Goal: Task Accomplishment & Management: Manage account settings

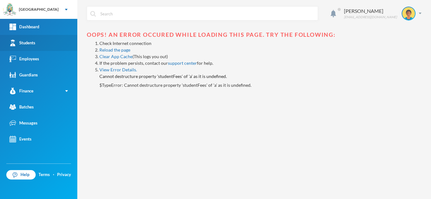
click at [37, 39] on link "Students" at bounding box center [38, 43] width 77 height 16
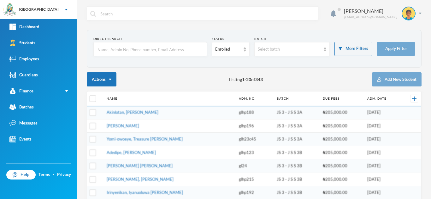
click at [114, 47] on input "text" at bounding box center [150, 50] width 107 height 14
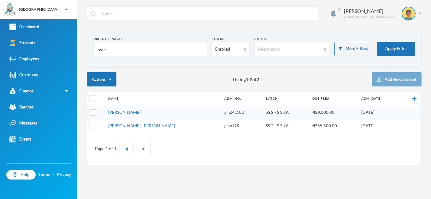
type input "ovie"
click at [122, 115] on td "[PERSON_NAME]" at bounding box center [163, 113] width 116 height 14
click at [119, 110] on link "Igbafe, Ovie Jesse" at bounding box center [124, 112] width 32 height 5
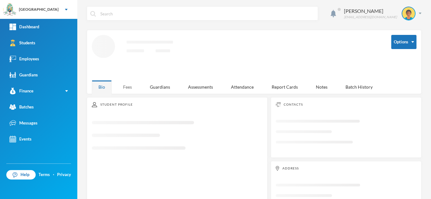
click at [129, 88] on div "Aderogba Olumide olumide.aderogba@greenlandhall.org Options Loading interface..…" at bounding box center [253, 99] width 353 height 199
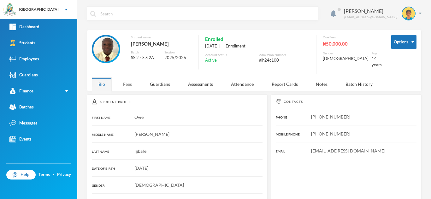
click at [128, 78] on div "Fees" at bounding box center [127, 85] width 22 height 14
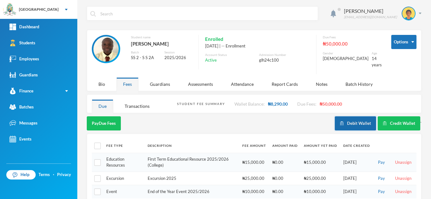
click at [354, 117] on button "Debit Wallet" at bounding box center [354, 124] width 41 height 14
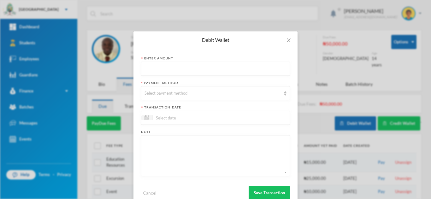
click at [179, 68] on input "text" at bounding box center [215, 69] width 142 height 14
type input "1300"
click at [172, 96] on div "Select payment method" at bounding box center [212, 93] width 136 height 6
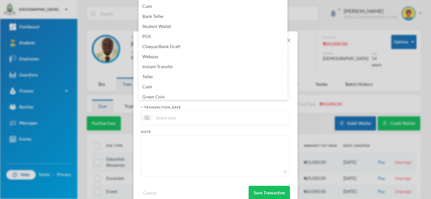
scroll to position [2, 0]
click at [172, 96] on li "Green Coin" at bounding box center [212, 95] width 149 height 10
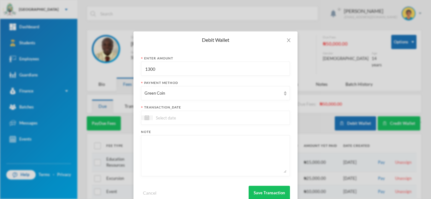
click at [171, 119] on input at bounding box center [179, 117] width 53 height 7
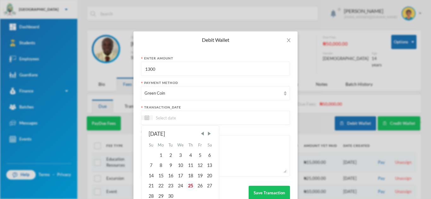
click at [188, 185] on div "25" at bounding box center [189, 186] width 9 height 10
type input "[DATE]"
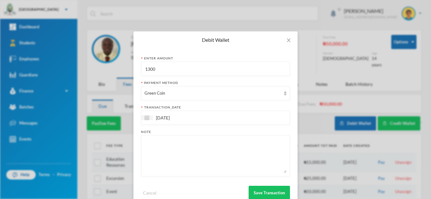
click at [181, 162] on textarea at bounding box center [215, 156] width 142 height 34
type textarea "snacks"
click at [262, 190] on button "Save Transaction" at bounding box center [268, 193] width 41 height 14
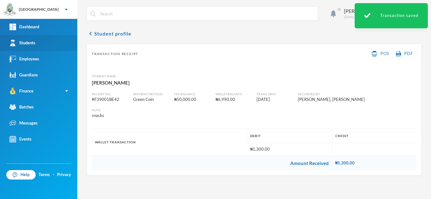
click at [34, 43] on div "Students" at bounding box center [22, 43] width 26 height 7
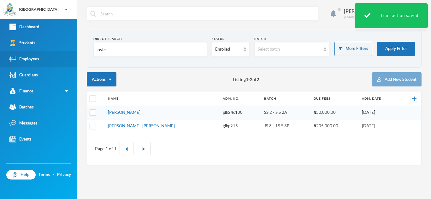
drag, startPoint x: 86, startPoint y: 52, endPoint x: 63, endPoint y: 54, distance: 23.7
click at [63, 54] on div "Greenland Hall Your Bluebic Account Greenland Hall Add a New School Dashboard S…" at bounding box center [215, 99] width 431 height 199
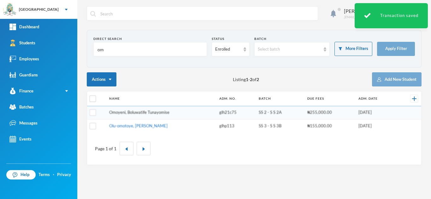
type input "om"
click at [120, 112] on tbody "Omoyeni, Boluwatife Tunayomise glh21c75 SS 2 - S S 2A ₦255,000.00 10/09/2021 Ol…" at bounding box center [254, 119] width 334 height 27
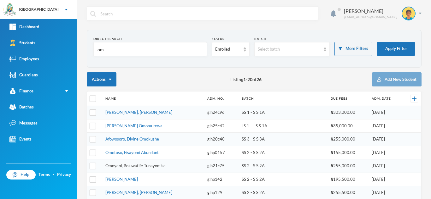
click at [130, 165] on link "Omoyeni, Boluwatife Tunayomise" at bounding box center [135, 166] width 60 height 5
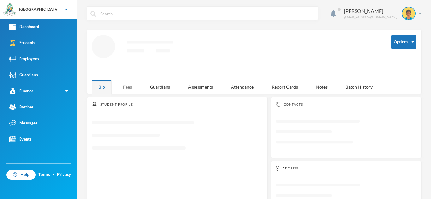
click at [128, 88] on div "Fees" at bounding box center [127, 87] width 22 height 14
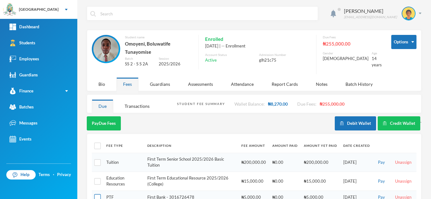
click at [99, 198] on input "checkbox" at bounding box center [97, 198] width 7 height 7
checkbox input "true"
click at [106, 123] on button "Pay Selected (1)" at bounding box center [106, 124] width 39 height 14
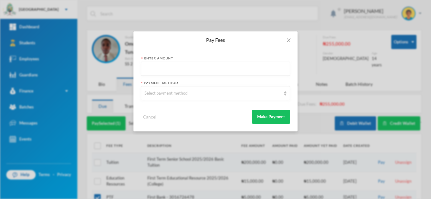
click at [195, 68] on input "text" at bounding box center [215, 69] width 142 height 14
type input "5000"
click at [184, 96] on div "Select payment method" at bounding box center [212, 93] width 136 height 6
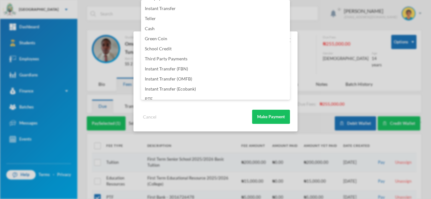
scroll to position [74, 0]
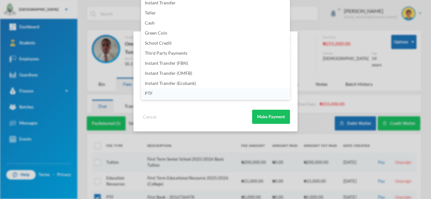
click at [190, 93] on li "PTF" at bounding box center [215, 94] width 149 height 10
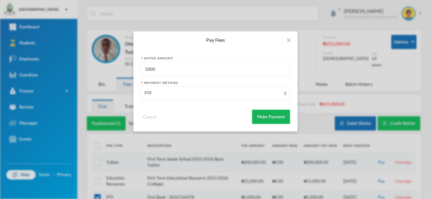
click at [257, 116] on button "Make Payment" at bounding box center [271, 117] width 38 height 14
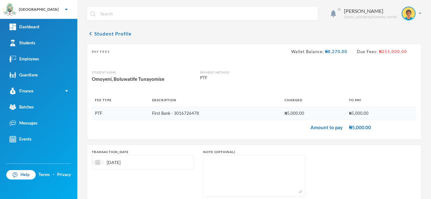
scroll to position [40, 0]
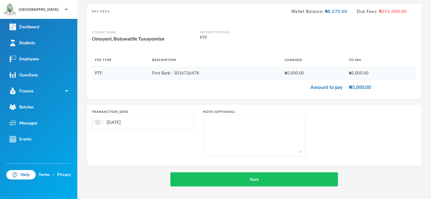
click at [99, 123] on img at bounding box center [97, 122] width 5 height 5
click at [123, 190] on div "23" at bounding box center [120, 191] width 9 height 10
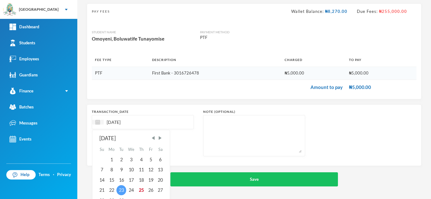
type input "23/09/2025"
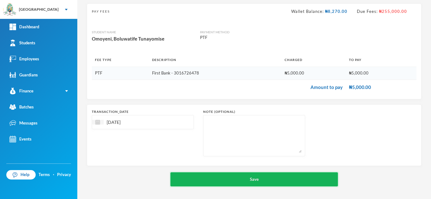
click at [257, 179] on button "Save" at bounding box center [253, 180] width 167 height 14
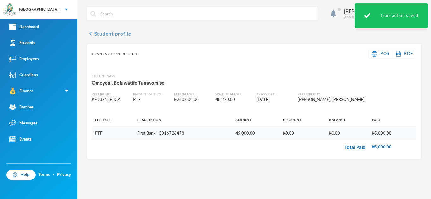
click at [97, 33] on button "chevron_left Student profile" at bounding box center [109, 34] width 44 height 8
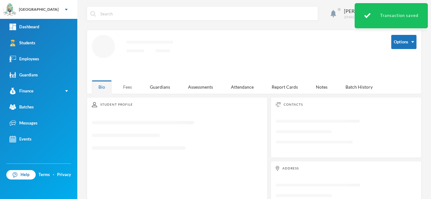
click at [125, 88] on div "Fees" at bounding box center [127, 87] width 22 height 14
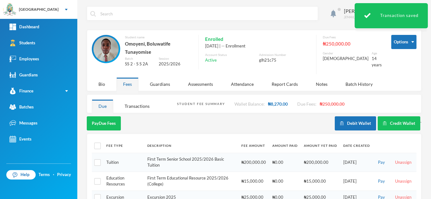
scroll to position [29, 0]
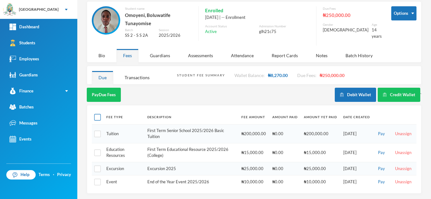
click at [96, 116] on input "checkbox" at bounding box center [97, 117] width 7 height 7
checkbox input "true"
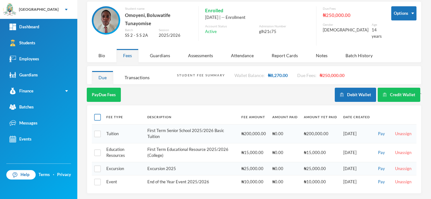
checkbox input "true"
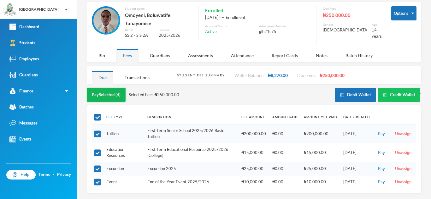
click at [94, 91] on button "Pay Selected (4)" at bounding box center [106, 95] width 39 height 14
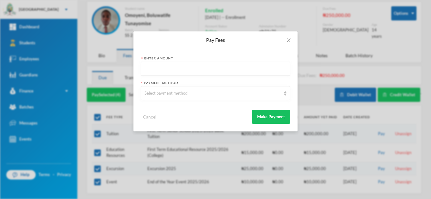
click at [163, 67] on input "text" at bounding box center [215, 69] width 142 height 14
type input "3"
type input "215000"
click at [162, 95] on div "Select payment method" at bounding box center [212, 93] width 136 height 6
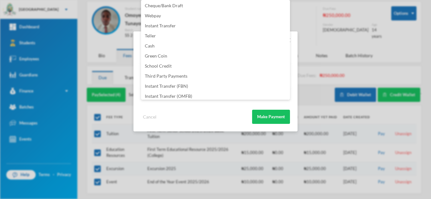
scroll to position [74, 0]
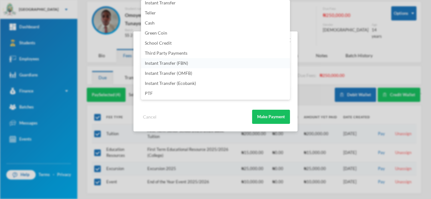
click at [159, 65] on span "Instant Transfer (FBN)" at bounding box center [166, 63] width 43 height 5
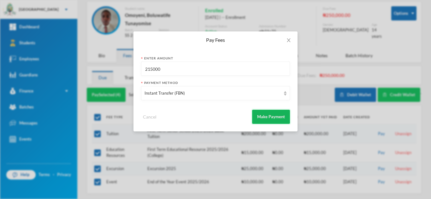
click at [262, 114] on button "Make Payment" at bounding box center [271, 117] width 38 height 14
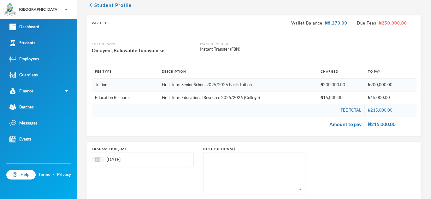
scroll to position [66, 0]
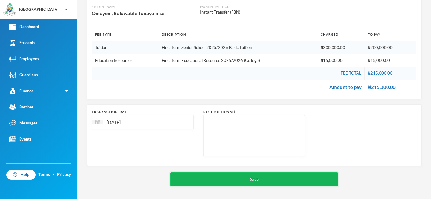
click at [224, 181] on button "Save" at bounding box center [253, 180] width 167 height 14
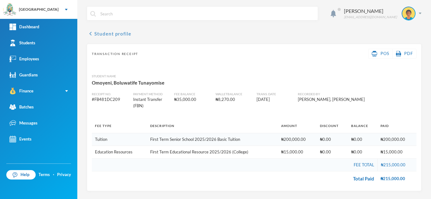
click at [107, 35] on button "chevron_left Student profile" at bounding box center [109, 34] width 44 height 8
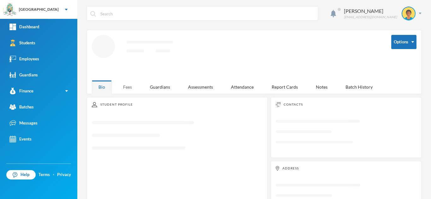
click at [125, 85] on div "Fees" at bounding box center [127, 87] width 22 height 14
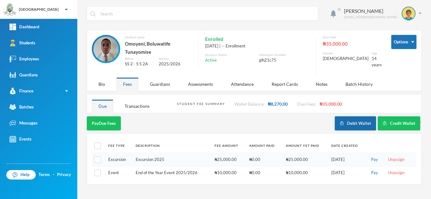
click at [364, 119] on button "Debit Wallet" at bounding box center [354, 124] width 41 height 14
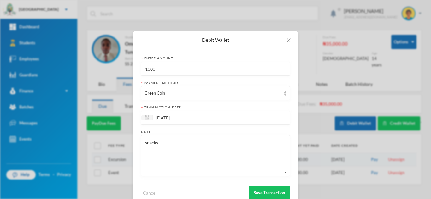
drag, startPoint x: 165, startPoint y: 71, endPoint x: 123, endPoint y: 68, distance: 42.0
click at [123, 68] on div "Debit Wallet Enter Amount 1300 Payment Method Green Coin transaction_date 25/09…" at bounding box center [215, 99] width 431 height 199
type input "700"
click at [263, 191] on button "Save Transaction" at bounding box center [268, 193] width 41 height 14
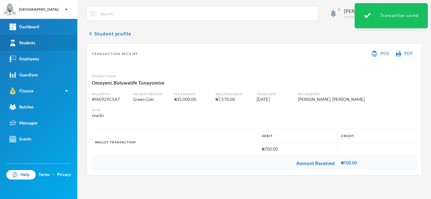
click at [46, 42] on link "Students" at bounding box center [38, 43] width 77 height 16
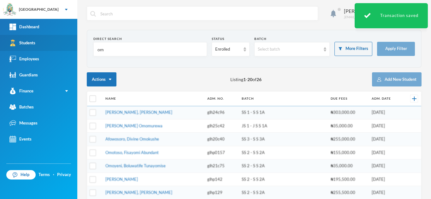
drag, startPoint x: 130, startPoint y: 48, endPoint x: 61, endPoint y: 47, distance: 70.0
click at [61, 47] on div "Greenland Hall Your Bluebic Account Greenland Hall Add a New School Dashboard S…" at bounding box center [215, 99] width 431 height 199
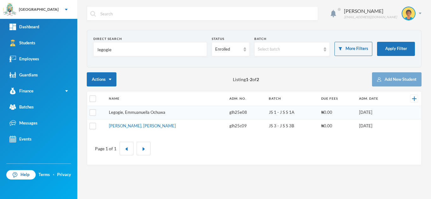
type input "legogie"
click at [126, 112] on link "Legogie, Emmuanuella Ochuwa" at bounding box center [137, 112] width 56 height 5
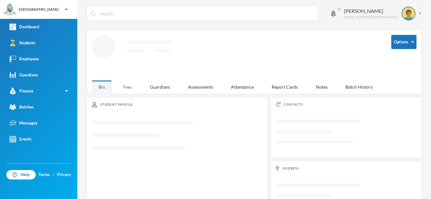
click at [127, 86] on div "Fees" at bounding box center [127, 87] width 22 height 14
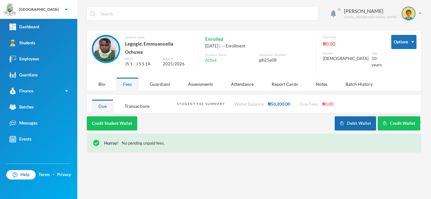
click at [356, 117] on button "Debit Wallet" at bounding box center [354, 124] width 41 height 14
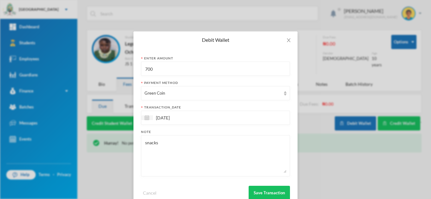
drag, startPoint x: 156, startPoint y: 66, endPoint x: 113, endPoint y: 79, distance: 44.3
click at [130, 72] on div "Debit Wallet Enter Amount 700 Payment Method Green Coin transaction_date 25/09/…" at bounding box center [215, 99] width 431 height 199
type input "1100"
click at [267, 193] on button "Save Transaction" at bounding box center [268, 193] width 41 height 14
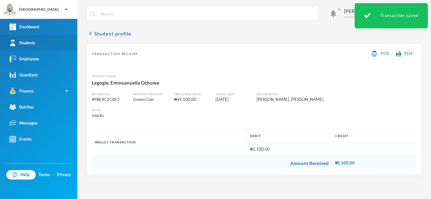
click at [38, 47] on link "Students" at bounding box center [38, 43] width 77 height 16
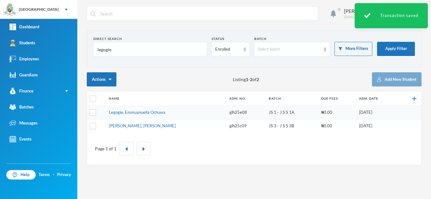
drag, startPoint x: 138, startPoint y: 51, endPoint x: 83, endPoint y: 46, distance: 55.7
click at [83, 46] on div "Aderogba Olumide olumide.aderogba@greenlandhall.org Direct Search legogie Statu…" at bounding box center [253, 99] width 353 height 199
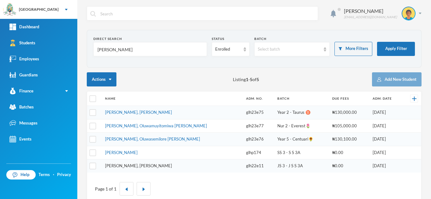
type input "abiodun"
click at [133, 166] on link "Abiodun, Lawrence Temidayo" at bounding box center [138, 166] width 67 height 5
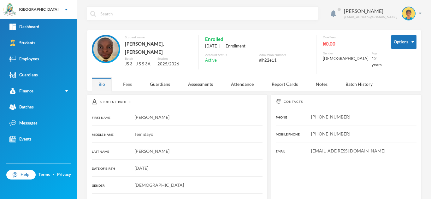
click at [124, 83] on div "Fees" at bounding box center [127, 85] width 22 height 14
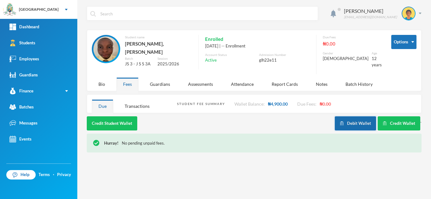
click at [346, 119] on button "Debit Wallet" at bounding box center [354, 124] width 41 height 14
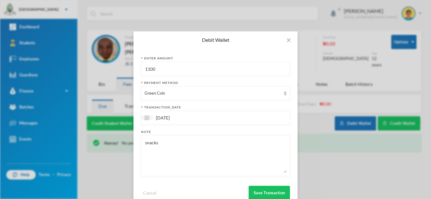
drag, startPoint x: 156, startPoint y: 72, endPoint x: 121, endPoint y: 67, distance: 35.3
click at [121, 67] on div "Debit Wallet Enter Amount 1100 Payment Method Green Coin transaction_date 25/09…" at bounding box center [215, 99] width 431 height 199
type input "1200"
click at [273, 189] on button "Save Transaction" at bounding box center [268, 193] width 41 height 14
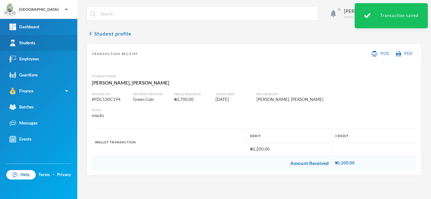
click at [28, 42] on div "Students" at bounding box center [22, 43] width 26 height 7
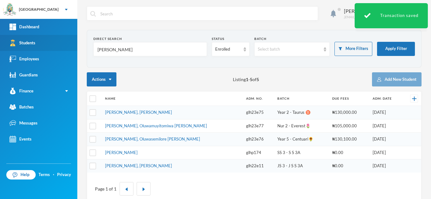
drag, startPoint x: 122, startPoint y: 52, endPoint x: 57, endPoint y: 51, distance: 64.6
click at [57, 51] on div "Greenland Hall Your Bluebic Account Greenland Hall Add a New School Dashboard S…" at bounding box center [215, 99] width 431 height 199
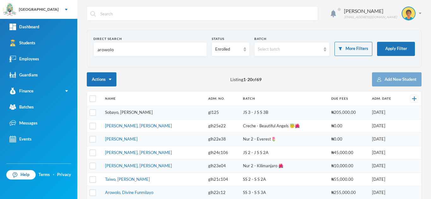
type input "arowolo"
click at [386, 46] on button "Apply Filter" at bounding box center [396, 49] width 38 height 14
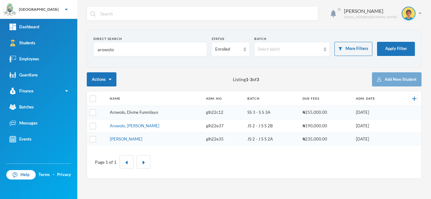
click at [133, 113] on link "Arowolo, Divine Funmilayo" at bounding box center [134, 112] width 48 height 5
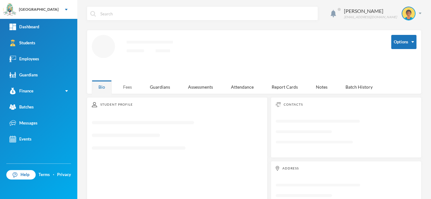
click at [129, 87] on div "Fees" at bounding box center [127, 87] width 22 height 14
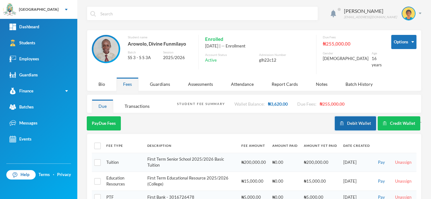
click at [344, 118] on button "Debit Wallet" at bounding box center [354, 124] width 41 height 14
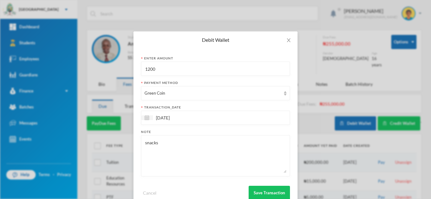
drag, startPoint x: 179, startPoint y: 74, endPoint x: 129, endPoint y: 69, distance: 49.7
click at [133, 69] on div "Enter Amount 1200 Payment Method Green Coin transaction_date 25/09/2025 Note sn…" at bounding box center [215, 128] width 164 height 159
type input "1600"
click at [266, 194] on button "Save Transaction" at bounding box center [268, 193] width 41 height 14
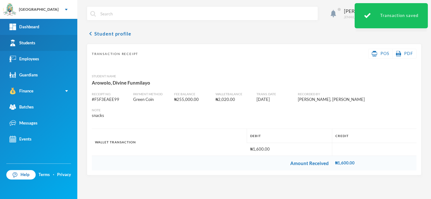
click at [45, 45] on link "Students" at bounding box center [38, 43] width 77 height 16
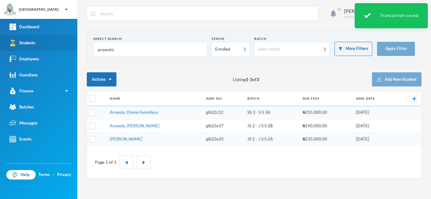
drag, startPoint x: 105, startPoint y: 49, endPoint x: 76, endPoint y: 47, distance: 28.7
click at [76, 47] on div "Greenland Hall Your Bluebic Account Greenland Hall Add a New School Dashboard S…" at bounding box center [215, 99] width 431 height 199
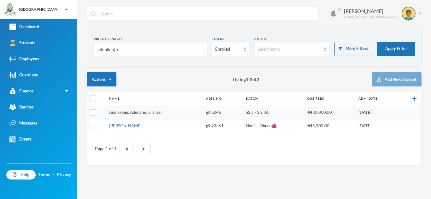
type input "adenikiuju"
click at [124, 111] on link "Adenikinju, Adedamola Israel" at bounding box center [135, 112] width 52 height 5
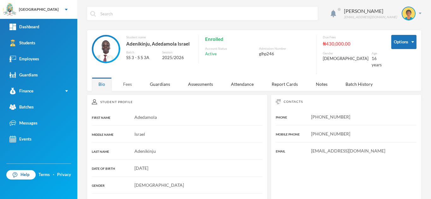
click at [128, 82] on div "Fees" at bounding box center [127, 85] width 22 height 14
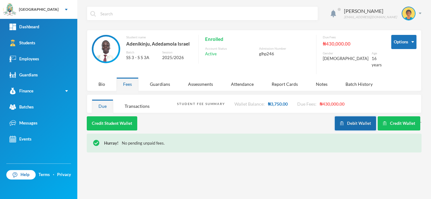
click at [350, 117] on button "Debit Wallet" at bounding box center [354, 124] width 41 height 14
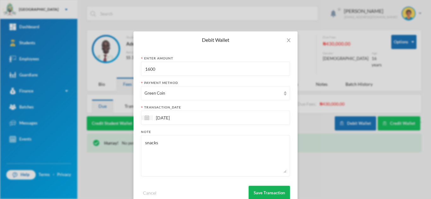
click at [267, 193] on button "Save Transaction" at bounding box center [268, 193] width 41 height 14
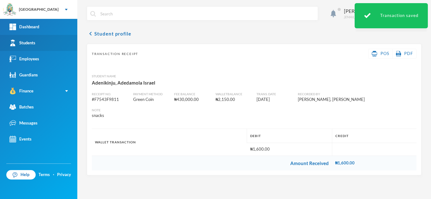
click at [47, 39] on link "Students" at bounding box center [38, 43] width 77 height 16
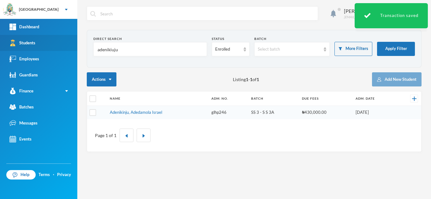
drag, startPoint x: 78, startPoint y: 45, endPoint x: 58, endPoint y: 42, distance: 20.1
click at [58, 42] on div "Greenland Hall Your Bluebic Account Greenland Hall Add a New School Dashboard S…" at bounding box center [215, 99] width 431 height 199
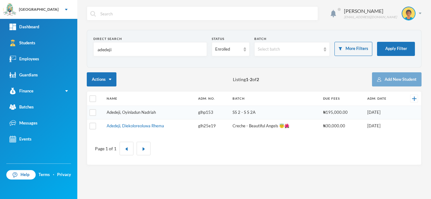
type input "adedeji"
click at [139, 113] on link "Adedeji, Oyinladun Nadriah" at bounding box center [131, 112] width 49 height 5
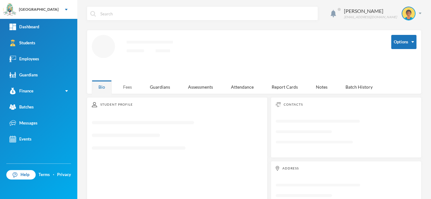
click at [129, 88] on div "Fees" at bounding box center [127, 87] width 22 height 14
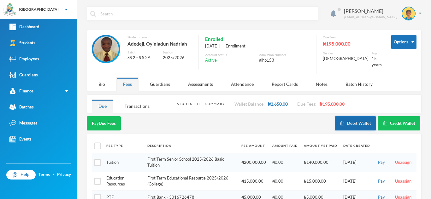
click at [341, 117] on button "Debit Wallet" at bounding box center [354, 124] width 41 height 14
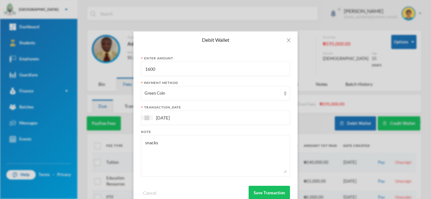
drag, startPoint x: 172, startPoint y: 75, endPoint x: 116, endPoint y: 69, distance: 57.0
click at [116, 69] on div "Debit Wallet Enter Amount 1600 Payment Method Green Coin transaction_date 25/09…" at bounding box center [215, 99] width 431 height 199
type input "700"
click at [257, 191] on button "Save Transaction" at bounding box center [268, 193] width 41 height 14
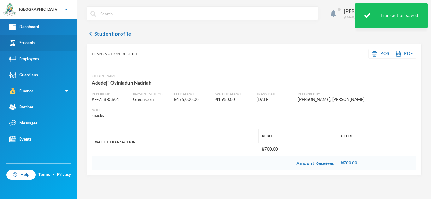
click at [49, 42] on link "Students" at bounding box center [38, 43] width 77 height 16
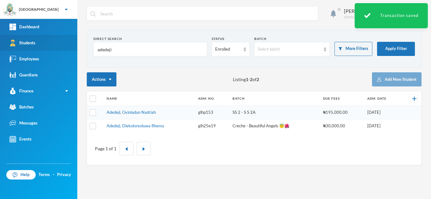
drag, startPoint x: 128, startPoint y: 50, endPoint x: 71, endPoint y: 49, distance: 57.4
click at [71, 49] on div "Greenland Hall Your Bluebic Account Greenland Hall Add a New School Dashboard S…" at bounding box center [215, 99] width 431 height 199
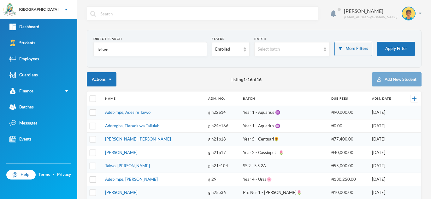
type input "taiwo"
click at [130, 163] on td "Taiwo, Arafat Temilola" at bounding box center [153, 167] width 103 height 14
click at [133, 168] on link "Taiwo, Arafat Temilola" at bounding box center [127, 166] width 45 height 5
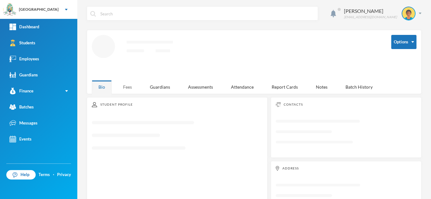
click at [125, 86] on div "Fees" at bounding box center [127, 87] width 22 height 14
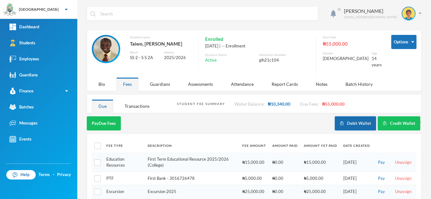
click at [350, 117] on button "Debit Wallet" at bounding box center [354, 124] width 41 height 14
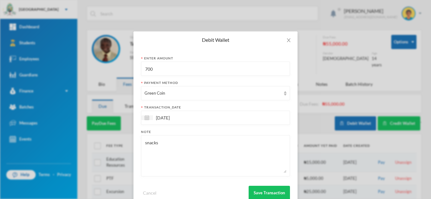
drag, startPoint x: 163, startPoint y: 66, endPoint x: 99, endPoint y: 61, distance: 64.5
click at [101, 61] on div "Debit Wallet Enter Amount 700 Payment Method Green Coin transaction_date 25/09/…" at bounding box center [215, 99] width 431 height 199
type input "900"
click at [257, 188] on button "Save Transaction" at bounding box center [268, 193] width 41 height 14
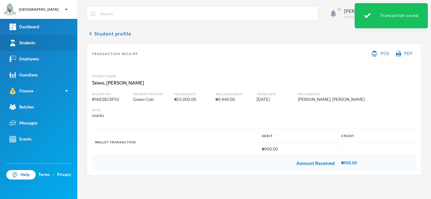
click at [31, 39] on link "Students" at bounding box center [38, 43] width 77 height 16
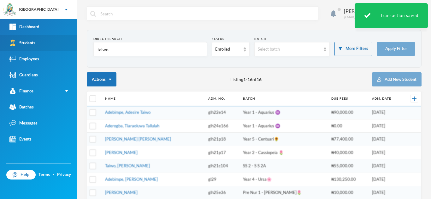
drag, startPoint x: 119, startPoint y: 53, endPoint x: 59, endPoint y: 48, distance: 60.4
click at [59, 48] on div "Greenland Hall Your Bluebic Account Greenland Hall Add a New School Dashboard S…" at bounding box center [215, 99] width 431 height 199
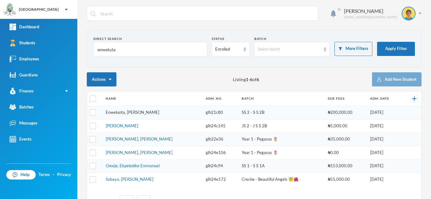
type input "enweluta"
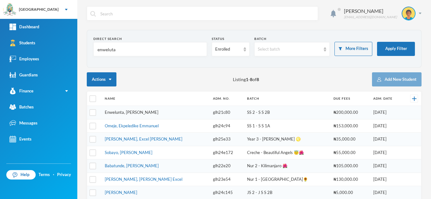
click at [147, 113] on link "Enwelunta, Destiny Onyinyechi" at bounding box center [132, 112] width 54 height 5
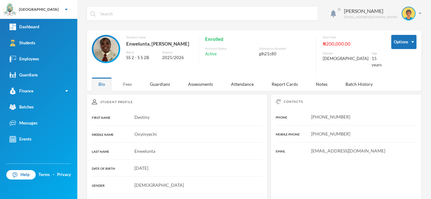
click at [127, 82] on div "Fees" at bounding box center [127, 85] width 22 height 14
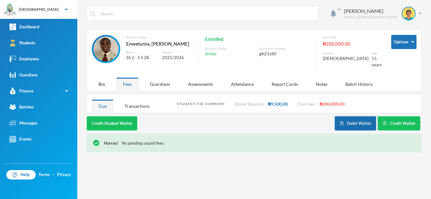
click at [355, 121] on button "Debit Wallet" at bounding box center [354, 124] width 41 height 14
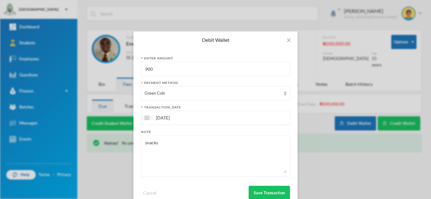
drag, startPoint x: 171, startPoint y: 72, endPoint x: 111, endPoint y: 72, distance: 60.2
click at [113, 72] on div "Debit Wallet Enter Amount 900 Payment Method Green Coin transaction_date 25/09/…" at bounding box center [215, 99] width 431 height 199
type input "1100"
click at [266, 195] on button "Save Transaction" at bounding box center [268, 193] width 41 height 14
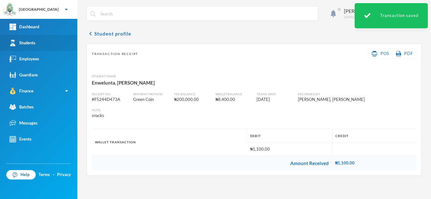
click at [36, 44] on link "Students" at bounding box center [38, 43] width 77 height 16
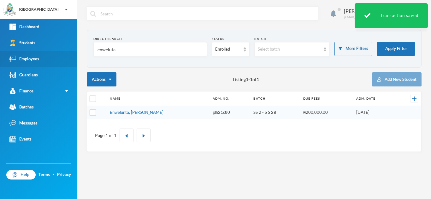
drag, startPoint x: 119, startPoint y: 51, endPoint x: 55, endPoint y: 51, distance: 64.6
click at [55, 51] on div "Greenland Hall Your Bluebic Account Greenland Hall Add a New School Dashboard S…" at bounding box center [215, 99] width 431 height 199
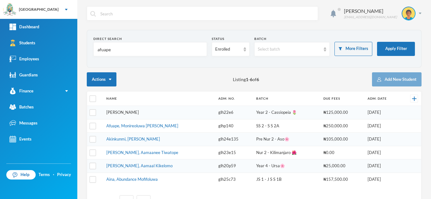
type input "afuape"
click at [128, 113] on link "Afuape, Issac Moboluwaji" at bounding box center [122, 112] width 32 height 5
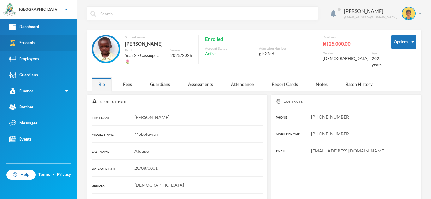
click at [41, 43] on link "Students" at bounding box center [38, 43] width 77 height 16
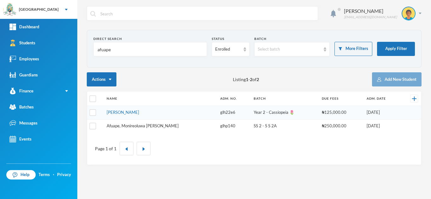
click at [133, 128] on link "Afuape, Monireoluwa Esther" at bounding box center [143, 126] width 72 height 5
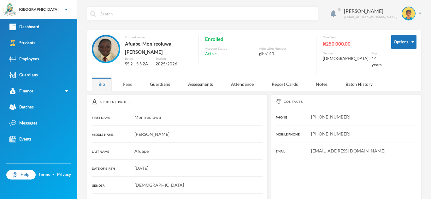
click at [126, 78] on div "Fees" at bounding box center [127, 85] width 22 height 14
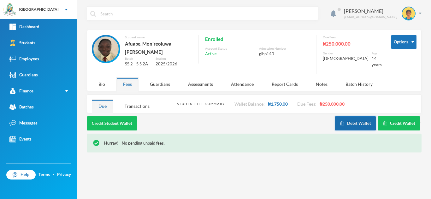
click at [353, 122] on button "Debit Wallet" at bounding box center [354, 124] width 41 height 14
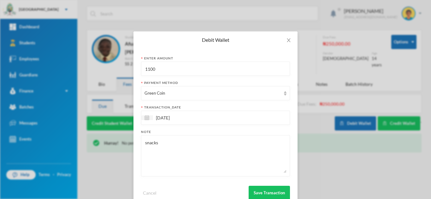
drag, startPoint x: 162, startPoint y: 69, endPoint x: 113, endPoint y: 70, distance: 49.2
click at [113, 70] on div "Debit Wallet Enter Amount 1100 Payment Method Green Coin transaction_date 25/09…" at bounding box center [215, 99] width 431 height 199
type input "700"
click at [266, 192] on button "Save Transaction" at bounding box center [268, 193] width 41 height 14
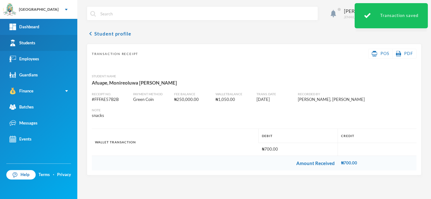
click at [40, 38] on link "Students" at bounding box center [38, 43] width 77 height 16
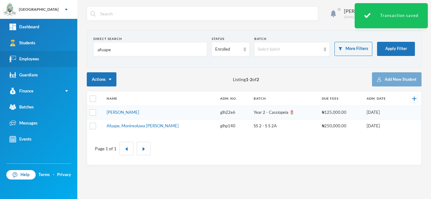
drag, startPoint x: 102, startPoint y: 52, endPoint x: 57, endPoint y: 52, distance: 45.7
click at [63, 49] on div "Greenland Hall Your Bluebic Account Greenland Hall Add a New School Dashboard S…" at bounding box center [215, 99] width 431 height 199
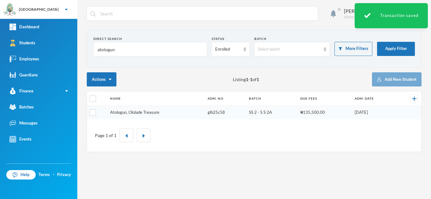
type input "atologun"
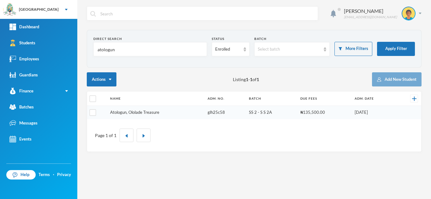
click at [132, 112] on link "Atologun, Ololade Treasure" at bounding box center [134, 112] width 49 height 5
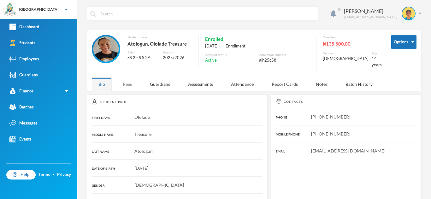
click at [124, 78] on div "Fees" at bounding box center [127, 85] width 22 height 14
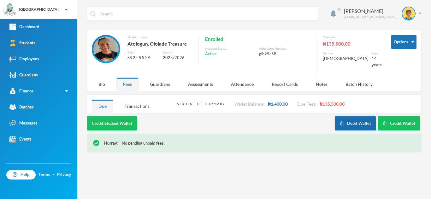
click at [344, 122] on img "button" at bounding box center [341, 124] width 4 height 4
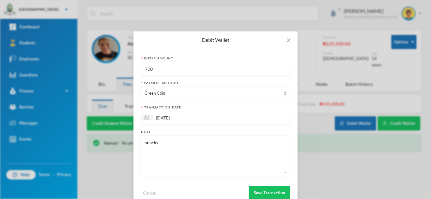
drag, startPoint x: 120, startPoint y: 67, endPoint x: 88, endPoint y: 65, distance: 32.9
click at [88, 65] on div "Debit Wallet Enter Amount 700 Payment Method Green Coin transaction_date 25/09/…" at bounding box center [215, 99] width 431 height 199
type input "1300"
click at [270, 190] on button "Save Transaction" at bounding box center [268, 193] width 41 height 14
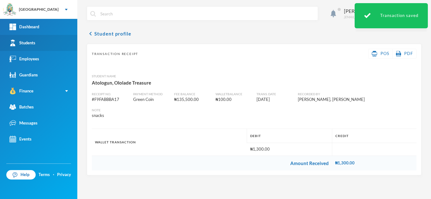
click at [38, 44] on link "Students" at bounding box center [38, 43] width 77 height 16
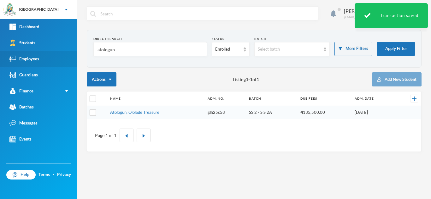
drag, startPoint x: 127, startPoint y: 47, endPoint x: 65, endPoint y: 52, distance: 62.0
click at [69, 51] on div "Greenland Hall Your Bluebic Account Greenland Hall Add a New School Dashboard S…" at bounding box center [215, 99] width 431 height 199
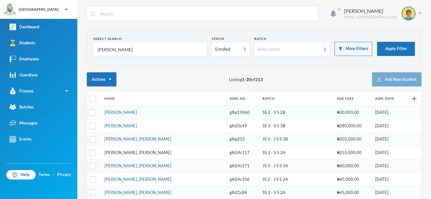
type input "martin"
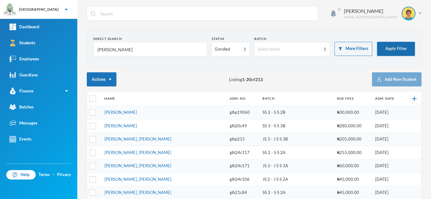
click at [390, 45] on button "Apply Filter" at bounding box center [396, 49] width 38 height 14
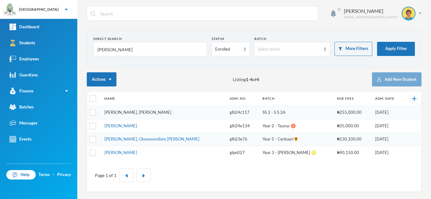
click at [138, 112] on link "Martins, Teniola Feyisola" at bounding box center [137, 112] width 67 height 5
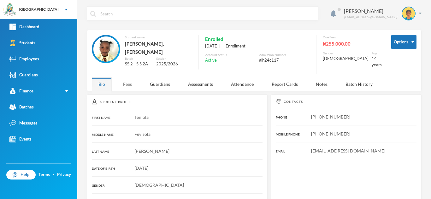
click at [123, 78] on div "Fees" at bounding box center [127, 85] width 22 height 14
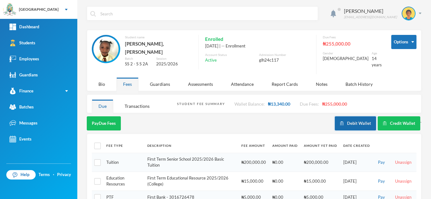
click at [344, 117] on button "Debit Wallet" at bounding box center [354, 124] width 41 height 14
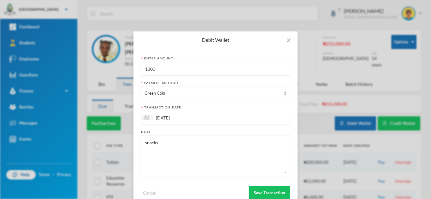
click at [191, 185] on div "Cancel Save Transaction" at bounding box center [215, 191] width 149 height 19
click at [245, 114] on div "25/09/2025" at bounding box center [215, 118] width 149 height 14
click at [261, 187] on button "Save Transaction" at bounding box center [268, 193] width 41 height 14
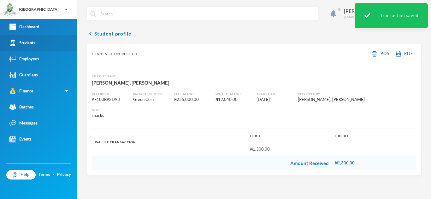
click at [33, 42] on div "Students" at bounding box center [22, 43] width 26 height 7
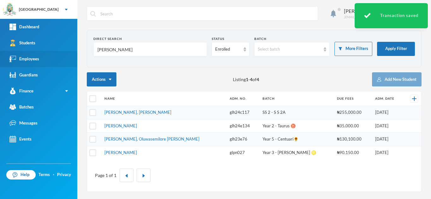
drag, startPoint x: 117, startPoint y: 53, endPoint x: 50, endPoint y: 59, distance: 67.1
click at [50, 59] on div "Greenland Hall Your Bluebic Account Greenland Hall Add a New School Dashboard S…" at bounding box center [215, 99] width 431 height 199
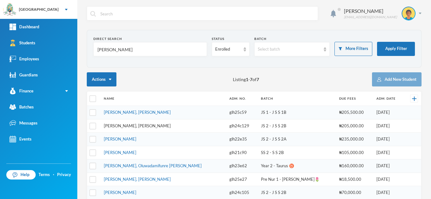
type input "john"
click at [128, 126] on link "John, Kendra Ngozi" at bounding box center [137, 126] width 67 height 5
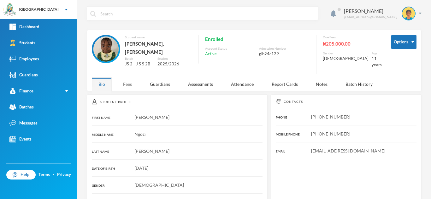
click at [122, 80] on div "Fees" at bounding box center [127, 85] width 22 height 14
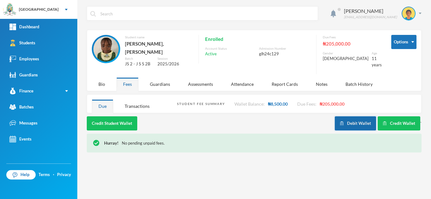
click at [362, 118] on button "Debit Wallet" at bounding box center [354, 124] width 41 height 14
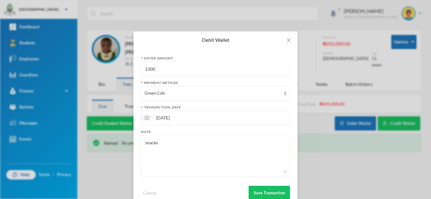
drag, startPoint x: 172, startPoint y: 75, endPoint x: 115, endPoint y: 76, distance: 57.1
click at [115, 76] on div "Debit Wallet Enter Amount 1300 Payment Method Green Coin transaction_date 25/09…" at bounding box center [215, 99] width 431 height 199
type input "1100"
click at [267, 191] on button "Save Transaction" at bounding box center [268, 193] width 41 height 14
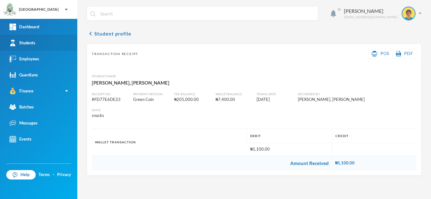
click at [27, 40] on div "Students" at bounding box center [22, 43] width 26 height 7
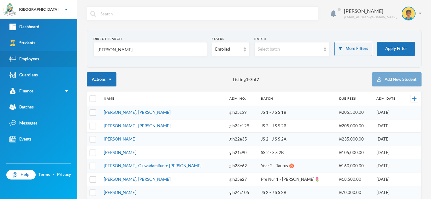
drag, startPoint x: 78, startPoint y: 52, endPoint x: 61, endPoint y: 52, distance: 17.7
click at [61, 52] on div "Greenland Hall Your Bluebic Account Greenland Hall Add a New School Dashboard S…" at bounding box center [215, 99] width 431 height 199
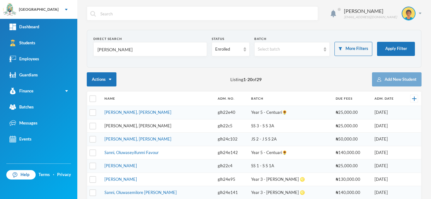
type input "samuel"
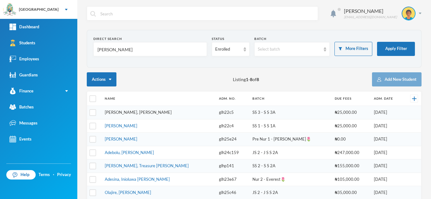
click at [130, 124] on tbody "Samuel, Oluwasegun David glh22c5 SS 3 - S S 3A ₦25,000.00 04/08/2022 Samuel, Ab…" at bounding box center [254, 159] width 334 height 107
click at [128, 125] on link "Samuel, Abisola Favour" at bounding box center [121, 126] width 32 height 5
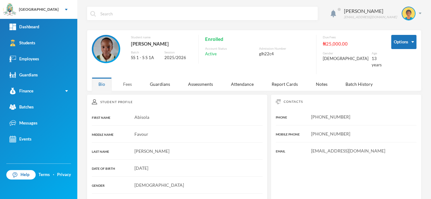
click at [131, 78] on div "Fees" at bounding box center [127, 85] width 22 height 14
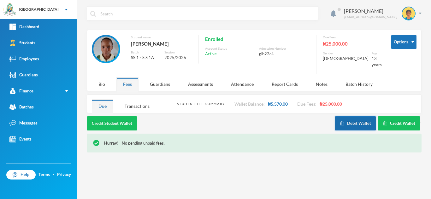
click at [346, 117] on button "Debit Wallet" at bounding box center [354, 124] width 41 height 14
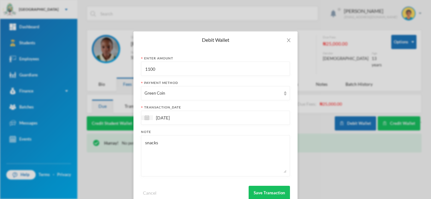
drag, startPoint x: 168, startPoint y: 67, endPoint x: 133, endPoint y: 67, distance: 35.0
click at [133, 67] on div "Enter Amount 1100 Payment Method Green Coin transaction_date 25/09/2025 Note sn…" at bounding box center [215, 128] width 164 height 159
type input "1300"
click at [269, 189] on button "Save Transaction" at bounding box center [268, 193] width 41 height 14
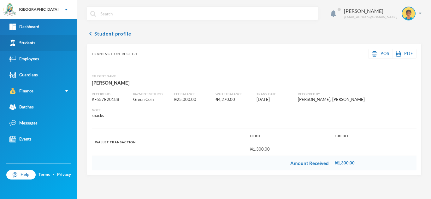
click at [26, 40] on div "Students" at bounding box center [22, 43] width 26 height 7
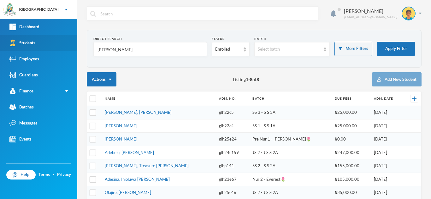
drag, startPoint x: 119, startPoint y: 49, endPoint x: 61, endPoint y: 44, distance: 58.2
click at [66, 44] on div "Greenland Hall Your Bluebic Account Greenland Hall Add a New School Dashboard S…" at bounding box center [215, 99] width 431 height 199
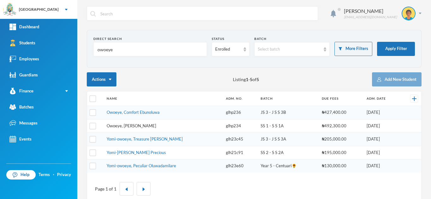
type input "owoeye"
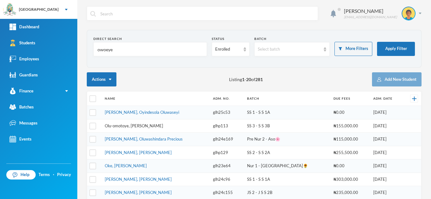
click at [123, 127] on link "Olu-omotoye, Ogooluwa Ayomikun" at bounding box center [134, 126] width 58 height 5
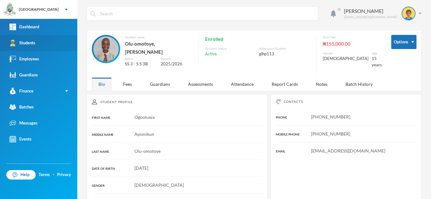
click at [48, 43] on link "Students" at bounding box center [38, 43] width 77 height 16
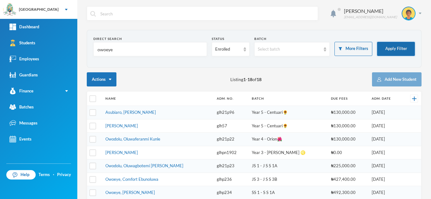
click at [387, 46] on button "Apply Filter" at bounding box center [396, 49] width 38 height 14
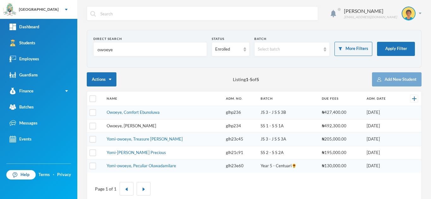
click at [136, 126] on link "Owoeye, Rotimi Emmanuel" at bounding box center [131, 126] width 49 height 5
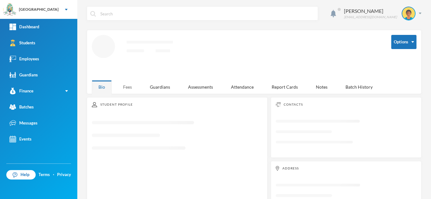
click at [129, 85] on div "Fees" at bounding box center [127, 87] width 22 height 14
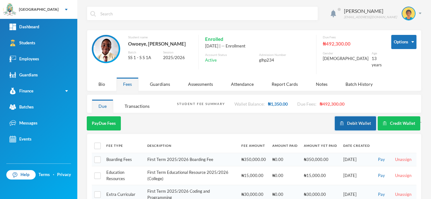
click at [347, 119] on button "Debit Wallet" at bounding box center [354, 124] width 41 height 14
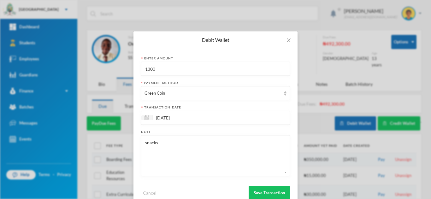
drag, startPoint x: 162, startPoint y: 74, endPoint x: 109, endPoint y: 69, distance: 52.8
click at [109, 69] on div "Debit Wallet Enter Amount 1300 Payment Method Green Coin transaction_date 25/09…" at bounding box center [215, 99] width 431 height 199
type input "1350"
click at [268, 191] on button "Save Transaction" at bounding box center [268, 193] width 41 height 14
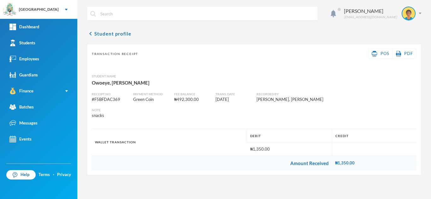
click at [288, 76] on div "Student Name" at bounding box center [254, 76] width 324 height 5
click at [61, 42] on link "Students" at bounding box center [38, 43] width 77 height 16
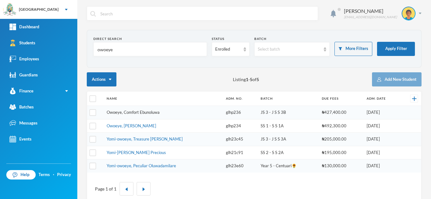
click at [134, 113] on link "Owoeye, Comfort Ebunoluwa" at bounding box center [133, 112] width 53 height 5
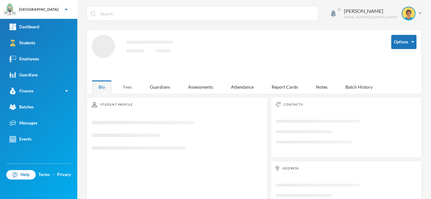
click at [127, 87] on div "Fees" at bounding box center [127, 87] width 22 height 14
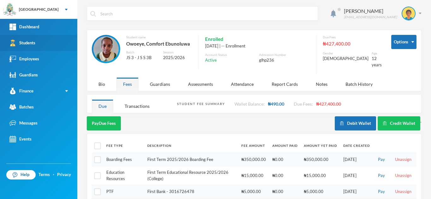
click at [46, 44] on link "Students" at bounding box center [38, 43] width 77 height 16
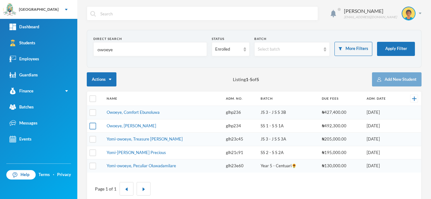
click at [94, 124] on input "checkbox" at bounding box center [93, 126] width 7 height 7
checkbox input "true"
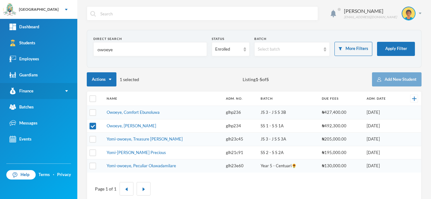
click at [55, 89] on link "Finance" at bounding box center [38, 91] width 77 height 16
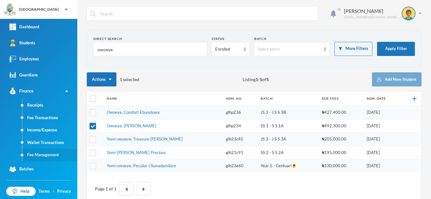
click at [53, 151] on link "Fee Management" at bounding box center [49, 155] width 55 height 13
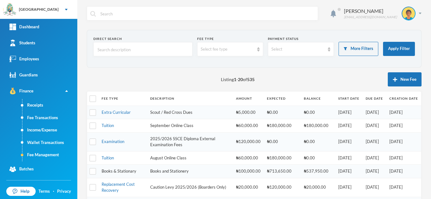
click at [124, 170] on link "Books & Stationary" at bounding box center [118, 171] width 35 height 5
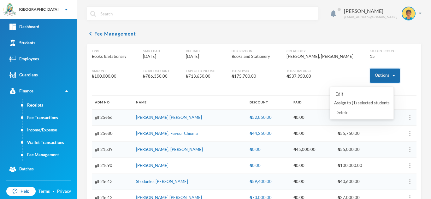
click at [370, 78] on button "Options" at bounding box center [384, 76] width 30 height 14
click at [355, 105] on button "Assign to ( 1 ) selected students" at bounding box center [361, 103] width 57 height 11
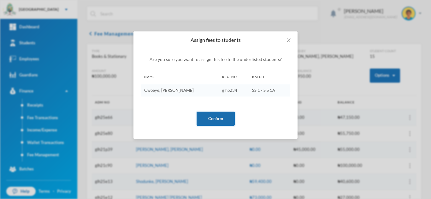
click at [226, 115] on button "Confirm" at bounding box center [215, 119] width 38 height 14
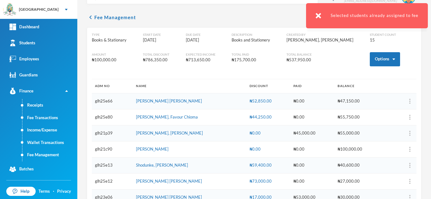
scroll to position [16, 0]
click at [44, 159] on link "Fee Management" at bounding box center [49, 155] width 55 height 13
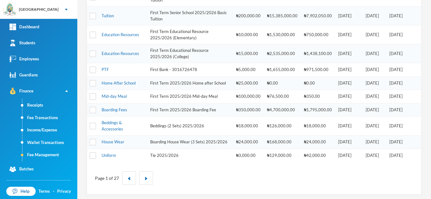
scroll to position [259, 0]
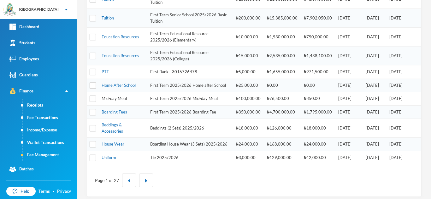
click at [125, 101] on link "Mid-day Meal" at bounding box center [113, 98] width 25 height 5
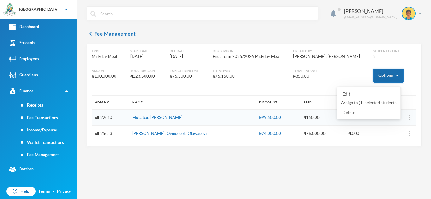
click at [379, 75] on button "Options" at bounding box center [388, 76] width 30 height 14
click at [366, 102] on button "Assign to ( 1 ) selected students" at bounding box center [368, 103] width 57 height 11
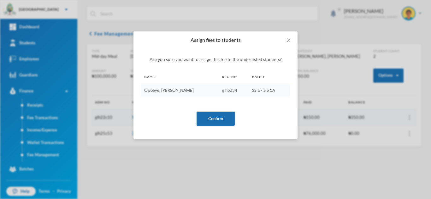
click at [207, 115] on button "Confirm" at bounding box center [215, 119] width 38 height 14
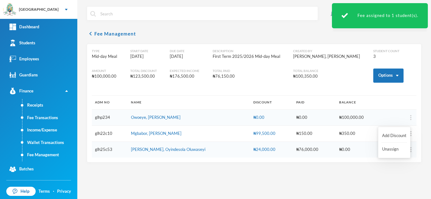
click at [410, 117] on img "button" at bounding box center [410, 117] width 1 height 5
click at [395, 133] on button "Add Discount" at bounding box center [394, 135] width 26 height 11
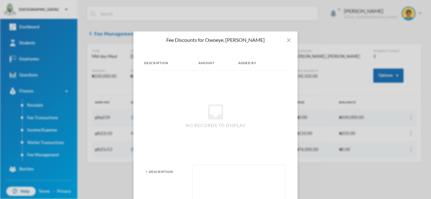
click at [249, 181] on textarea at bounding box center [239, 186] width 86 height 34
type textarea "snacks"
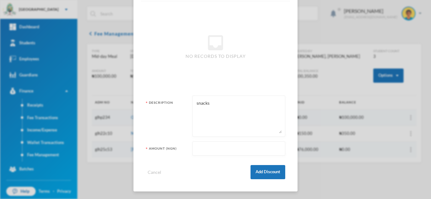
click at [201, 147] on input "text" at bounding box center [239, 149] width 86 height 14
type input "99150"
click at [274, 171] on button "Add Discount" at bounding box center [267, 172] width 35 height 14
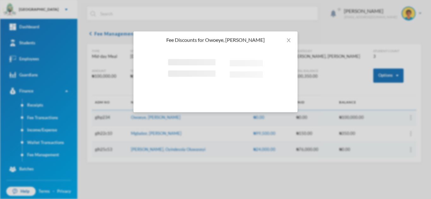
scroll to position [0, 0]
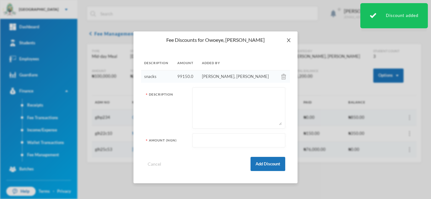
click at [288, 40] on icon "icon: close" at bounding box center [287, 40] width 3 height 4
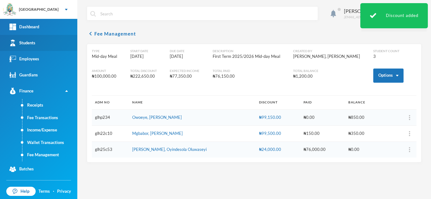
click at [47, 43] on link "Students" at bounding box center [38, 43] width 77 height 16
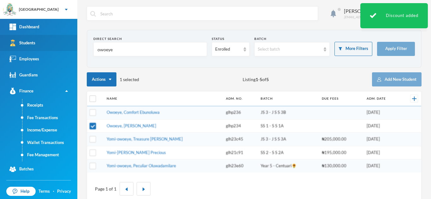
drag, startPoint x: 120, startPoint y: 51, endPoint x: 35, endPoint y: 44, distance: 85.0
click at [36, 44] on div "Greenland Hall Your Bluebic Account Greenland Hall Add a New School Dashboard S…" at bounding box center [215, 99] width 431 height 199
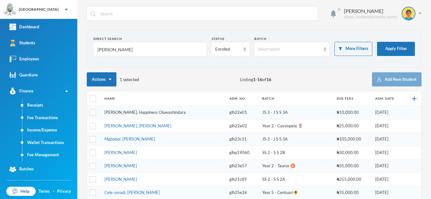
type input "george"
click at [149, 114] on link "George, Happiness Oluwashindara" at bounding box center [144, 112] width 81 height 5
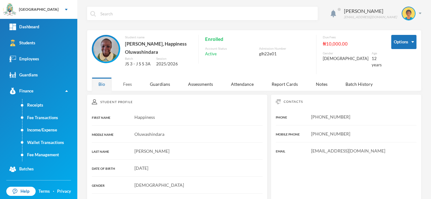
click at [127, 89] on div "Fees" at bounding box center [127, 85] width 22 height 14
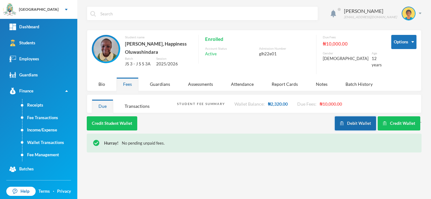
click at [356, 124] on button "Debit Wallet" at bounding box center [354, 124] width 41 height 14
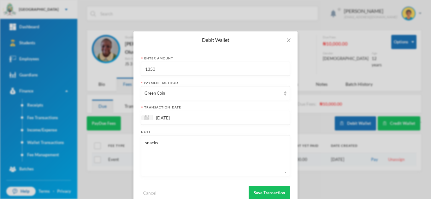
drag, startPoint x: 178, startPoint y: 70, endPoint x: 119, endPoint y: 72, distance: 59.0
click at [120, 72] on div "Debit Wallet Enter Amount 1350 Payment Method Green Coin transaction_date 25/09…" at bounding box center [215, 99] width 431 height 199
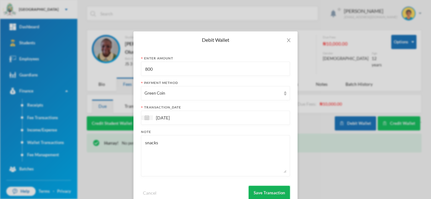
type input "800"
click at [264, 190] on button "Save Transaction" at bounding box center [268, 193] width 41 height 14
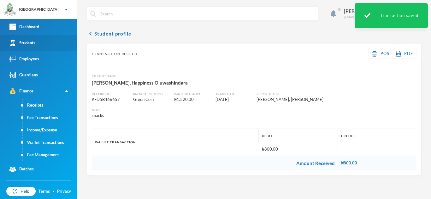
click at [43, 41] on link "Students" at bounding box center [38, 43] width 77 height 16
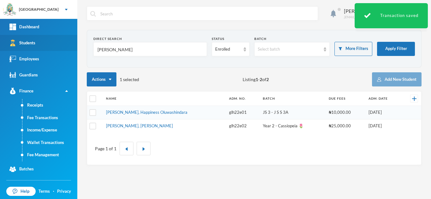
drag, startPoint x: 84, startPoint y: 44, endPoint x: 59, endPoint y: 43, distance: 25.2
click at [59, 43] on div "Greenland Hall Your Bluebic Account Greenland Hall Add a New School Dashboard S…" at bounding box center [215, 99] width 431 height 199
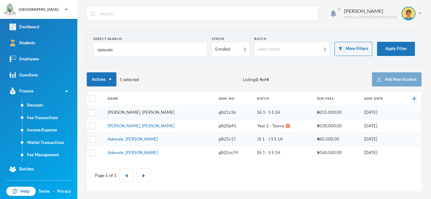
type input "ojewale"
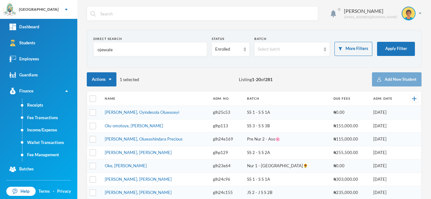
click at [132, 111] on link "Kayode-ogundele, Oyindesola Oluwaseyi" at bounding box center [142, 112] width 74 height 5
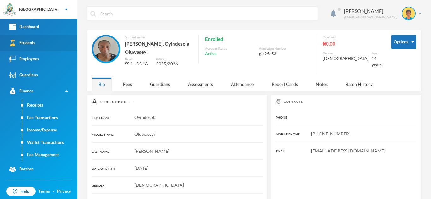
click at [50, 42] on link "Students" at bounding box center [38, 43] width 77 height 16
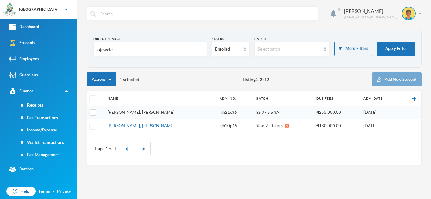
click at [149, 113] on link "Ojewale, Adejuwon Samad" at bounding box center [140, 112] width 67 height 5
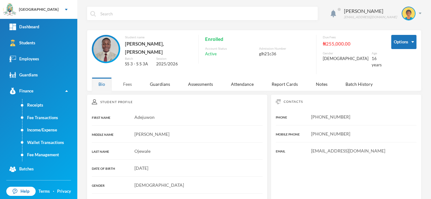
click at [124, 80] on div "Fees" at bounding box center [127, 85] width 22 height 14
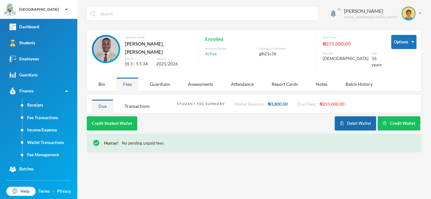
click at [346, 117] on button "Debit Wallet" at bounding box center [354, 124] width 41 height 14
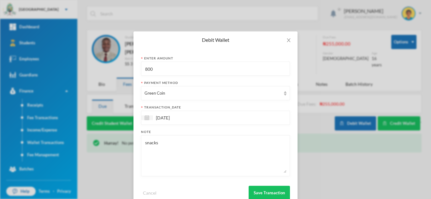
drag, startPoint x: 152, startPoint y: 70, endPoint x: 115, endPoint y: 65, distance: 36.9
click at [115, 65] on div "Debit Wallet Enter Amount 800 Payment Method Green Coin transaction_date 25/09/…" at bounding box center [215, 99] width 431 height 199
type input "400"
click at [262, 193] on button "Save Transaction" at bounding box center [268, 193] width 41 height 14
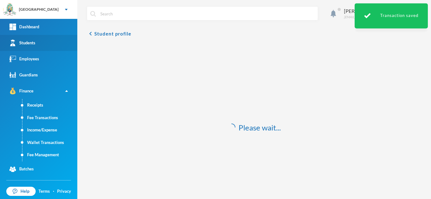
click at [53, 42] on link "Students" at bounding box center [38, 43] width 77 height 16
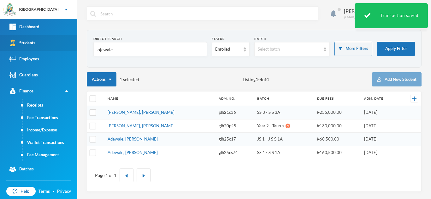
drag, startPoint x: 124, startPoint y: 52, endPoint x: 59, endPoint y: 50, distance: 65.0
click at [61, 49] on div "Greenland Hall Your Bluebic Account Greenland Hall Add a New School Dashboard S…" at bounding box center [215, 99] width 431 height 199
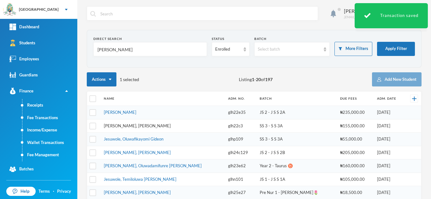
type input "james"
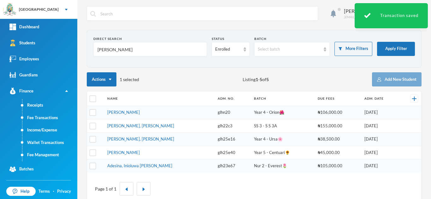
click at [124, 125] on link "James, Oluwajuwon Victor" at bounding box center [140, 126] width 67 height 5
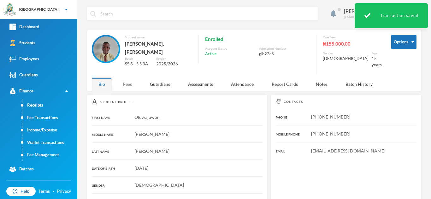
click at [129, 78] on div "Fees" at bounding box center [127, 85] width 22 height 14
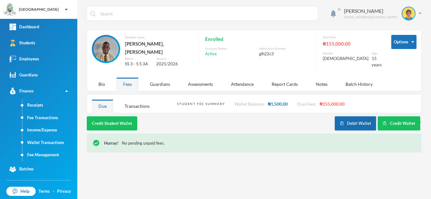
click at [343, 122] on img "button" at bounding box center [341, 124] width 4 height 4
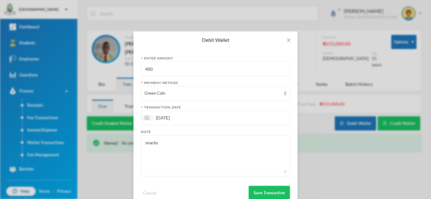
drag, startPoint x: 122, startPoint y: 68, endPoint x: 99, endPoint y: 68, distance: 23.6
click at [99, 68] on div "Debit Wallet Enter Amount 400 Payment Method Green Coin transaction_date 25/09/…" at bounding box center [215, 99] width 431 height 199
type input "900"
click at [259, 195] on button "Save Transaction" at bounding box center [268, 193] width 41 height 14
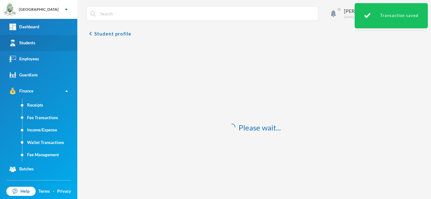
click at [47, 42] on link "Students" at bounding box center [38, 43] width 77 height 16
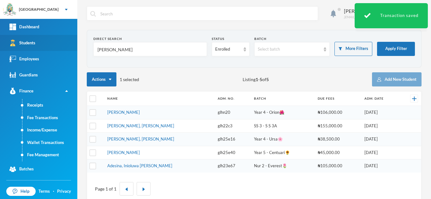
drag, startPoint x: 113, startPoint y: 48, endPoint x: 52, endPoint y: 48, distance: 60.5
click at [52, 48] on div "Greenland Hall Your Bluebic Account Greenland Hall Add a New School Dashboard S…" at bounding box center [215, 99] width 431 height 199
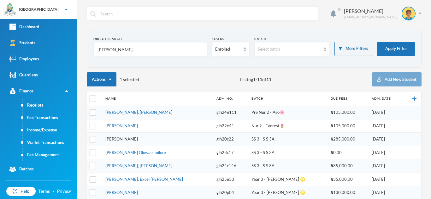
type input "ajayi"
click at [132, 137] on link "Ajayi, Emmanuel Oluwajomiloju" at bounding box center [121, 139] width 32 height 5
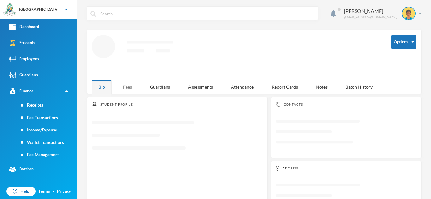
click at [121, 85] on div "Fees" at bounding box center [127, 87] width 22 height 14
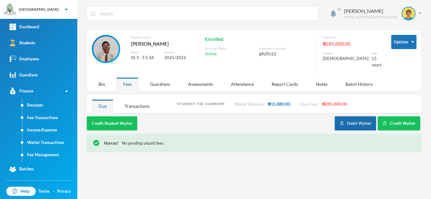
click at [348, 118] on button "Debit Wallet" at bounding box center [354, 124] width 41 height 14
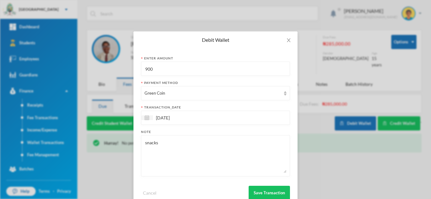
drag, startPoint x: 180, startPoint y: 72, endPoint x: 111, endPoint y: 74, distance: 69.1
click at [111, 74] on div "Debit Wallet Enter Amount 900 Payment Method Green Coin transaction_date 25/09/…" at bounding box center [215, 99] width 431 height 199
type input "500"
click at [264, 195] on button "Save Transaction" at bounding box center [268, 193] width 41 height 14
drag, startPoint x: 285, startPoint y: 41, endPoint x: 260, endPoint y: 84, distance: 49.3
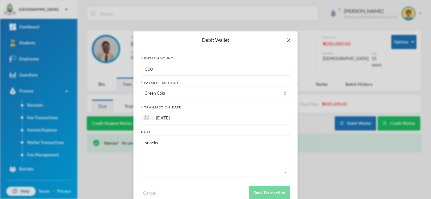
click at [260, 84] on div "Debit Wallet Enter Amount 500 Payment Method Green Coin transaction_date 25/09/…" at bounding box center [215, 120] width 164 height 176
click at [129, 100] on div "Debit Wallet Enter Amount 500 Payment Method Green Coin transaction_date 25/09/…" at bounding box center [215, 99] width 431 height 199
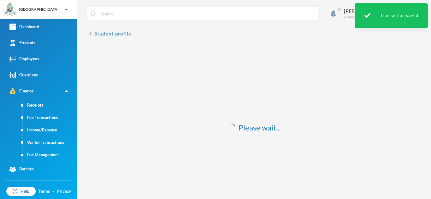
click at [106, 32] on button "chevron_left Student profile" at bounding box center [109, 34] width 44 height 8
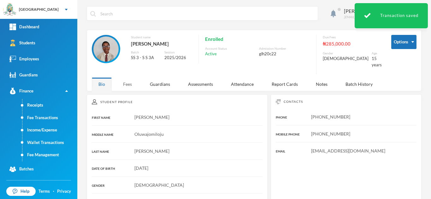
click at [132, 78] on div "Fees" at bounding box center [127, 85] width 22 height 14
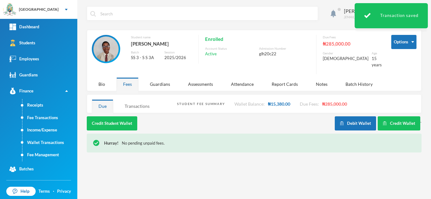
click at [133, 101] on div "Transactions" at bounding box center [137, 107] width 38 height 14
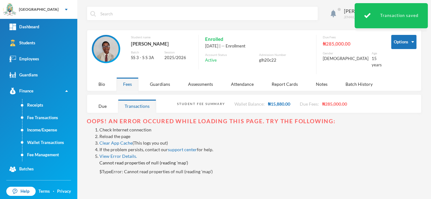
click at [120, 134] on link "Reload the page" at bounding box center [114, 136] width 31 height 5
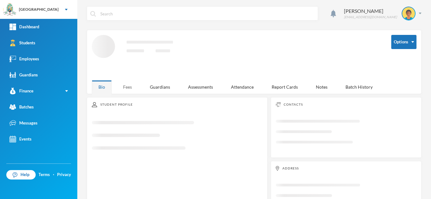
click at [127, 88] on div "Fees" at bounding box center [127, 87] width 22 height 14
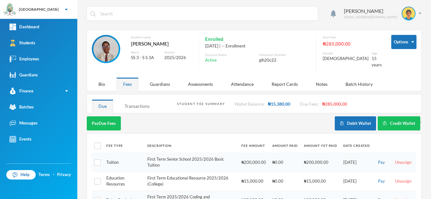
click at [134, 100] on div "Transactions" at bounding box center [137, 107] width 38 height 14
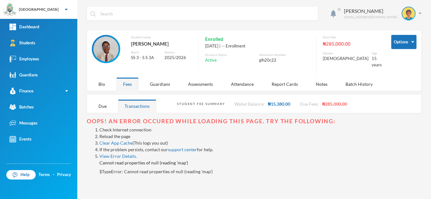
click at [117, 134] on link "Reload the page" at bounding box center [114, 136] width 31 height 5
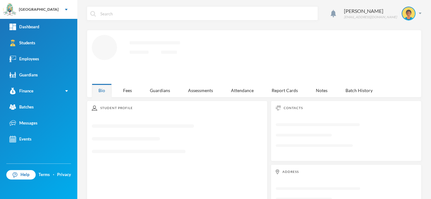
click at [130, 101] on div "Student Profile Loading interface..." at bounding box center [177, 163] width 181 height 125
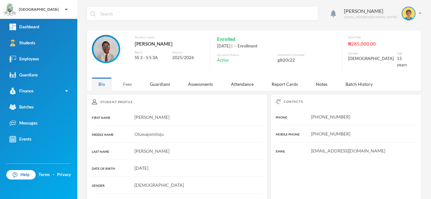
click at [123, 78] on div "Fees" at bounding box center [127, 85] width 22 height 14
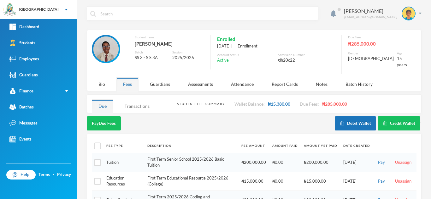
click at [134, 102] on div "Transactions" at bounding box center [137, 107] width 38 height 14
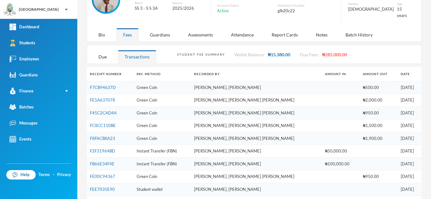
scroll to position [53, 0]
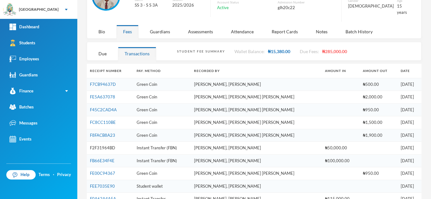
click at [108, 146] on link "F2F31964BD" at bounding box center [102, 148] width 25 height 5
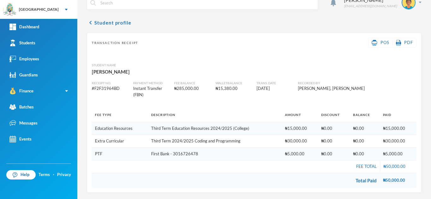
scroll to position [11, 0]
click at [101, 25] on button "chevron_left Student profile" at bounding box center [109, 23] width 44 height 8
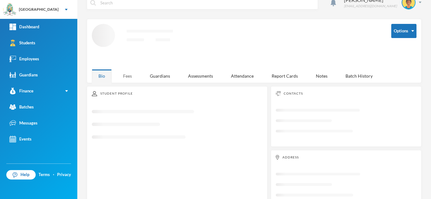
click at [119, 76] on div "Fees" at bounding box center [127, 76] width 22 height 14
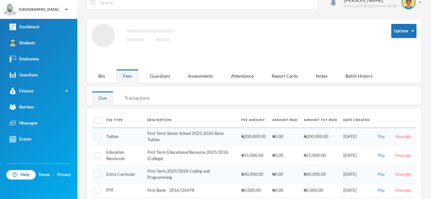
click at [140, 94] on div "Transactions" at bounding box center [137, 98] width 38 height 14
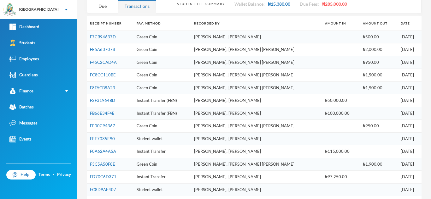
scroll to position [94, 0]
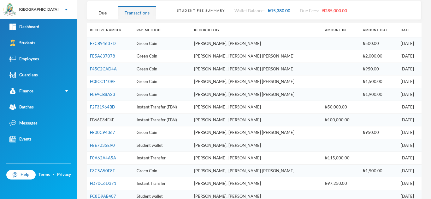
click at [101, 118] on link "FB66E34F4E" at bounding box center [102, 120] width 25 height 5
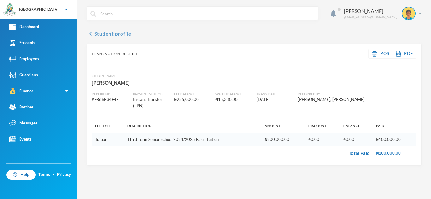
click at [105, 36] on button "chevron_left Student profile" at bounding box center [109, 34] width 44 height 8
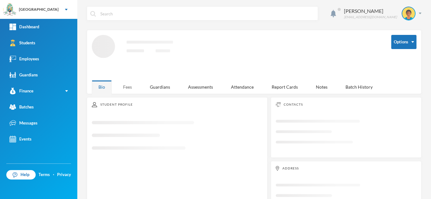
click at [129, 89] on div "Fees" at bounding box center [127, 87] width 22 height 14
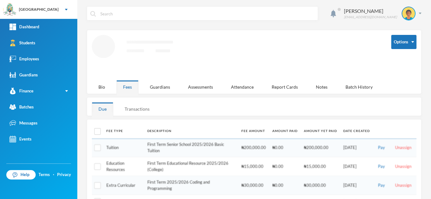
click at [142, 107] on div "Transactions" at bounding box center [137, 109] width 38 height 14
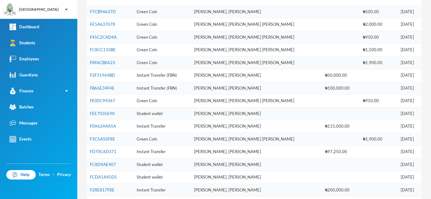
scroll to position [132, 0]
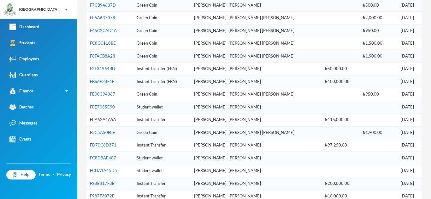
click at [100, 117] on link "F0A62A4A5A" at bounding box center [103, 119] width 26 height 5
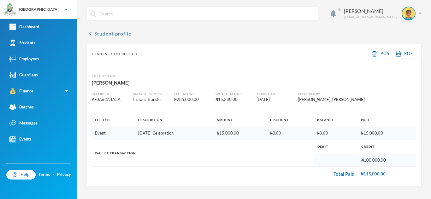
click at [114, 34] on button "chevron_left Student profile" at bounding box center [109, 34] width 44 height 8
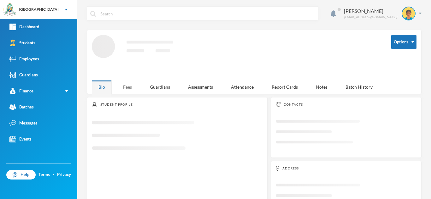
click at [126, 88] on div "Fees" at bounding box center [127, 87] width 22 height 14
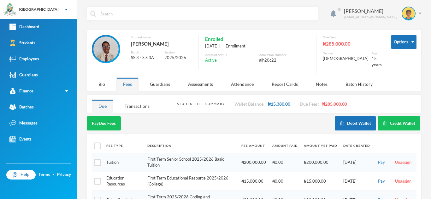
click at [139, 109] on div "Student Fee Summary Wallet Balance: ₦15,380.00 Due Fees: ₦285,000.00 Due Transa…" at bounding box center [254, 104] width 334 height 19
click at [137, 101] on div "Transactions" at bounding box center [137, 107] width 38 height 14
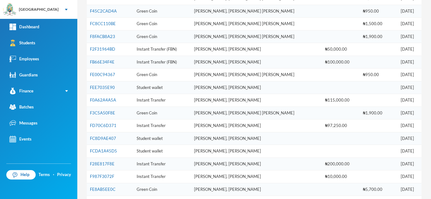
scroll to position [148, 0]
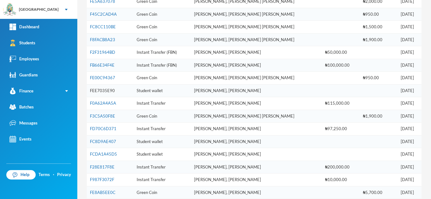
click at [95, 88] on link "FEE7035E90" at bounding box center [102, 90] width 25 height 5
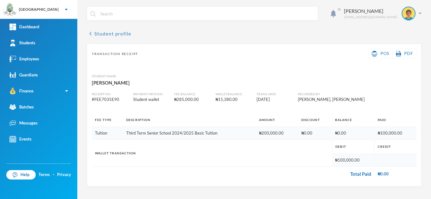
click at [117, 34] on button "chevron_left Student profile" at bounding box center [109, 34] width 44 height 8
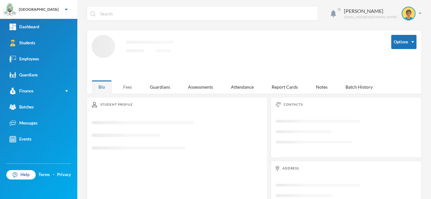
click at [130, 86] on div "Fees" at bounding box center [127, 87] width 22 height 14
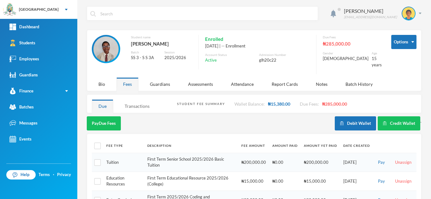
click at [142, 105] on div "Transactions" at bounding box center [137, 107] width 38 height 14
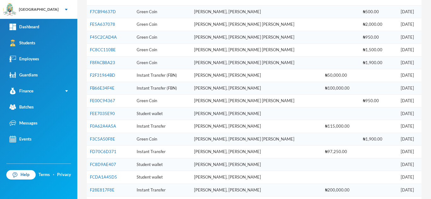
scroll to position [122, 0]
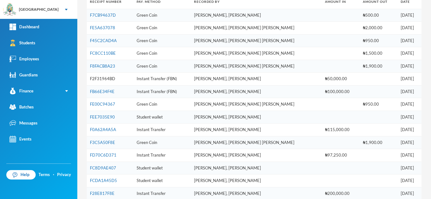
click at [97, 76] on link "F2F31964BD" at bounding box center [102, 78] width 25 height 5
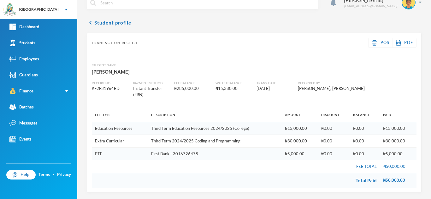
scroll to position [11, 0]
click at [99, 23] on button "chevron_left Student profile" at bounding box center [109, 23] width 44 height 8
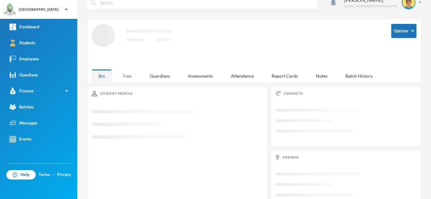
click at [127, 72] on div "Fees" at bounding box center [127, 76] width 22 height 14
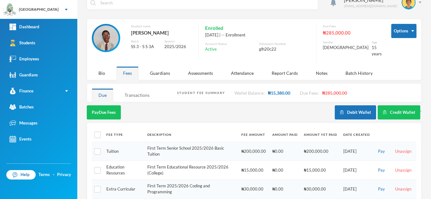
click at [142, 89] on div "Transactions" at bounding box center [137, 96] width 38 height 14
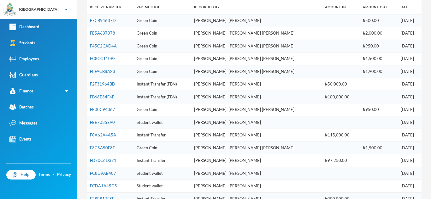
scroll to position [126, 0]
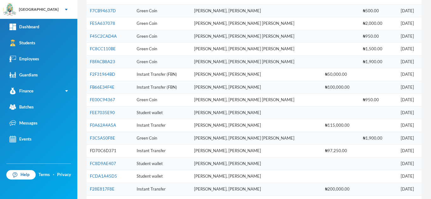
click at [105, 148] on link "FD70C6D371" at bounding box center [103, 150] width 26 height 5
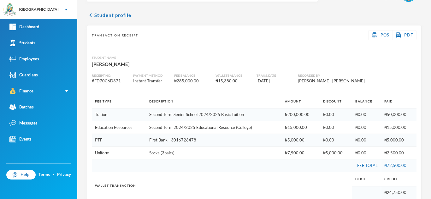
scroll to position [45, 0]
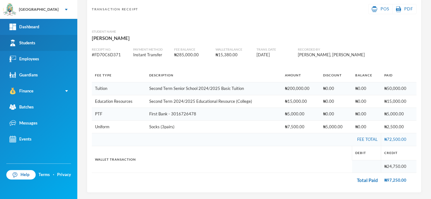
click at [43, 40] on link "Students" at bounding box center [38, 43] width 77 height 16
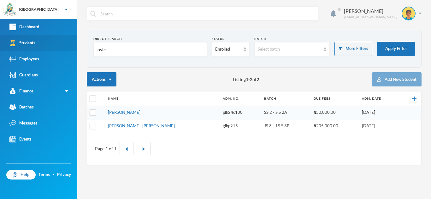
drag, startPoint x: 112, startPoint y: 50, endPoint x: 64, endPoint y: 50, distance: 47.3
click at [64, 50] on div "Greenland Hall Your Bluebic Account Greenland Hall Add a New School Dashboard S…" at bounding box center [215, 99] width 431 height 199
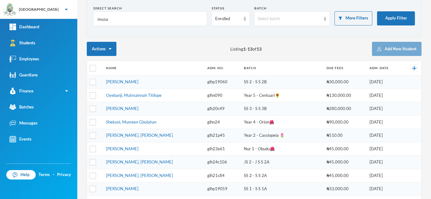
scroll to position [36, 0]
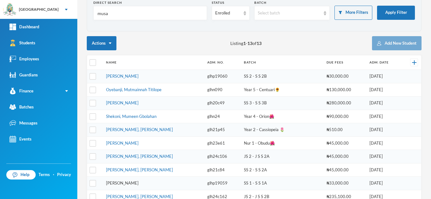
type input "musa"
click at [130, 184] on link "Musa, Rebecca Joy" at bounding box center [122, 183] width 32 height 5
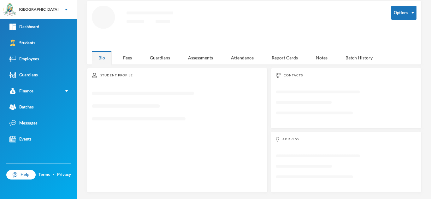
scroll to position [27, 0]
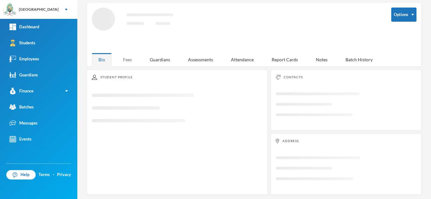
click at [124, 58] on div "Fees" at bounding box center [127, 60] width 22 height 14
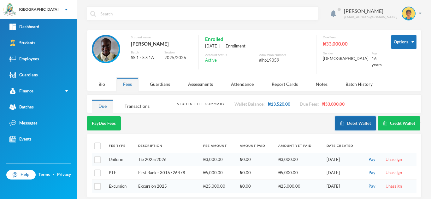
click at [340, 119] on button "Debit Wallet" at bounding box center [354, 124] width 41 height 14
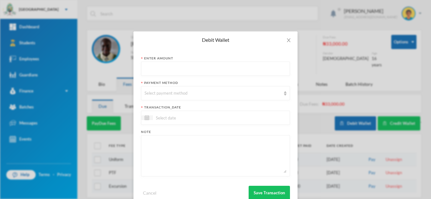
click at [190, 70] on input "text" at bounding box center [215, 69] width 142 height 14
type input "800"
click at [187, 91] on div "Select payment method" at bounding box center [212, 93] width 136 height 6
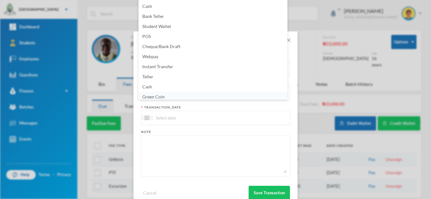
scroll to position [2, 0]
click at [189, 96] on li "Green Coin" at bounding box center [212, 95] width 149 height 10
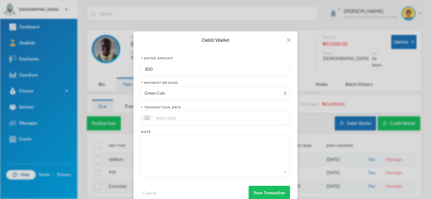
click at [166, 119] on input at bounding box center [179, 117] width 53 height 7
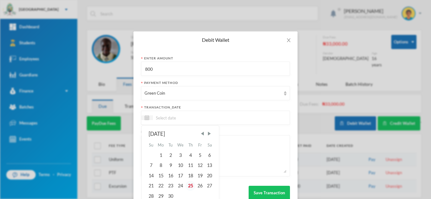
click at [186, 185] on div "25" at bounding box center [189, 186] width 9 height 10
type input "[DATE]"
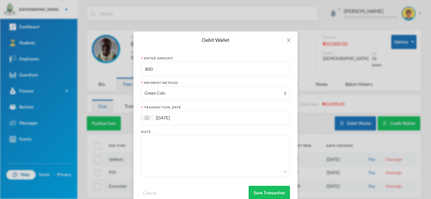
click at [179, 157] on textarea at bounding box center [215, 156] width 142 height 34
type textarea "snacks"
click at [267, 192] on button "Save Transaction" at bounding box center [268, 193] width 41 height 14
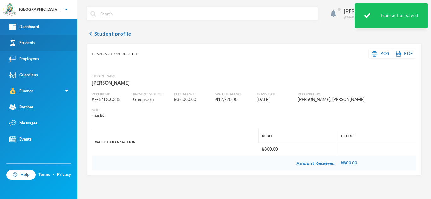
click at [71, 35] on link "Students" at bounding box center [38, 43] width 77 height 16
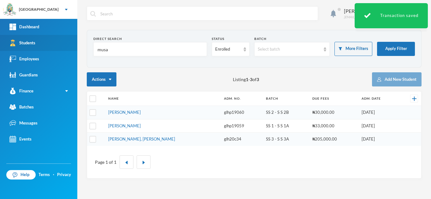
drag, startPoint x: 124, startPoint y: 52, endPoint x: 70, endPoint y: 46, distance: 54.8
click at [78, 43] on div "Aderogba Olumide olumide.aderogba@greenlandhall.org Direct Search musa Status E…" at bounding box center [253, 99] width 353 height 199
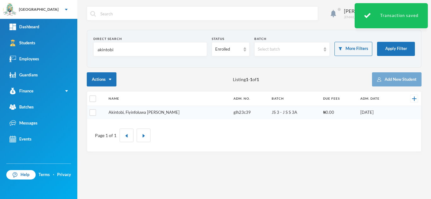
type input "akintobi"
click at [134, 111] on tbody "Akintobi, Fiyinfoluwa Elizabeth glh23c39 JS 3 - J S S 3A ₦0.00 20/09/2023" at bounding box center [254, 112] width 334 height 13
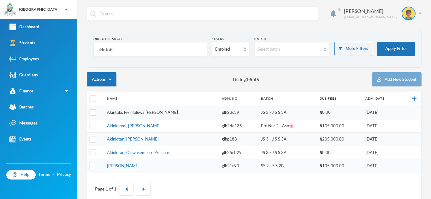
click at [136, 114] on link "Akintobi, Fiyinfoluwa [PERSON_NAME]" at bounding box center [142, 112] width 71 height 5
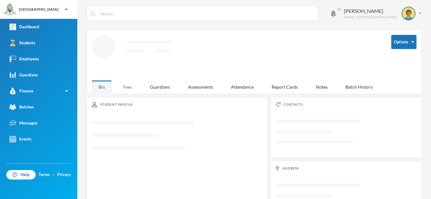
click at [119, 87] on div "Fees" at bounding box center [127, 87] width 22 height 14
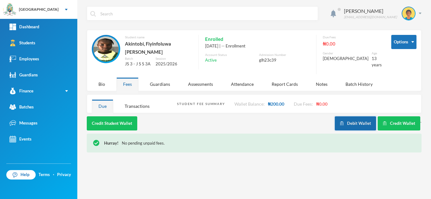
click at [354, 117] on button "Debit Wallet" at bounding box center [354, 124] width 41 height 14
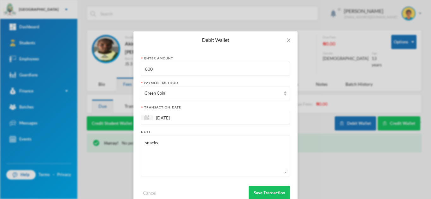
drag, startPoint x: 156, startPoint y: 71, endPoint x: 104, endPoint y: 69, distance: 52.4
click at [104, 69] on div "Debit Wallet Enter Amount 800 Payment Method Green Coin transaction_date 25/09/…" at bounding box center [215, 99] width 431 height 199
type input "1000"
click at [257, 191] on button "Save Transaction" at bounding box center [268, 193] width 41 height 14
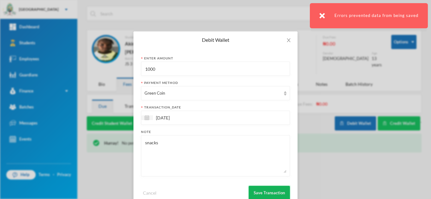
click at [256, 191] on button "Save Transaction" at bounding box center [268, 193] width 41 height 14
click at [288, 38] on icon "icon: close" at bounding box center [288, 40] width 5 height 5
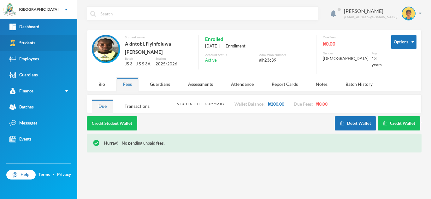
click at [57, 42] on link "Students" at bounding box center [38, 43] width 77 height 16
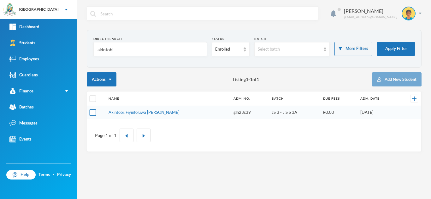
click at [91, 111] on input "checkbox" at bounding box center [93, 113] width 7 height 7
checkbox input "true"
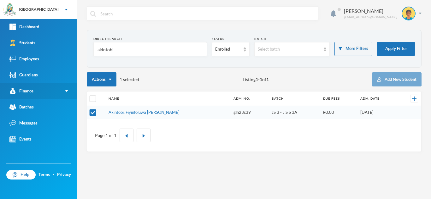
click at [66, 91] on img at bounding box center [66, 91] width 3 height 2
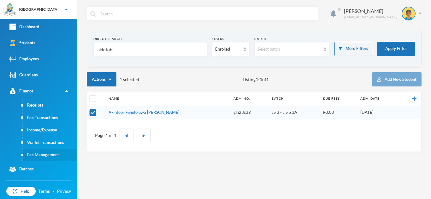
click at [52, 155] on link "Fee Management" at bounding box center [49, 155] width 55 height 13
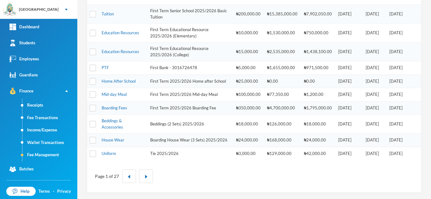
scroll to position [274, 0]
click at [118, 92] on link "Mid-day Meal" at bounding box center [113, 94] width 25 height 5
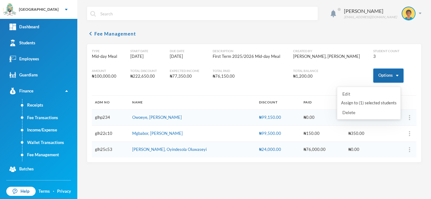
click at [377, 73] on button "Options" at bounding box center [388, 76] width 30 height 14
click at [364, 102] on button "Assign to ( 1 ) selected students" at bounding box center [368, 103] width 57 height 11
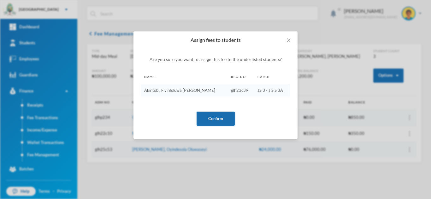
click at [217, 119] on button "Confirm" at bounding box center [215, 119] width 38 height 14
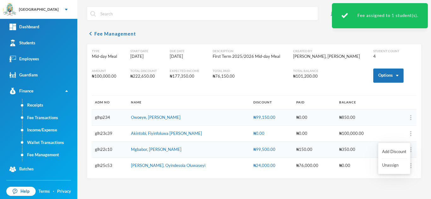
click at [408, 134] on button "button" at bounding box center [398, 133] width 25 height 9
click at [385, 152] on button "Add Discount" at bounding box center [394, 152] width 26 height 11
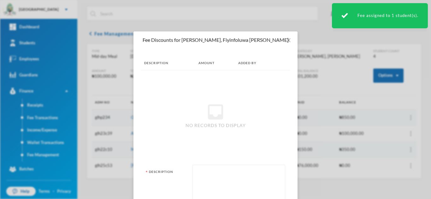
click at [213, 180] on textarea at bounding box center [239, 186] width 86 height 34
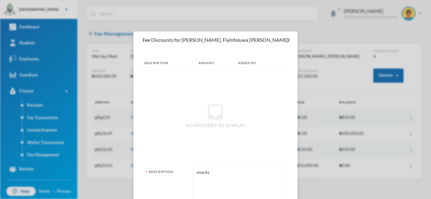
type textarea "snacks"
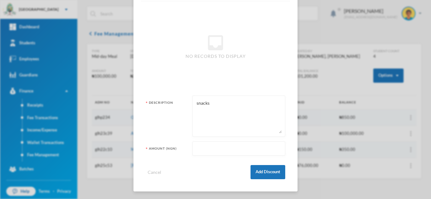
click at [218, 145] on input "text" at bounding box center [239, 149] width 86 height 14
type input "99000"
click at [257, 175] on button "Add Discount" at bounding box center [267, 172] width 35 height 14
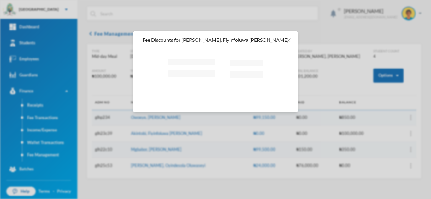
scroll to position [0, 0]
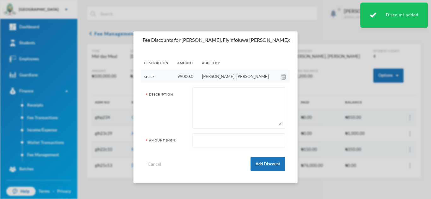
click at [287, 39] on icon "icon: close" at bounding box center [287, 40] width 3 height 4
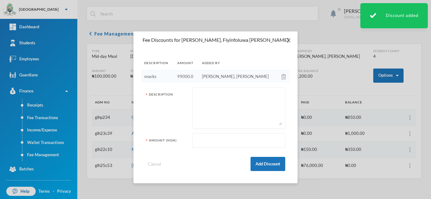
click at [287, 39] on div "Fee Discounts for Akintobi, Fiyinfoluwa Elizabeth Description Amount Added By s…" at bounding box center [215, 99] width 431 height 199
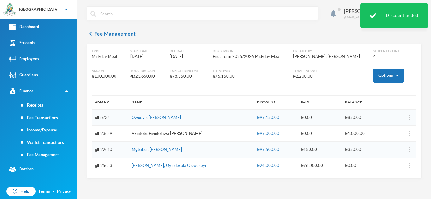
click at [149, 133] on link "Akintobi, Fiyinfoluwa [PERSON_NAME]" at bounding box center [166, 133] width 71 height 5
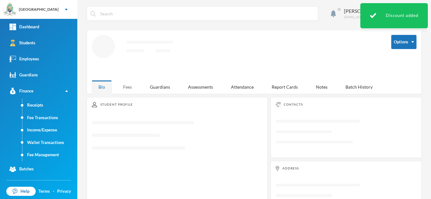
click at [130, 83] on div "Fees" at bounding box center [127, 87] width 22 height 14
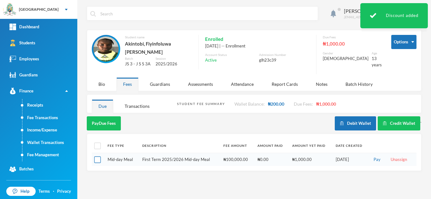
click at [99, 157] on input "checkbox" at bounding box center [97, 160] width 7 height 7
checkbox input "true"
click at [111, 122] on button "Pay Selected (1)" at bounding box center [106, 124] width 39 height 14
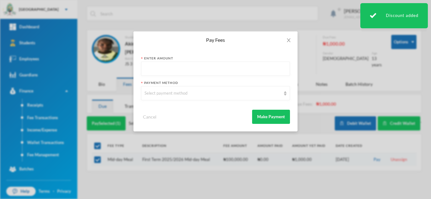
click at [158, 66] on input "text" at bounding box center [215, 69] width 142 height 14
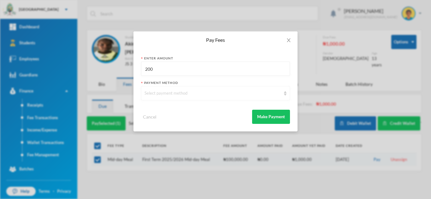
type input "200"
click at [165, 97] on div "Select payment method" at bounding box center [215, 93] width 149 height 14
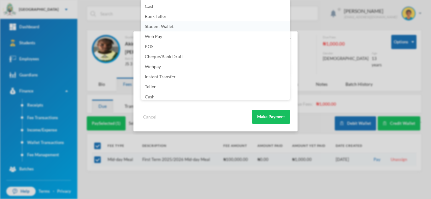
click at [169, 25] on span "Student Wallet" at bounding box center [159, 26] width 29 height 5
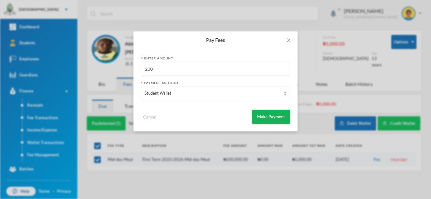
click at [266, 112] on button "Make Payment" at bounding box center [271, 117] width 38 height 14
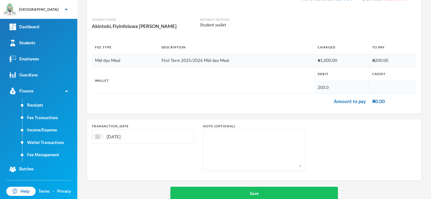
scroll to position [67, 0]
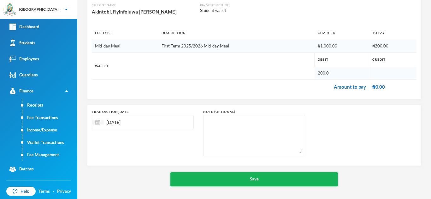
click at [229, 178] on button "Save" at bounding box center [253, 180] width 167 height 14
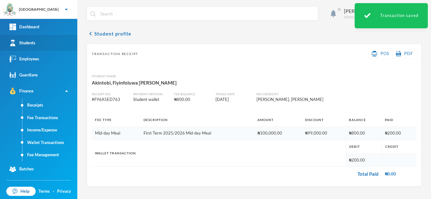
click at [58, 37] on link "Students" at bounding box center [38, 43] width 77 height 16
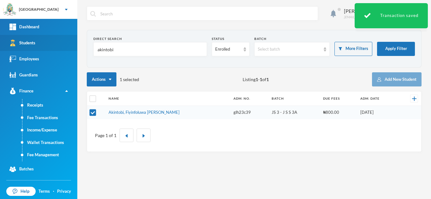
drag, startPoint x: 124, startPoint y: 51, endPoint x: 66, endPoint y: 47, distance: 59.1
click at [66, 47] on div "Greenland Hall Your Bluebic Account Greenland Hall Add a New School Dashboard S…" at bounding box center [215, 99] width 431 height 199
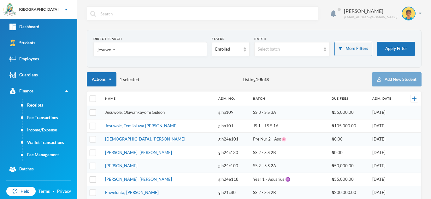
type input "jesuwole"
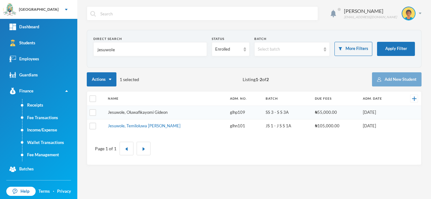
click at [134, 111] on link "Jesuwole, Oluwafikayomi Gideon" at bounding box center [138, 112] width 60 height 5
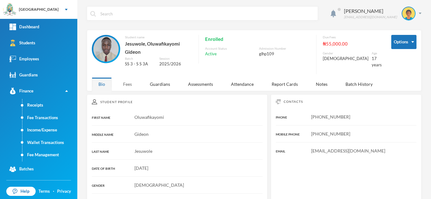
click at [129, 83] on div "Fees" at bounding box center [127, 85] width 22 height 14
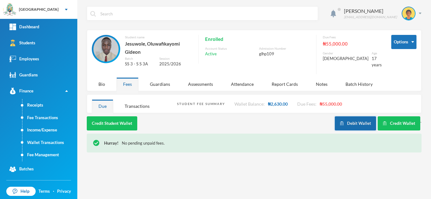
click at [344, 117] on button "Debit Wallet" at bounding box center [354, 124] width 41 height 14
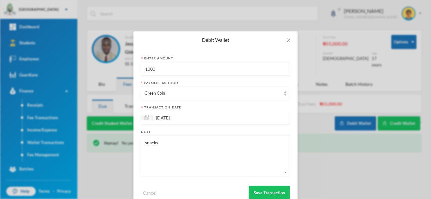
drag, startPoint x: 158, startPoint y: 72, endPoint x: 121, endPoint y: 63, distance: 38.5
click at [123, 63] on div "Debit Wallet Enter Amount 1000 Payment Method Green Coin transaction_date 25/09…" at bounding box center [215, 99] width 431 height 199
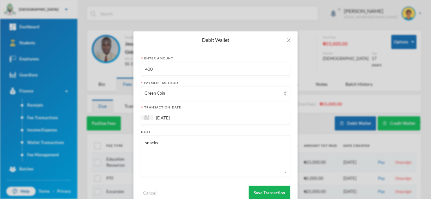
type input "400"
click at [263, 193] on button "Save Transaction" at bounding box center [268, 193] width 41 height 14
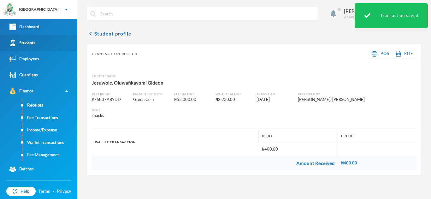
click at [60, 37] on link "Students" at bounding box center [38, 43] width 77 height 16
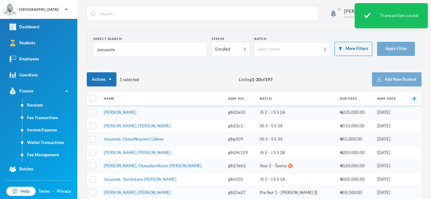
drag, startPoint x: 119, startPoint y: 49, endPoint x: 74, endPoint y: 44, distance: 45.0
click at [74, 44] on div "Greenland Hall Your Bluebic Account Greenland Hall Add a New School Dashboard S…" at bounding box center [215, 99] width 431 height 199
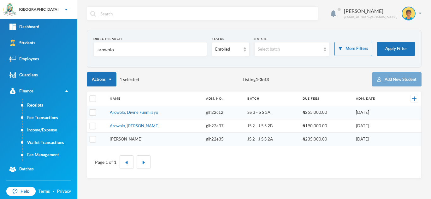
type input "arowolo"
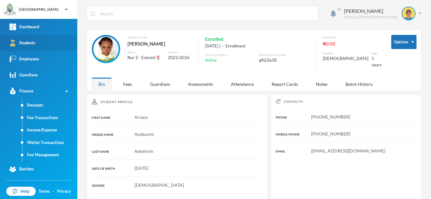
click at [53, 41] on link "Students" at bounding box center [38, 43] width 77 height 16
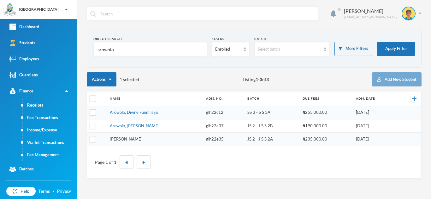
click at [133, 141] on link "Arowolo, John Jomiloju" at bounding box center [126, 139] width 32 height 5
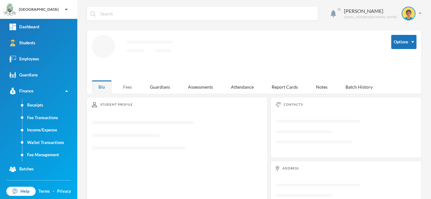
click at [126, 86] on div "Fees" at bounding box center [127, 87] width 22 height 14
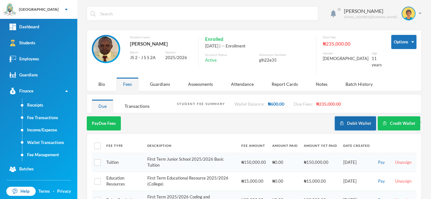
click at [345, 119] on button "Debit Wallet" at bounding box center [354, 124] width 41 height 14
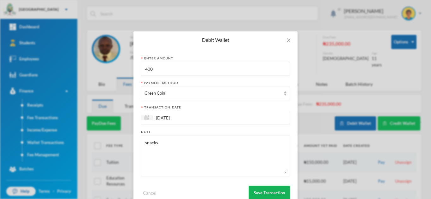
click at [272, 188] on button "Save Transaction" at bounding box center [268, 193] width 41 height 14
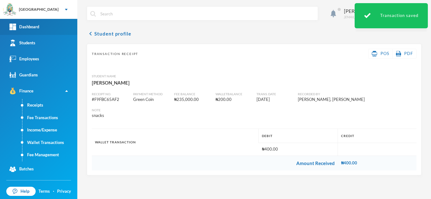
click at [42, 20] on link "Dashboard" at bounding box center [38, 27] width 77 height 16
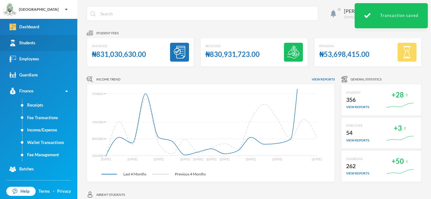
click at [57, 50] on link "Students" at bounding box center [38, 43] width 77 height 16
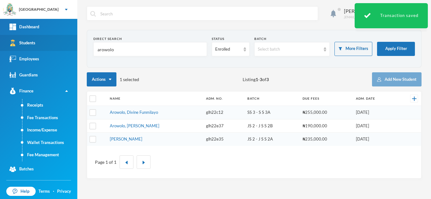
drag, startPoint x: 116, startPoint y: 53, endPoint x: 60, endPoint y: 38, distance: 57.9
click at [60, 38] on div "Greenland Hall Your Bluebic Account Greenland Hall Add a New School Dashboard S…" at bounding box center [215, 99] width 431 height 199
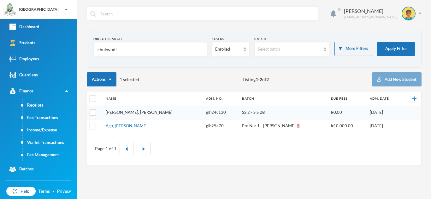
type input "chukwudi"
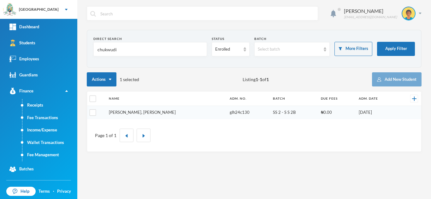
click at [131, 113] on link "Chukwudi, Jessica Neto" at bounding box center [142, 112] width 67 height 5
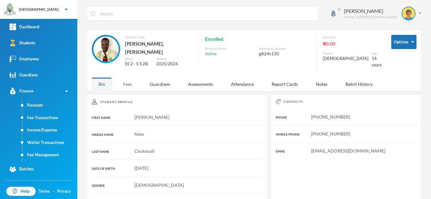
click at [121, 78] on div "Fees" at bounding box center [127, 85] width 22 height 14
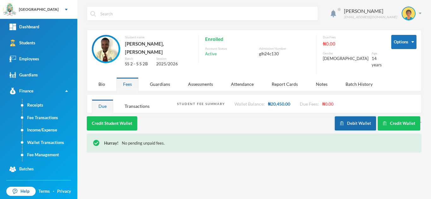
click at [353, 117] on button "Debit Wallet" at bounding box center [354, 124] width 41 height 14
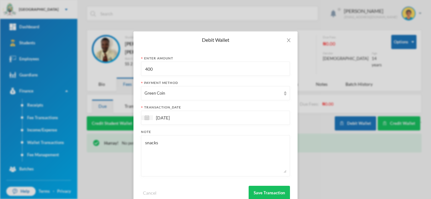
drag, startPoint x: 160, startPoint y: 75, endPoint x: 121, endPoint y: 64, distance: 40.6
click at [121, 64] on div "Debit Wallet Enter Amount 400 Payment Method Green Coin transaction_date 25/09/…" at bounding box center [215, 99] width 431 height 199
type input "1100"
click at [268, 189] on button "Save Transaction" at bounding box center [268, 193] width 41 height 14
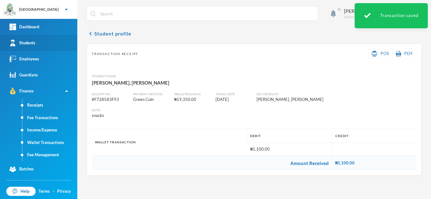
click at [59, 42] on link "Students" at bounding box center [38, 43] width 77 height 16
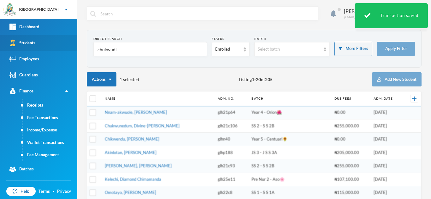
drag, startPoint x: 125, startPoint y: 49, endPoint x: 30, endPoint y: 40, distance: 95.6
click at [30, 40] on div "Greenland Hall Your Bluebic Account Greenland Hall Add a New School Dashboard S…" at bounding box center [215, 99] width 431 height 199
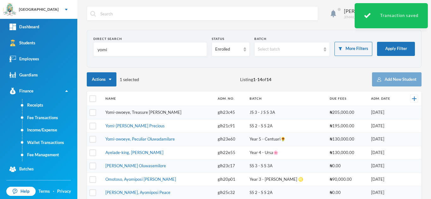
type input "yomi"
click at [142, 111] on link "Yomi-owoeye, Treasure Oluwatunmise" at bounding box center [143, 112] width 76 height 5
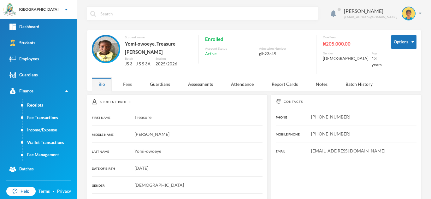
click at [128, 88] on div "Fees" at bounding box center [127, 85] width 22 height 14
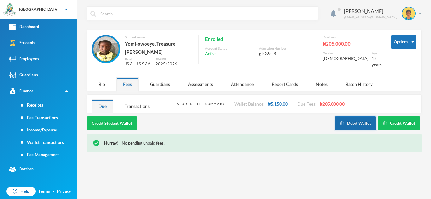
click at [359, 125] on button "Debit Wallet" at bounding box center [354, 124] width 41 height 14
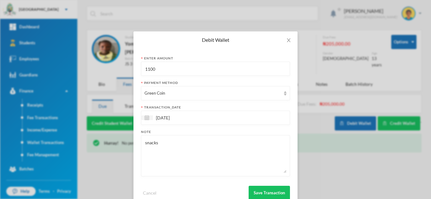
drag, startPoint x: 149, startPoint y: 70, endPoint x: 110, endPoint y: 66, distance: 38.9
click at [116, 66] on div "Debit Wallet Enter Amount 1100 Payment Method Green Coin transaction_date 25/09…" at bounding box center [215, 99] width 431 height 199
type input "1200"
click at [270, 189] on button "Save Transaction" at bounding box center [268, 193] width 41 height 14
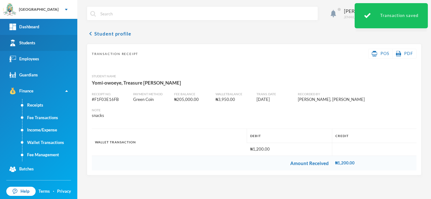
click at [58, 40] on link "Students" at bounding box center [38, 43] width 77 height 16
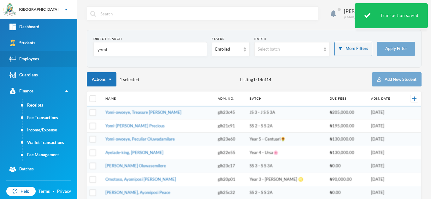
drag, startPoint x: 119, startPoint y: 47, endPoint x: 63, endPoint y: 56, distance: 56.5
click at [63, 56] on div "Greenland Hall Your Bluebic Account Greenland Hall Add a New School Dashboard S…" at bounding box center [215, 99] width 431 height 199
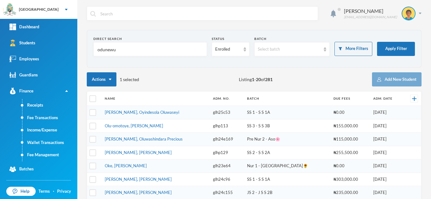
type input "odunewu"
click at [144, 138] on link "Oladejo, Oluwashindara Precious" at bounding box center [144, 139] width 78 height 5
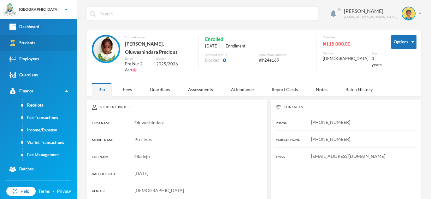
click at [64, 43] on link "Students" at bounding box center [38, 43] width 77 height 16
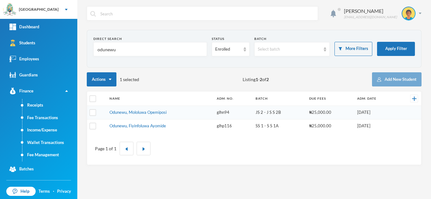
click at [134, 55] on input "odunewu" at bounding box center [150, 50] width 107 height 14
click at [146, 113] on link "Odunewu, Mololuwa Opemiposi" at bounding box center [137, 112] width 57 height 5
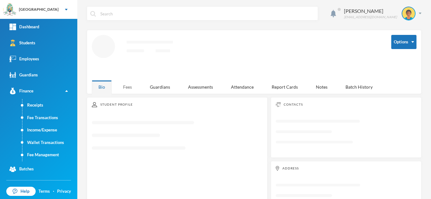
click at [126, 80] on div "Fees" at bounding box center [127, 87] width 22 height 14
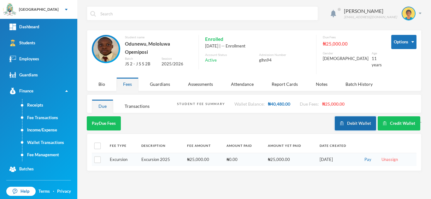
click at [341, 117] on button "Debit Wallet" at bounding box center [354, 124] width 41 height 14
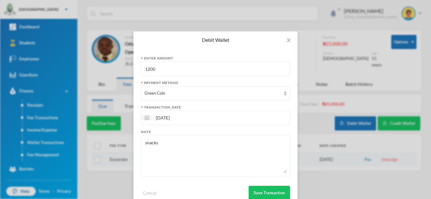
drag, startPoint x: 160, startPoint y: 71, endPoint x: 111, endPoint y: 63, distance: 49.8
click at [111, 63] on div "Debit Wallet Enter Amount 1200 Payment Method Green Coin transaction_date 25/09…" at bounding box center [215, 99] width 431 height 199
type input "1600"
click at [261, 193] on button "Save Transaction" at bounding box center [268, 193] width 41 height 14
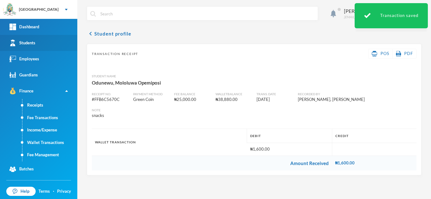
click at [57, 36] on link "Students" at bounding box center [38, 43] width 77 height 16
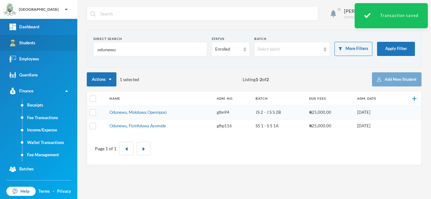
drag, startPoint x: 66, startPoint y: 42, endPoint x: 52, endPoint y: 42, distance: 14.8
click at [52, 42] on div "Greenland Hall Your Bluebic Account Greenland Hall Add a New School Dashboard S…" at bounding box center [215, 99] width 431 height 199
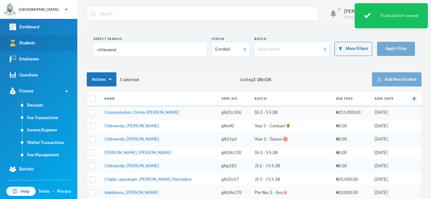
type input "chikwendu"
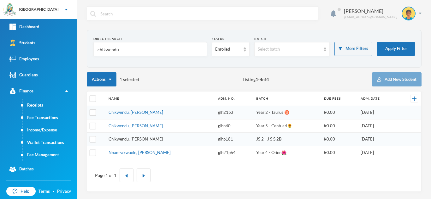
click at [136, 138] on link "Chikwendu, Kelechi Daniel" at bounding box center [135, 139] width 55 height 5
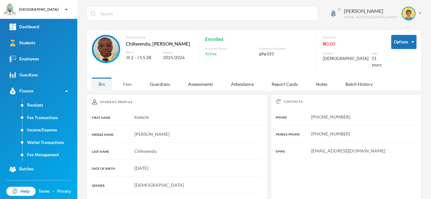
click at [123, 78] on div "Fees" at bounding box center [127, 85] width 22 height 14
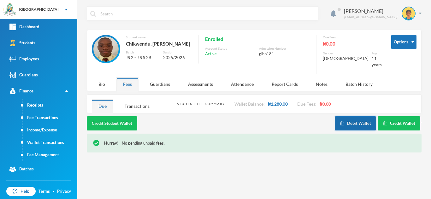
click at [345, 120] on button "Debit Wallet" at bounding box center [354, 124] width 41 height 14
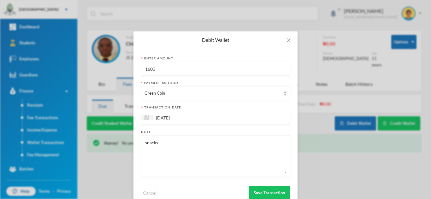
click at [114, 59] on div "Debit Wallet Enter Amount 1600 Payment Method Green Coin transaction_date 25/09…" at bounding box center [215, 99] width 431 height 199
type input "1280"
click at [258, 197] on button "Save Transaction" at bounding box center [268, 193] width 41 height 14
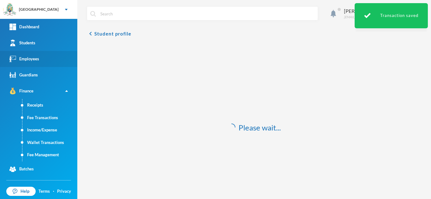
click at [50, 52] on link "Employees" at bounding box center [38, 59] width 77 height 16
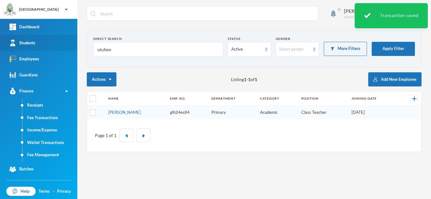
drag, startPoint x: 118, startPoint y: 52, endPoint x: 56, endPoint y: 45, distance: 61.5
click at [56, 45] on div "Greenland Hall Your Bluebic Account Greenland Hall Add a New School Dashboard S…" at bounding box center [215, 99] width 431 height 199
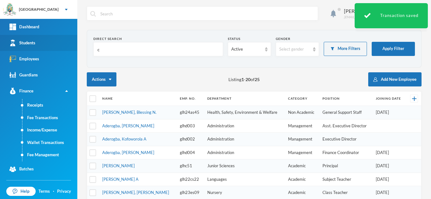
type input "c"
click at [69, 40] on link "Students" at bounding box center [38, 43] width 77 height 16
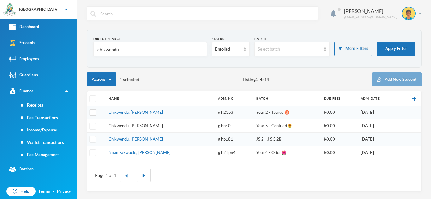
click at [137, 126] on link "Chikwendu, David Chibuzor" at bounding box center [135, 126] width 55 height 5
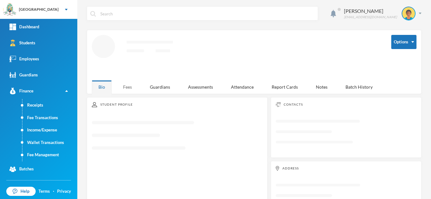
click at [127, 85] on div "Fees" at bounding box center [127, 87] width 22 height 14
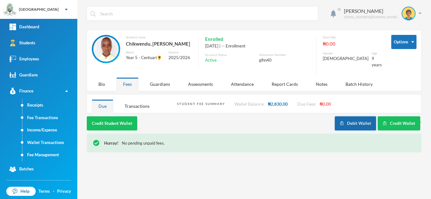
click at [345, 117] on button "Debit Wallet" at bounding box center [354, 124] width 41 height 14
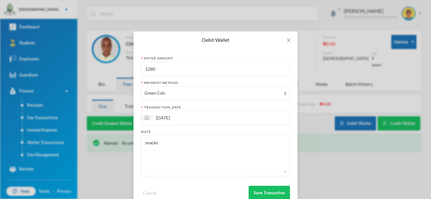
drag, startPoint x: 175, startPoint y: 72, endPoint x: 74, endPoint y: 78, distance: 101.7
click at [74, 78] on div "Debit Wallet Enter Amount 1280 Payment Method Green Coin transaction_date 25/09…" at bounding box center [215, 99] width 431 height 199
type input "120"
click at [169, 140] on textarea "snacks" at bounding box center [215, 156] width 142 height 34
type textarea "snacks fordaniel"
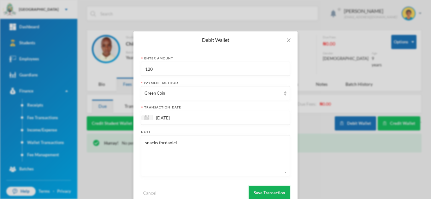
click at [267, 192] on button "Save Transaction" at bounding box center [268, 193] width 41 height 14
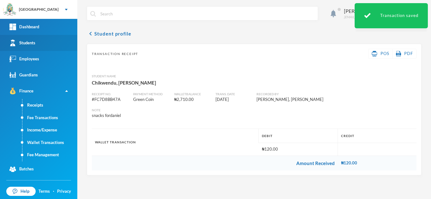
click at [59, 49] on link "Students" at bounding box center [38, 43] width 77 height 16
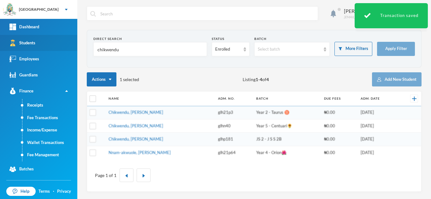
drag, startPoint x: 108, startPoint y: 48, endPoint x: 71, endPoint y: 43, distance: 37.8
click at [75, 43] on div "Greenland Hall Your Bluebic Account Greenland Hall Add a New School Dashboard S…" at bounding box center [215, 99] width 431 height 199
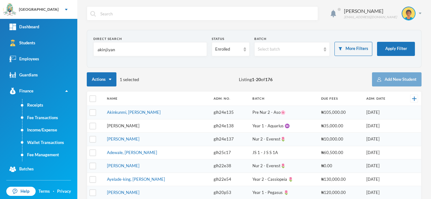
type input "akinjiyan"
click at [136, 125] on link "Adeleke, Ahmad Adefolahanmi" at bounding box center [123, 126] width 32 height 5
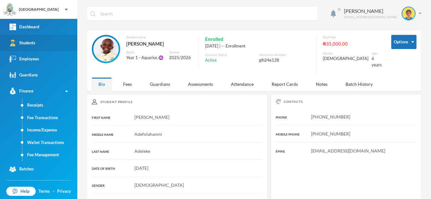
click at [68, 48] on link "Students" at bounding box center [38, 43] width 77 height 16
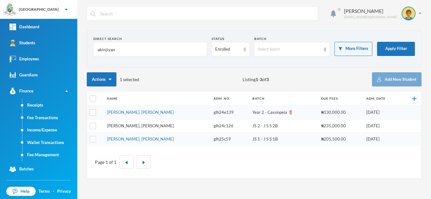
click at [140, 125] on link "Akinjiyan, Morireoluwa Gideon" at bounding box center [140, 126] width 67 height 5
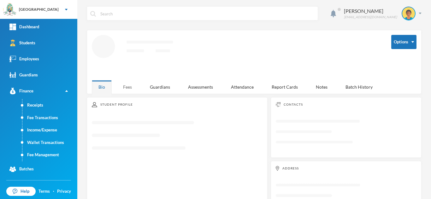
click at [133, 88] on div "Fees" at bounding box center [127, 87] width 22 height 14
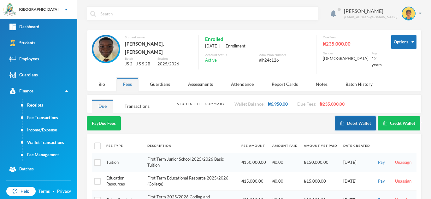
click at [342, 117] on button "Debit Wallet" at bounding box center [354, 124] width 41 height 14
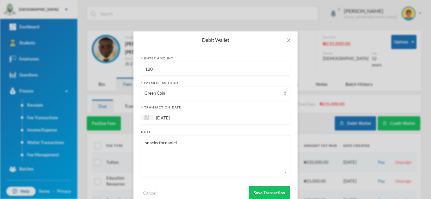
drag, startPoint x: 169, startPoint y: 67, endPoint x: 99, endPoint y: 68, distance: 69.7
click at [99, 68] on div "Debit Wallet Enter Amount 120 Payment Method Green Coin transaction_date 25/09/…" at bounding box center [215, 99] width 431 height 199
type input "1100"
drag, startPoint x: 207, startPoint y: 150, endPoint x: 157, endPoint y: 149, distance: 49.8
click at [157, 149] on textarea "snacks fordaniel" at bounding box center [215, 156] width 142 height 34
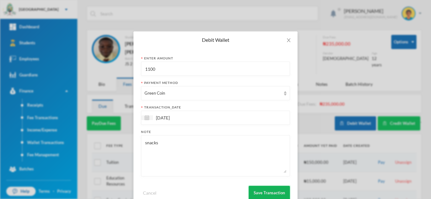
type textarea "snacks"
click at [260, 188] on button "Save Transaction" at bounding box center [268, 193] width 41 height 14
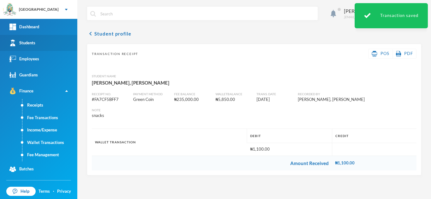
click at [69, 41] on link "Students" at bounding box center [38, 43] width 77 height 16
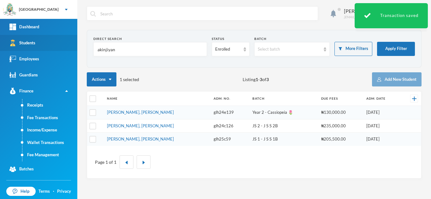
drag, startPoint x: 131, startPoint y: 45, endPoint x: 63, endPoint y: 50, distance: 67.9
click at [63, 50] on div "Greenland Hall Your Bluebic Account Greenland Hall Add a New School Dashboard S…" at bounding box center [215, 99] width 431 height 199
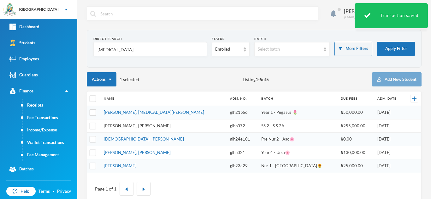
type input "alli"
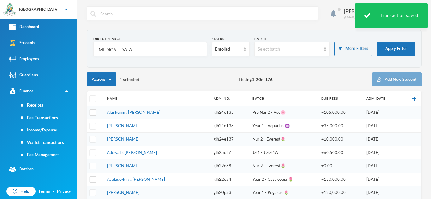
click at [124, 125] on link "Adeleke, Ahmad Adefolahanmi" at bounding box center [123, 126] width 32 height 5
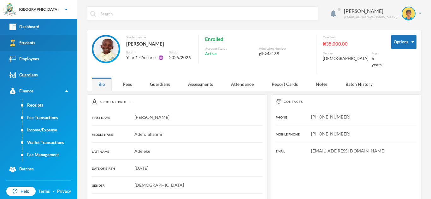
click at [66, 44] on link "Students" at bounding box center [38, 43] width 77 height 16
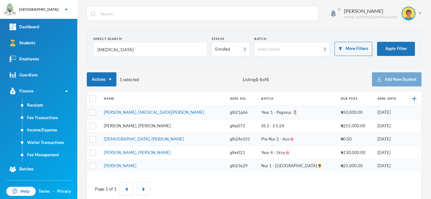
click at [135, 127] on link "Alli, Olaoluwa Usman" at bounding box center [137, 126] width 67 height 5
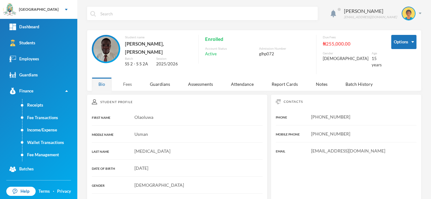
click at [128, 79] on div "Fees" at bounding box center [127, 85] width 22 height 14
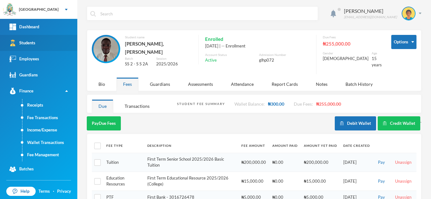
click at [55, 44] on link "Students" at bounding box center [38, 43] width 77 height 16
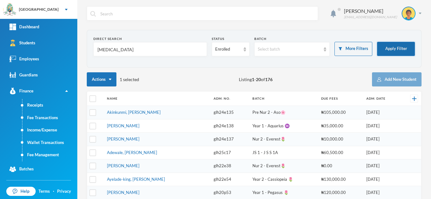
click at [381, 51] on button "Apply Filter" at bounding box center [396, 49] width 38 height 14
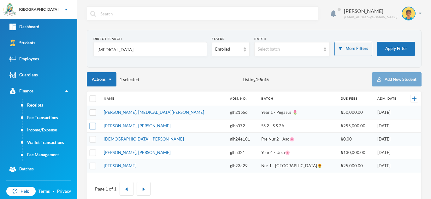
click at [92, 128] on input "checkbox" at bounding box center [93, 126] width 7 height 7
checkbox input "true"
click at [90, 99] on input "checkbox" at bounding box center [93, 99] width 7 height 7
checkbox input "true"
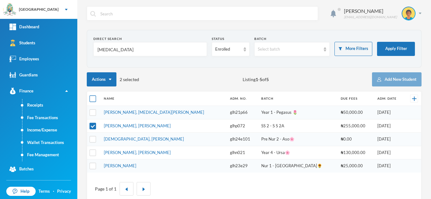
checkbox input "true"
click at [90, 99] on input "checkbox" at bounding box center [93, 99] width 7 height 7
checkbox input "false"
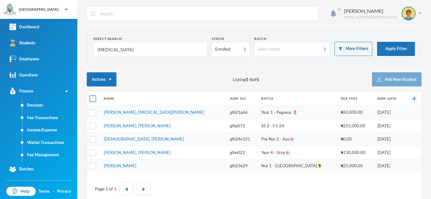
checkbox input "false"
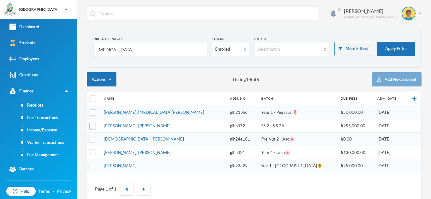
click at [93, 126] on input "checkbox" at bounding box center [93, 126] width 7 height 7
checkbox input "true"
click at [54, 154] on link "Fee Management" at bounding box center [49, 155] width 55 height 13
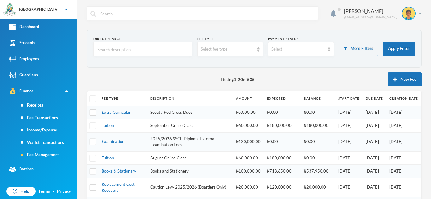
scroll to position [274, 0]
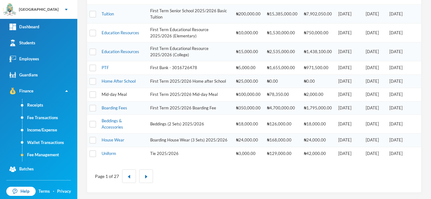
click at [122, 92] on link "Mid-day Meal" at bounding box center [113, 94] width 25 height 5
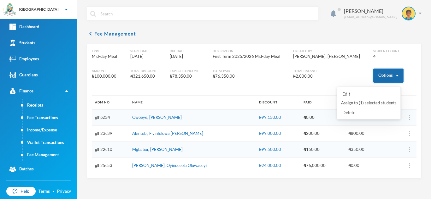
click at [382, 75] on button "Options" at bounding box center [388, 76] width 30 height 14
click at [367, 101] on button "Assign to ( 1 ) selected students" at bounding box center [368, 103] width 57 height 11
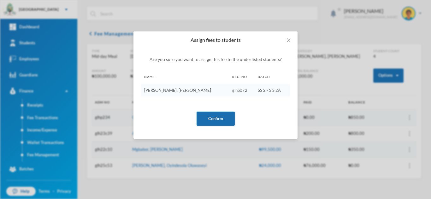
click at [212, 119] on button "Confirm" at bounding box center [215, 119] width 38 height 14
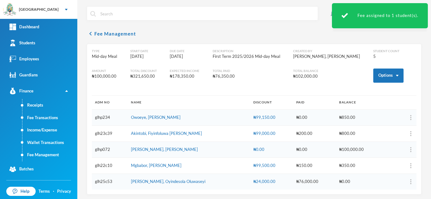
scroll to position [2, 0]
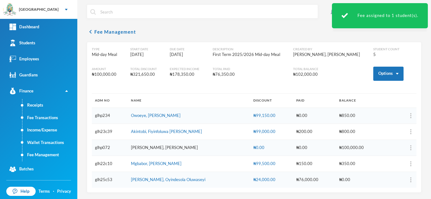
click at [151, 147] on link "Alli, Olaoluwa Usman" at bounding box center [164, 147] width 67 height 5
click at [410, 147] on img "button" at bounding box center [410, 148] width 1 height 5
click at [393, 166] on button "Add Discount" at bounding box center [390, 166] width 26 height 11
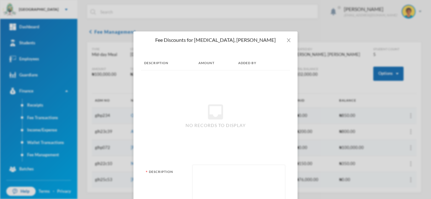
click at [210, 184] on textarea at bounding box center [239, 186] width 86 height 34
type textarea "9"
type textarea "snacks"
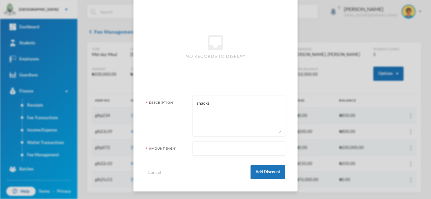
click at [216, 149] on input "text" at bounding box center [239, 149] width 86 height 14
type input "99100"
click at [264, 175] on button "Add Discount" at bounding box center [267, 172] width 35 height 14
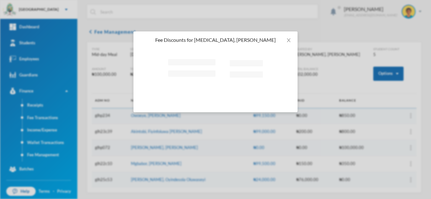
scroll to position [0, 0]
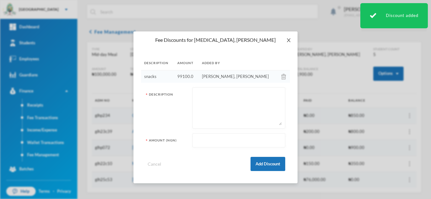
click at [287, 40] on icon "icon: close" at bounding box center [288, 40] width 5 height 5
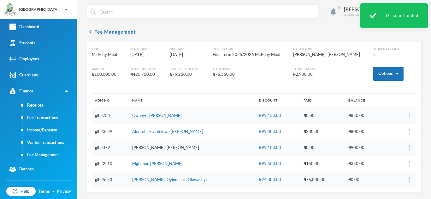
click at [137, 146] on link "Alli, Olaoluwa Usman" at bounding box center [165, 147] width 67 height 5
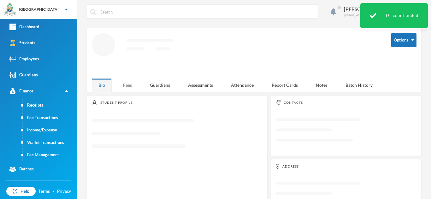
click at [130, 84] on div "Fees" at bounding box center [127, 85] width 22 height 14
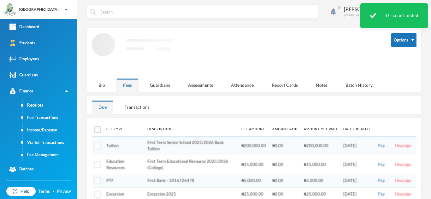
scroll to position [41, 0]
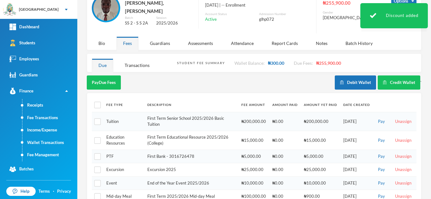
click at [96, 184] on td at bounding box center [97, 184] width 11 height 14
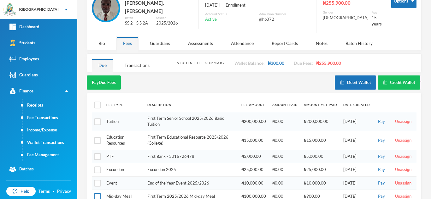
click at [97, 194] on input "checkbox" at bounding box center [97, 197] width 7 height 7
checkbox input "true"
click at [103, 77] on button "Pay Selected (1)" at bounding box center [106, 83] width 39 height 14
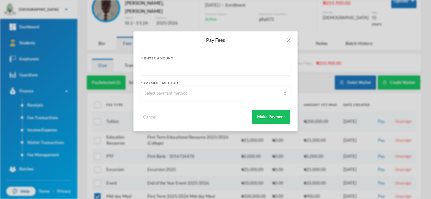
click at [173, 64] on input "text" at bounding box center [215, 69] width 142 height 14
type input "300"
click at [176, 96] on div "Select payment method" at bounding box center [212, 93] width 136 height 6
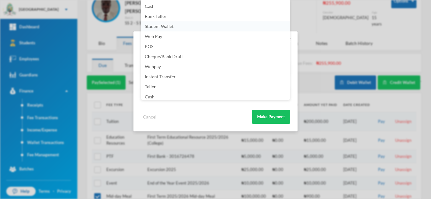
click at [157, 25] on span "Student Wallet" at bounding box center [159, 26] width 29 height 5
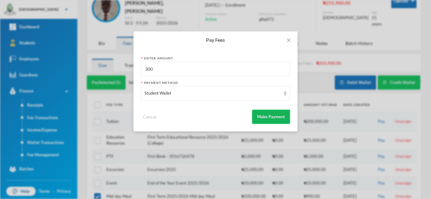
click at [258, 115] on button "Make Payment" at bounding box center [271, 117] width 38 height 14
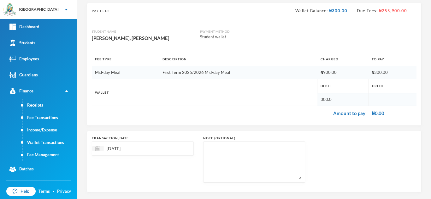
scroll to position [67, 0]
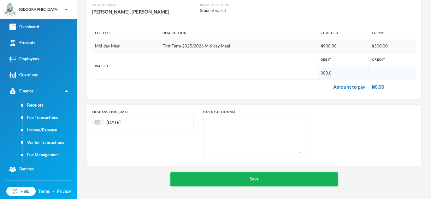
click at [240, 177] on button "Save" at bounding box center [253, 180] width 167 height 14
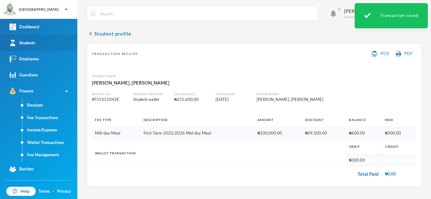
click at [61, 37] on link "Students" at bounding box center [38, 43] width 77 height 16
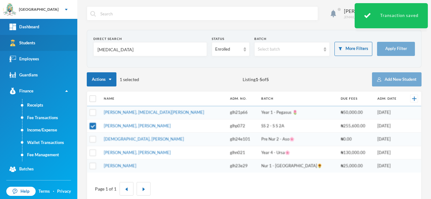
drag, startPoint x: 128, startPoint y: 49, endPoint x: 65, endPoint y: 46, distance: 63.1
click at [65, 46] on div "Greenland Hall Your Bluebic Account Greenland Hall Add a New School Dashboard S…" at bounding box center [215, 99] width 431 height 199
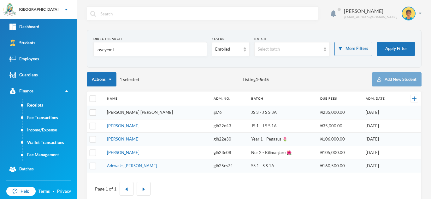
type input "oyeyemi"
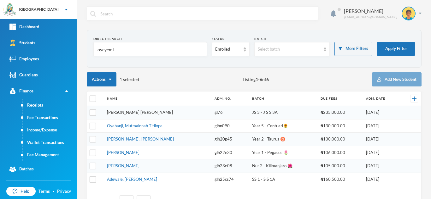
click at [147, 112] on link "Oyeyemi, Oluwatimilehin Tokunbo" at bounding box center [140, 112] width 66 height 5
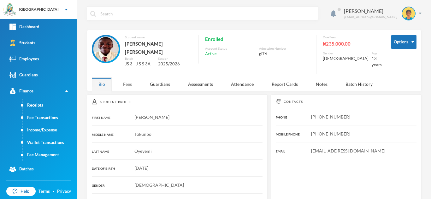
click at [128, 86] on div "Fees" at bounding box center [127, 85] width 22 height 14
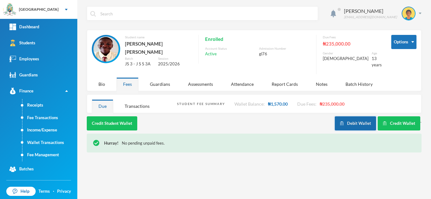
click at [355, 121] on button "Debit Wallet" at bounding box center [354, 124] width 41 height 14
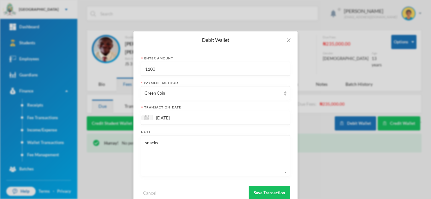
drag, startPoint x: 187, startPoint y: 72, endPoint x: 98, endPoint y: 62, distance: 89.8
click at [106, 60] on div "Debit Wallet Enter Amount 1100 Payment Method Green Coin transaction_date 25/09…" at bounding box center [215, 99] width 431 height 199
type input "1400"
click at [259, 191] on button "Save Transaction" at bounding box center [268, 193] width 41 height 14
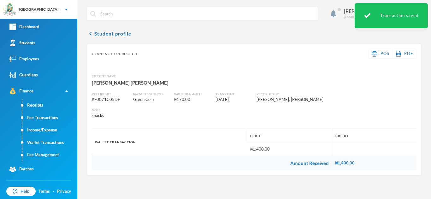
click at [84, 51] on div "Aderogba Olumide olumide.aderogba@greenlandhall.org chevron_left Student profil…" at bounding box center [253, 99] width 353 height 199
click at [61, 44] on link "Students" at bounding box center [38, 43] width 77 height 16
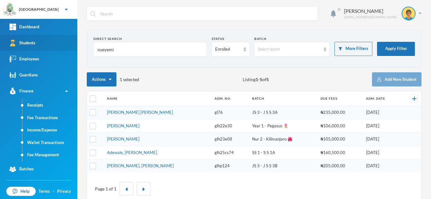
drag, startPoint x: 121, startPoint y: 50, endPoint x: 0, endPoint y: 50, distance: 121.3
click at [0, 50] on div "Greenland Hall Your Bluebic Account Greenland Hall Add a New School Dashboard S…" at bounding box center [215, 99] width 431 height 199
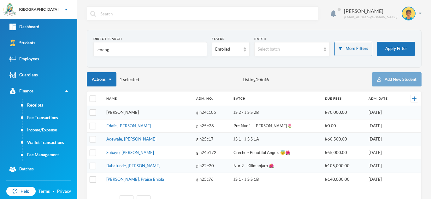
type input "enang"
click at [139, 112] on link "Enang, Robert Jonathan" at bounding box center [122, 112] width 32 height 5
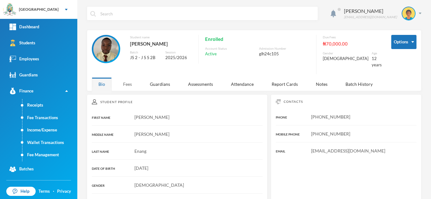
click at [128, 82] on div "Fees" at bounding box center [127, 85] width 22 height 14
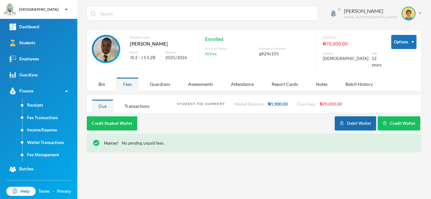
click at [356, 124] on button "Debit Wallet" at bounding box center [354, 124] width 41 height 14
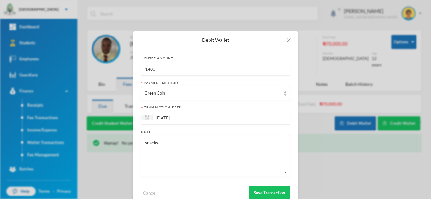
drag, startPoint x: 158, startPoint y: 72, endPoint x: 135, endPoint y: 66, distance: 23.5
click at [135, 66] on div "Enter Amount 1400 Payment Method Green Coin transaction_date 25/09/2025 Note sn…" at bounding box center [215, 128] width 164 height 159
type input "1000"
click at [271, 188] on button "Save Transaction" at bounding box center [268, 193] width 41 height 14
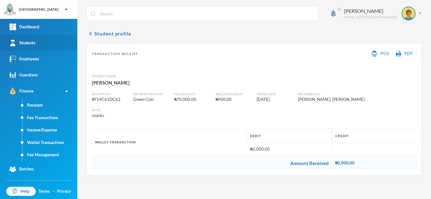
click at [53, 43] on link "Students" at bounding box center [38, 43] width 77 height 16
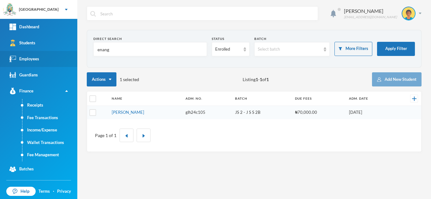
drag, startPoint x: 120, startPoint y: 45, endPoint x: 45, endPoint y: 55, distance: 75.3
click at [45, 55] on div "Greenland Hall Your Bluebic Account Greenland Hall Add a New School Dashboard S…" at bounding box center [215, 99] width 431 height 199
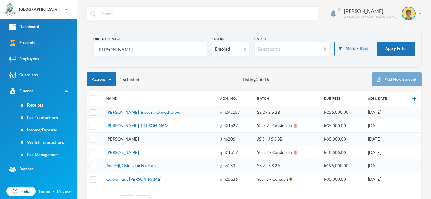
type input "nnadi"
click at [139, 138] on link "Nnadi, Ukamaka Emmanuella" at bounding box center [122, 139] width 32 height 5
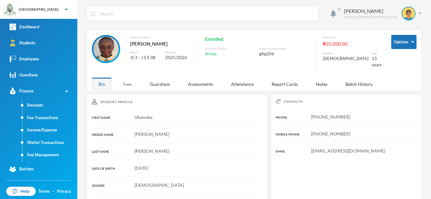
click at [129, 78] on div "Fees" at bounding box center [127, 85] width 22 height 14
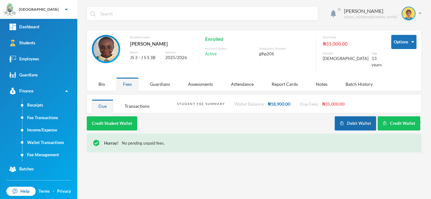
click at [353, 117] on button "Debit Wallet" at bounding box center [354, 124] width 41 height 14
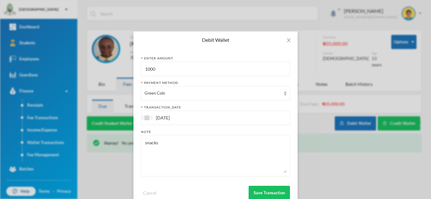
drag, startPoint x: 192, startPoint y: 70, endPoint x: 121, endPoint y: 70, distance: 70.9
click at [122, 70] on div "Debit Wallet Enter Amount 1000 Payment Method Green Coin transaction_date 25/09…" at bounding box center [215, 99] width 431 height 199
type input "1100"
click at [264, 194] on button "Save Transaction" at bounding box center [268, 193] width 41 height 14
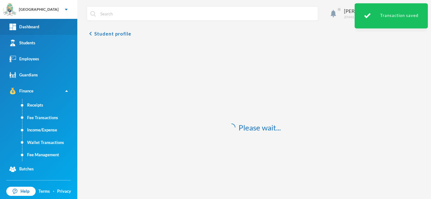
click at [42, 23] on link "Dashboard" at bounding box center [38, 27] width 77 height 16
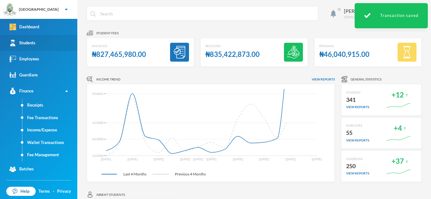
click at [59, 49] on link "Students" at bounding box center [38, 43] width 77 height 16
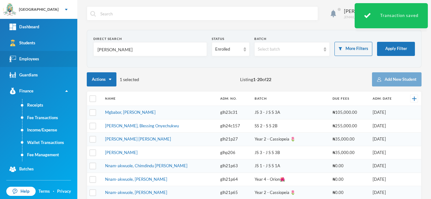
drag, startPoint x: 103, startPoint y: 51, endPoint x: 44, endPoint y: 51, distance: 58.3
click at [44, 51] on div "Greenland Hall Your Bluebic Account Greenland Hall Add a New School Dashboard S…" at bounding box center [215, 99] width 431 height 199
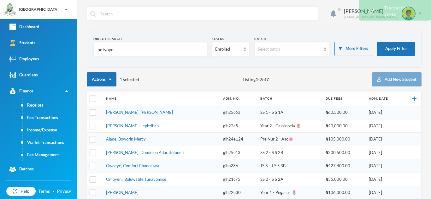
click at [103, 49] on input "potyoyo" at bounding box center [150, 50] width 107 height 14
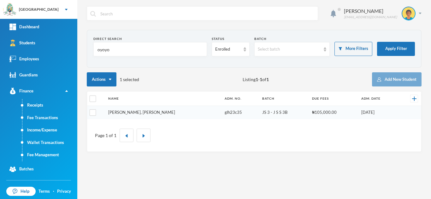
type input "oyoyo"
click at [129, 112] on link "Oyoyo, Ugochinyere Kourtney" at bounding box center [141, 112] width 67 height 5
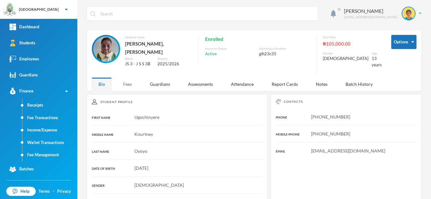
click at [132, 78] on div "Fees" at bounding box center [127, 85] width 22 height 14
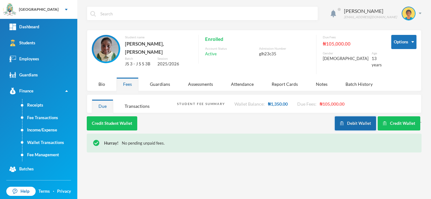
click at [358, 117] on button "Debit Wallet" at bounding box center [354, 124] width 41 height 14
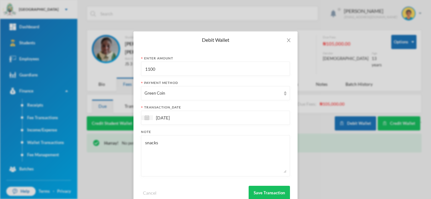
drag, startPoint x: 181, startPoint y: 69, endPoint x: 109, endPoint y: 66, distance: 71.6
click at [109, 66] on div "Debit Wallet Enter Amount 1100 Payment Method Green Coin transaction_date 25/09…" at bounding box center [215, 99] width 431 height 199
type input "900"
click at [253, 191] on button "Save Transaction" at bounding box center [268, 193] width 41 height 14
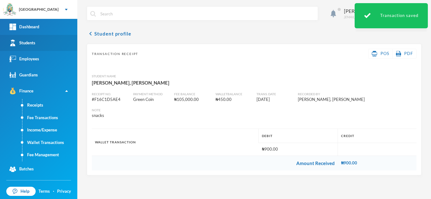
click at [66, 39] on link "Students" at bounding box center [38, 43] width 77 height 16
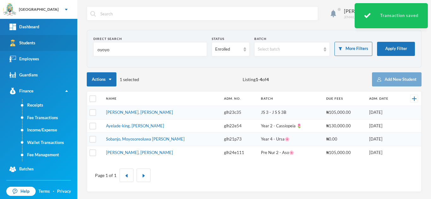
drag, startPoint x: 113, startPoint y: 48, endPoint x: 49, endPoint y: 43, distance: 65.1
click at [50, 43] on div "Greenland Hall Your Bluebic Account Greenland Hall Add a New School Dashboard S…" at bounding box center [215, 99] width 431 height 199
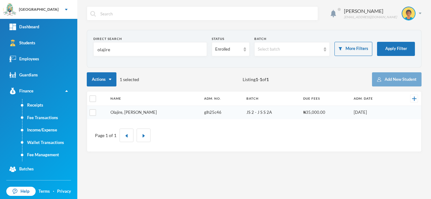
type input "olajire"
click at [125, 114] on tbody "Olajire, Oluwadabira Samuel glh25c46 JS 2 - J S S 2A ₦35,000.00 14/09/2025" at bounding box center [254, 112] width 334 height 13
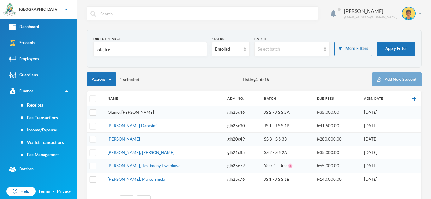
click at [125, 111] on link "Olajire, Oluwadabira Samuel" at bounding box center [130, 112] width 46 height 5
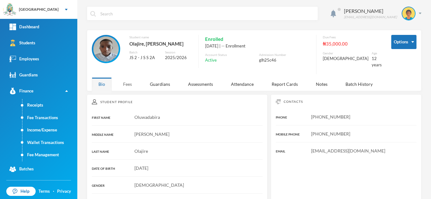
click at [124, 78] on div "Fees" at bounding box center [127, 85] width 22 height 14
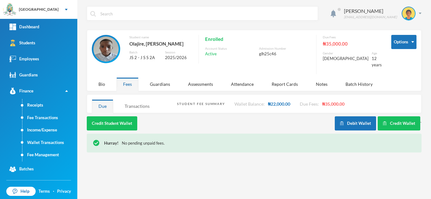
click at [135, 101] on div "Transactions" at bounding box center [137, 107] width 38 height 14
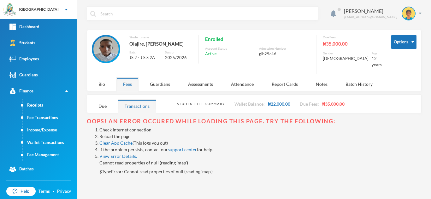
click at [101, 134] on link "Reload the page" at bounding box center [114, 136] width 31 height 5
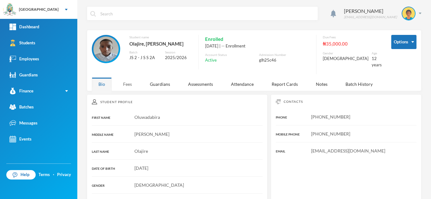
click at [133, 82] on div "Fees" at bounding box center [127, 85] width 22 height 14
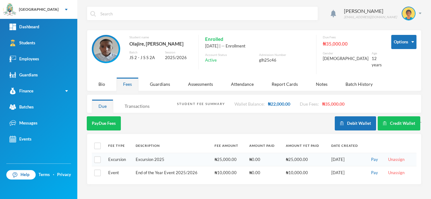
click at [135, 102] on div "Transactions" at bounding box center [137, 107] width 38 height 14
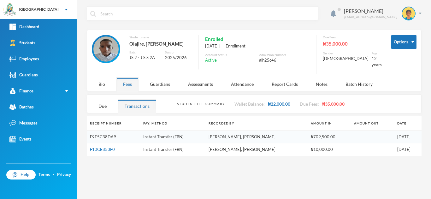
click at [109, 135] on link "F9E5C38DA9" at bounding box center [103, 137] width 26 height 5
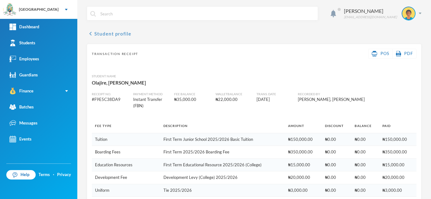
click at [97, 32] on button "chevron_left Student profile" at bounding box center [109, 34] width 44 height 8
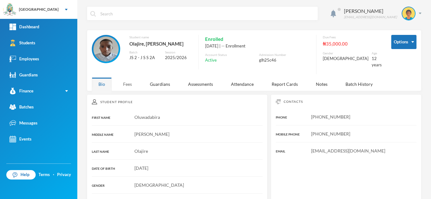
click at [124, 79] on div "Fees" at bounding box center [127, 85] width 22 height 14
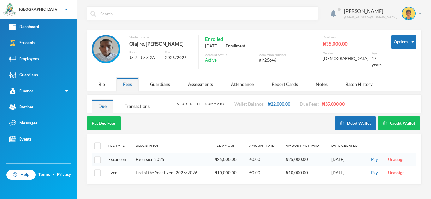
drag, startPoint x: 227, startPoint y: 100, endPoint x: 177, endPoint y: 109, distance: 50.3
click at [177, 109] on div "Student Fee Summary Wallet Balance: ₦22,000.00 Due Fees: ₦35,000.00 Due Transac…" at bounding box center [254, 104] width 334 height 19
click at [354, 119] on button "Debit Wallet" at bounding box center [354, 124] width 41 height 14
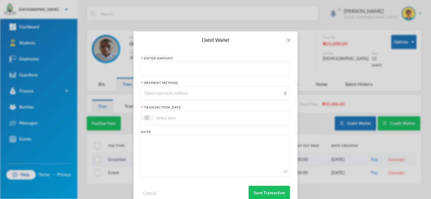
click at [167, 66] on input "text" at bounding box center [215, 69] width 142 height 14
type input "700"
click at [176, 95] on div "Select payment method" at bounding box center [212, 93] width 136 height 6
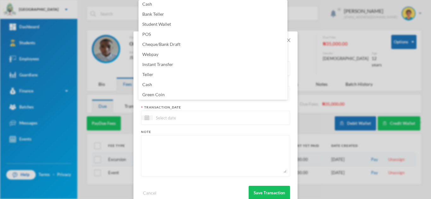
click at [176, 95] on li "Green Coin" at bounding box center [212, 95] width 149 height 10
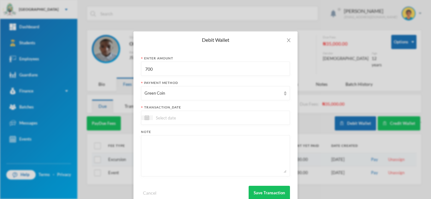
click at [177, 119] on input at bounding box center [179, 117] width 53 height 7
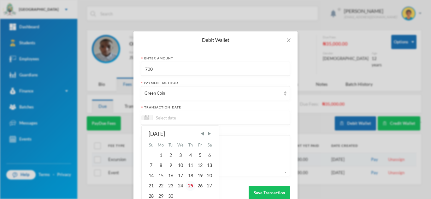
click at [189, 187] on div "25" at bounding box center [189, 186] width 9 height 10
type input "[DATE]"
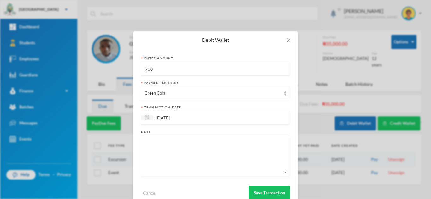
click at [170, 156] on textarea at bounding box center [215, 156] width 142 height 34
type textarea "snacks"
click at [266, 193] on button "Save Transaction" at bounding box center [268, 193] width 41 height 14
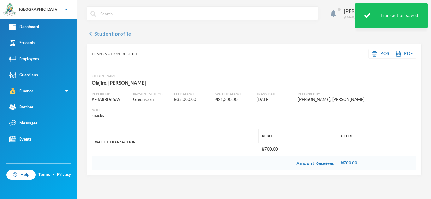
click at [109, 32] on button "chevron_left Student profile" at bounding box center [109, 34] width 44 height 8
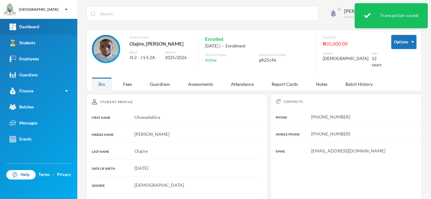
click at [55, 26] on link "Dashboard" at bounding box center [38, 27] width 77 height 16
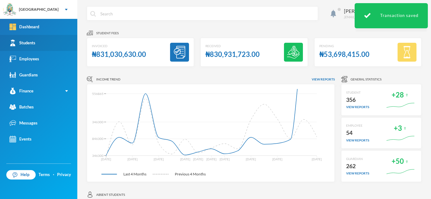
click at [58, 49] on link "Students" at bounding box center [38, 43] width 77 height 16
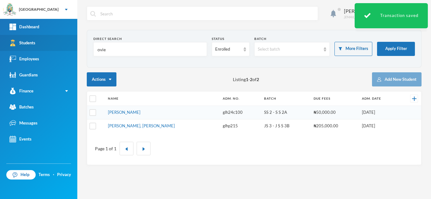
drag, startPoint x: 109, startPoint y: 53, endPoint x: 72, endPoint y: 47, distance: 37.1
click at [72, 47] on div "Greenland Hall Your Bluebic Account Greenland Hall Add a New School Dashboard S…" at bounding box center [215, 99] width 431 height 199
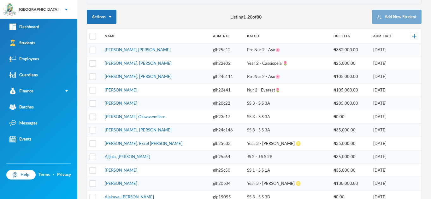
scroll to position [62, 0]
type input "ajijol"
click at [130, 158] on link "Ajijola, [PERSON_NAME]" at bounding box center [127, 157] width 45 height 5
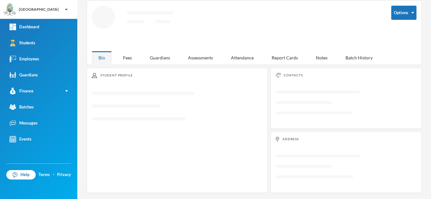
scroll to position [27, 0]
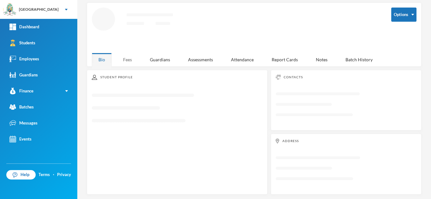
click at [128, 60] on div "Fees" at bounding box center [127, 60] width 22 height 14
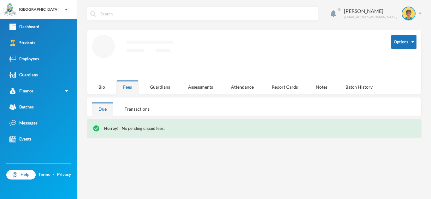
scroll to position [0, 0]
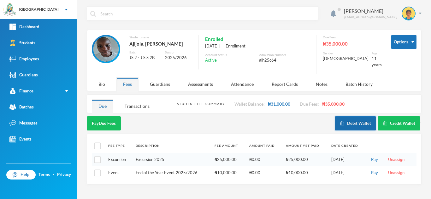
click at [348, 124] on button "Debit Wallet" at bounding box center [354, 124] width 41 height 14
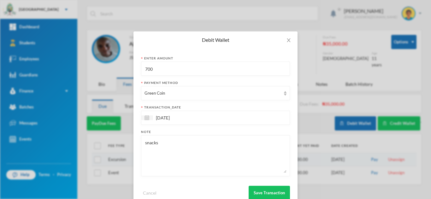
drag, startPoint x: 160, startPoint y: 71, endPoint x: 97, endPoint y: 63, distance: 63.5
click at [97, 63] on div "Debit Wallet Enter Amount 700 Payment Method Green Coin transaction_date 25/09/…" at bounding box center [215, 99] width 431 height 199
type input "900"
click at [256, 197] on button "Save Transaction" at bounding box center [268, 193] width 41 height 14
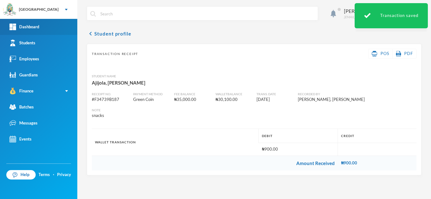
click at [40, 30] on link "Dashboard" at bounding box center [38, 27] width 77 height 16
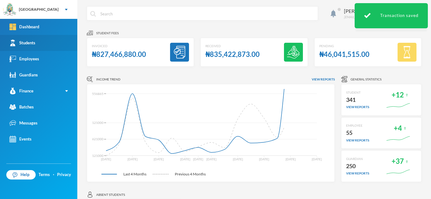
click at [51, 40] on link "Students" at bounding box center [38, 43] width 77 height 16
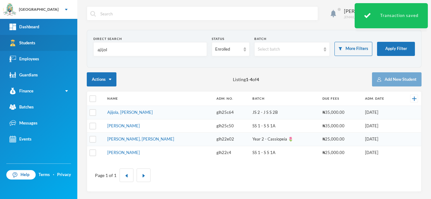
drag, startPoint x: 115, startPoint y: 51, endPoint x: 69, endPoint y: 41, distance: 46.8
click at [69, 41] on div "Greenland Hall Your Bluebic Account Greenland Hall Add a New School Dashboard S…" at bounding box center [215, 99] width 431 height 199
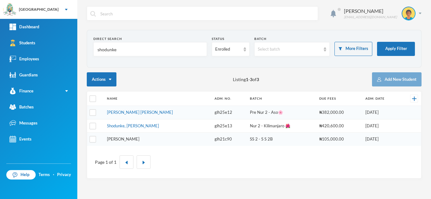
type input "shodunke"
click at [126, 139] on link "[PERSON_NAME]" at bounding box center [123, 139] width 32 height 5
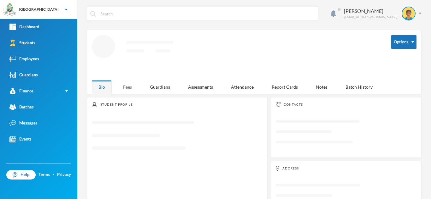
click at [127, 84] on div "Fees" at bounding box center [127, 87] width 22 height 14
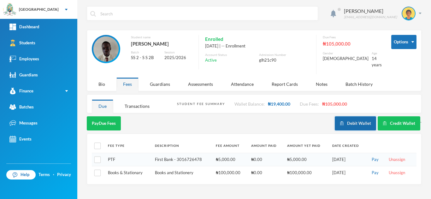
click at [346, 119] on button "Debit Wallet" at bounding box center [354, 124] width 41 height 14
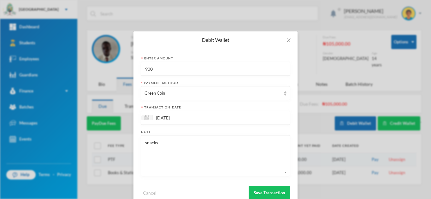
drag, startPoint x: 153, startPoint y: 68, endPoint x: 109, endPoint y: 64, distance: 44.3
click at [109, 64] on div "Debit Wallet Enter Amount 900 Payment Method Green Coin transaction_date 25/09/…" at bounding box center [215, 99] width 431 height 199
type input "1000"
click at [267, 189] on button "Save Transaction" at bounding box center [268, 193] width 41 height 14
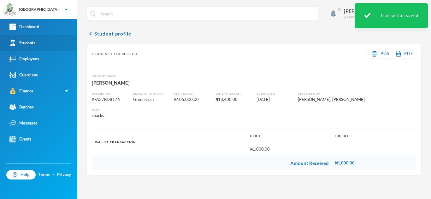
click at [49, 43] on link "Students" at bounding box center [38, 43] width 77 height 16
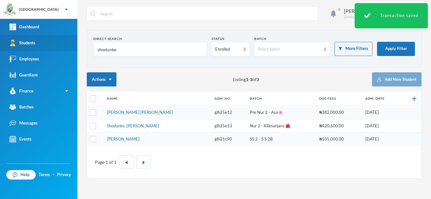
drag, startPoint x: 119, startPoint y: 53, endPoint x: 58, endPoint y: 48, distance: 61.3
click at [64, 48] on div "Greenland Hall Your Bluebic Account Greenland Hall Add a New School Dashboard S…" at bounding box center [215, 99] width 431 height 199
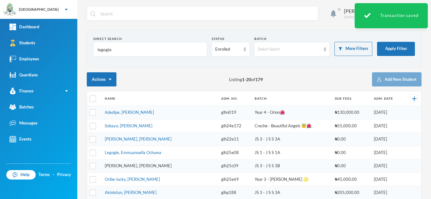
type input "legogie"
click at [125, 168] on link "[PERSON_NAME], [PERSON_NAME]" at bounding box center [138, 166] width 67 height 5
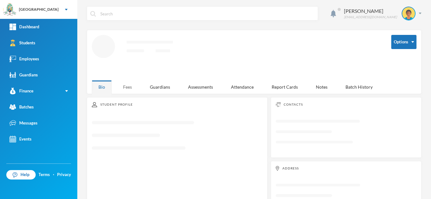
click at [129, 89] on div "Fees" at bounding box center [127, 87] width 22 height 14
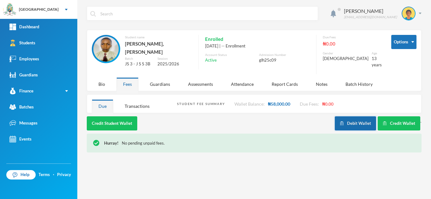
click at [346, 119] on button "Debit Wallet" at bounding box center [354, 124] width 41 height 14
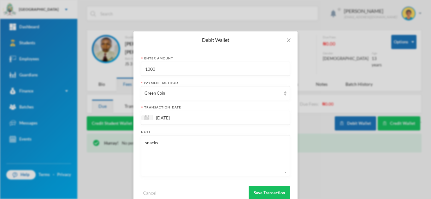
drag, startPoint x: 124, startPoint y: 67, endPoint x: 103, endPoint y: 65, distance: 21.8
click at [109, 64] on div "Debit Wallet Enter Amount 1000 Payment Method Green Coin transaction_date 25/09…" at bounding box center [215, 99] width 431 height 199
type input "2200"
click at [264, 190] on button "Save Transaction" at bounding box center [268, 193] width 41 height 14
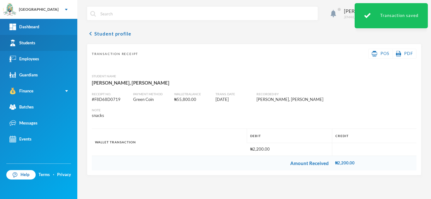
click at [71, 44] on link "Students" at bounding box center [38, 43] width 77 height 16
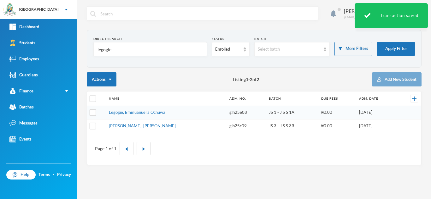
drag, startPoint x: 124, startPoint y: 50, endPoint x: 89, endPoint y: 49, distance: 36.0
click at [89, 49] on section "Direct Search legogie Status Enrolled Batch Select batch More Filters Apply Fil…" at bounding box center [254, 49] width 334 height 38
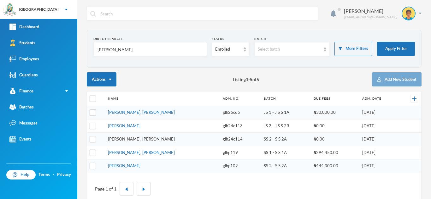
type input "olayinka"
click at [131, 139] on link "[PERSON_NAME], [PERSON_NAME]" at bounding box center [141, 139] width 67 height 5
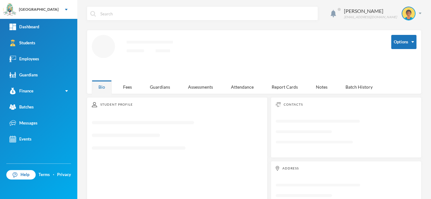
click at [129, 79] on div "Options Loading interface... Bio Fees Guardians Assessments Attendance Report C…" at bounding box center [254, 62] width 334 height 64
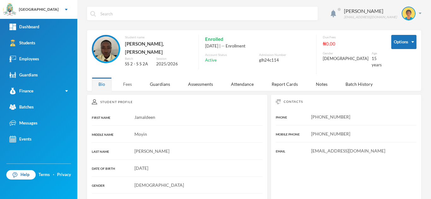
click at [123, 80] on div "Fees" at bounding box center [127, 85] width 22 height 14
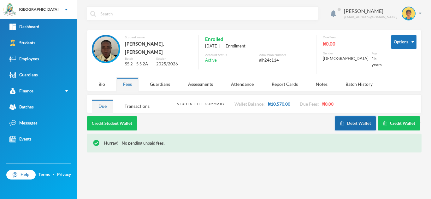
click at [350, 117] on button "Debit Wallet" at bounding box center [354, 124] width 41 height 14
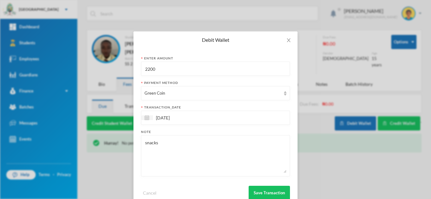
drag, startPoint x: 175, startPoint y: 69, endPoint x: 106, endPoint y: 62, distance: 69.9
click at [115, 60] on div "Debit Wallet Enter Amount 2200 Payment Method Green Coin transaction_date 25/09…" at bounding box center [215, 99] width 431 height 199
type input "1300"
click at [264, 194] on button "Save Transaction" at bounding box center [268, 193] width 41 height 14
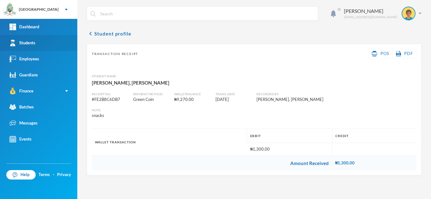
click at [51, 42] on link "Students" at bounding box center [38, 43] width 77 height 16
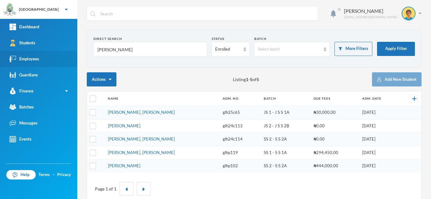
drag, startPoint x: 126, startPoint y: 55, endPoint x: 54, endPoint y: 58, distance: 72.2
click at [54, 58] on div "Greenland Hall Your Bluebic Account Greenland Hall Add a New School Dashboard S…" at bounding box center [215, 99] width 431 height 199
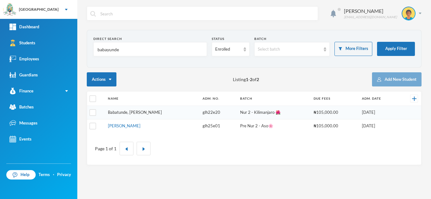
type input "babayunde"
click at [137, 114] on link "Babatunde, [PERSON_NAME]" at bounding box center [135, 112] width 54 height 5
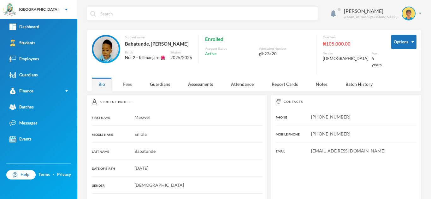
click at [134, 84] on div "Fees" at bounding box center [127, 85] width 22 height 14
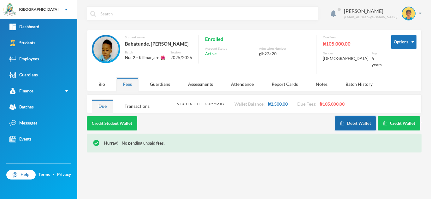
click at [361, 117] on button "Debit Wallet" at bounding box center [354, 124] width 41 height 14
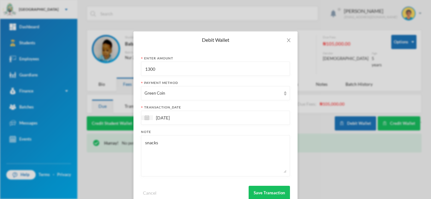
drag, startPoint x: 162, startPoint y: 66, endPoint x: 96, endPoint y: 67, distance: 65.9
click at [96, 67] on div "Debit Wallet Enter Amount 1300 Payment Method Green Coin transaction_date 25/09…" at bounding box center [215, 99] width 431 height 199
type input "300"
drag, startPoint x: 155, startPoint y: 144, endPoint x: 124, endPoint y: 140, distance: 31.4
click at [124, 140] on div "Debit Wallet Enter Amount 300 Payment Method Green Coin transaction_date 25/09/…" at bounding box center [215, 99] width 431 height 199
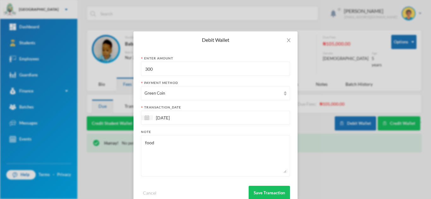
type textarea "food"
click at [238, 194] on div "Cancel Save Transaction" at bounding box center [215, 191] width 149 height 19
click at [256, 121] on div "[DATE]" at bounding box center [215, 118] width 149 height 14
click at [276, 190] on button "Save Transaction" at bounding box center [268, 193] width 41 height 14
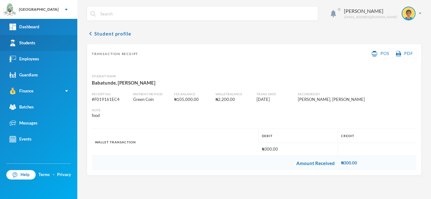
click at [23, 43] on div "Students" at bounding box center [22, 43] width 26 height 7
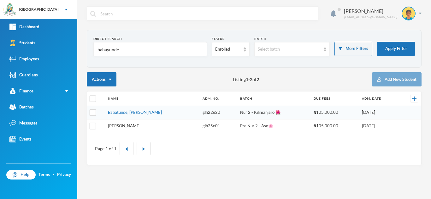
click at [117, 125] on link "[PERSON_NAME]" at bounding box center [124, 126] width 32 height 5
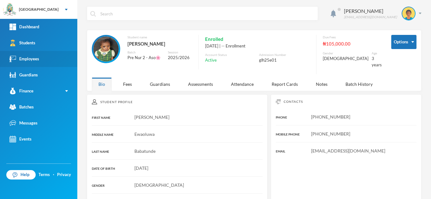
click at [41, 59] on link "Employees" at bounding box center [38, 59] width 77 height 16
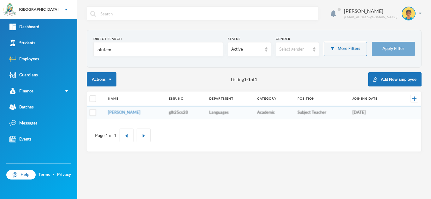
drag, startPoint x: 120, startPoint y: 52, endPoint x: 92, endPoint y: 52, distance: 27.7
click at [92, 52] on section "Direct Search olufem Status Active Gender Select gender More Filters Apply Filt…" at bounding box center [254, 49] width 334 height 38
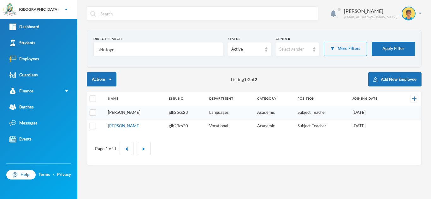
type input "akintoye"
click at [130, 113] on link "Akintoye, Abiola E." at bounding box center [124, 112] width 32 height 5
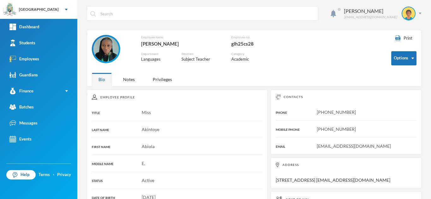
scroll to position [175, 0]
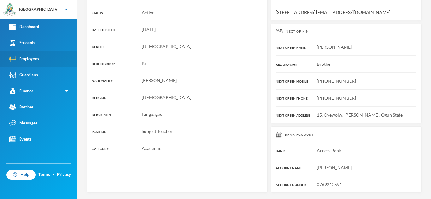
click at [45, 60] on link "Employees" at bounding box center [38, 59] width 77 height 16
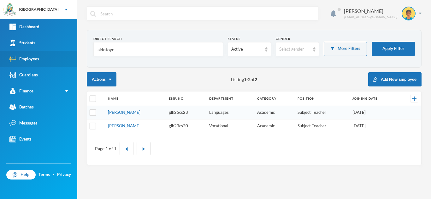
drag, startPoint x: 124, startPoint y: 51, endPoint x: 61, endPoint y: 56, distance: 62.9
click at [69, 57] on div "Greenland Hall Your Bluebic Account Greenland Hall Add a New School Dashboard S…" at bounding box center [215, 99] width 431 height 199
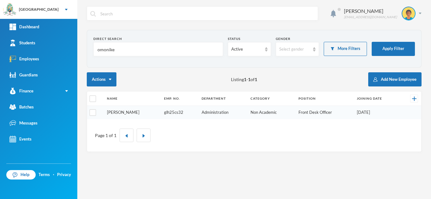
type input "omonike"
click at [115, 111] on link "Asaolu, Omonike S." at bounding box center [123, 112] width 32 height 5
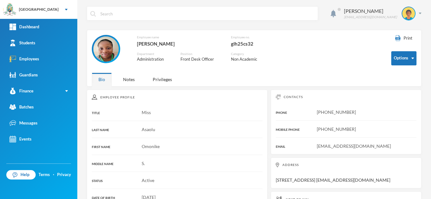
scroll to position [174, 0]
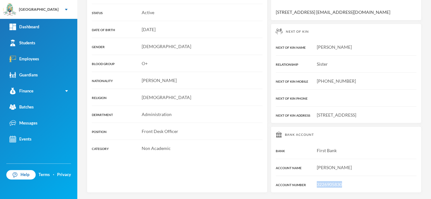
drag, startPoint x: 345, startPoint y: 188, endPoint x: 298, endPoint y: 186, distance: 47.3
click at [298, 186] on div "3226905830" at bounding box center [345, 185] width 141 height 7
copy span "3226905830"
click at [51, 45] on link "Students" at bounding box center [38, 43] width 77 height 16
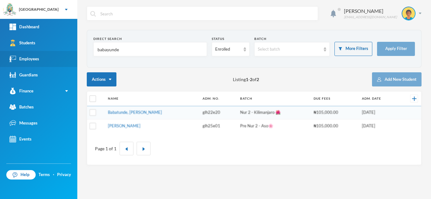
click at [45, 60] on link "Employees" at bounding box center [38, 59] width 77 height 16
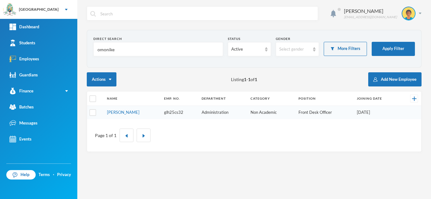
drag, startPoint x: 119, startPoint y: 49, endPoint x: 78, endPoint y: 50, distance: 40.7
click at [78, 50] on div "Aderogba Olumide olumide.aderogba@greenlandhall.org Direct Search omonike Statu…" at bounding box center [253, 99] width 353 height 199
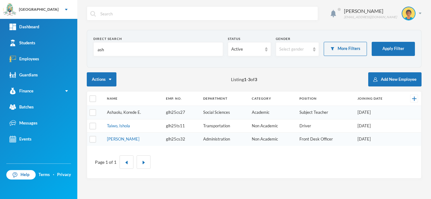
type input "ash"
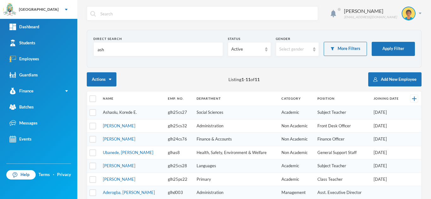
click at [129, 113] on link "Ashaolu, Korede E." at bounding box center [120, 112] width 34 height 5
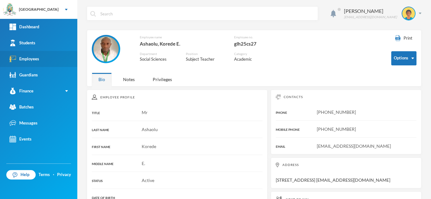
click at [46, 57] on link "Employees" at bounding box center [38, 59] width 77 height 16
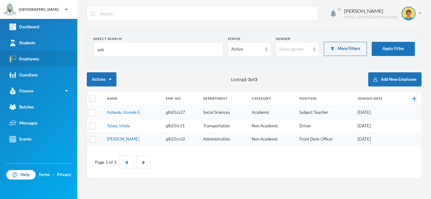
drag, startPoint x: 119, startPoint y: 47, endPoint x: 34, endPoint y: 51, distance: 85.8
click at [34, 51] on div "Greenland Hall Your Bluebic Account Greenland Hall Add a New School Dashboard S…" at bounding box center [215, 99] width 431 height 199
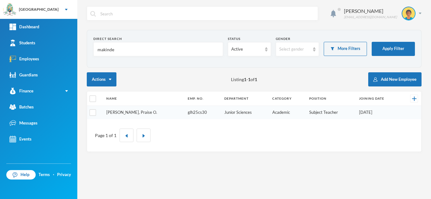
type input "makinde"
click at [120, 111] on link "Makinde, Praise O." at bounding box center [131, 112] width 51 height 5
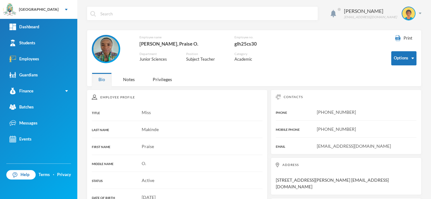
scroll to position [175, 0]
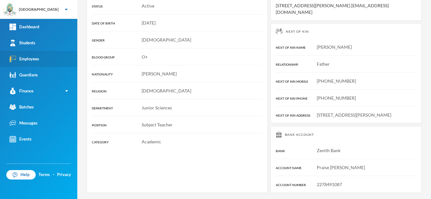
click at [42, 60] on link "Employees" at bounding box center [38, 59] width 77 height 16
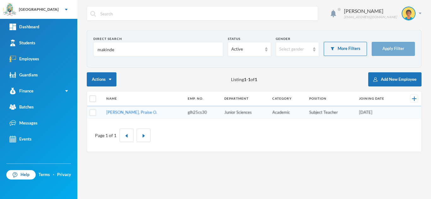
drag, startPoint x: 120, startPoint y: 50, endPoint x: 93, endPoint y: 51, distance: 27.4
click at [95, 50] on div "makinde" at bounding box center [158, 49] width 130 height 14
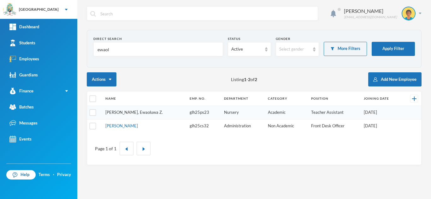
type input "ewaol"
click at [137, 113] on link "Onayemi, Ewaoluwa Z." at bounding box center [133, 112] width 57 height 5
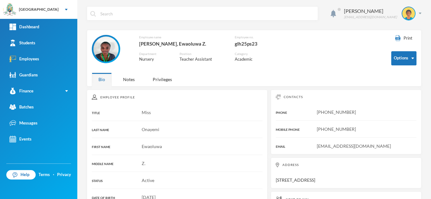
drag, startPoint x: 391, startPoint y: 148, endPoint x: 317, endPoint y: 146, distance: 74.1
click at [317, 146] on div "Ewaoluwa.onayemi@greenlandhall.org" at bounding box center [345, 146] width 141 height 7
copy span "waoluwa.onayemi@greenlandhall.org"
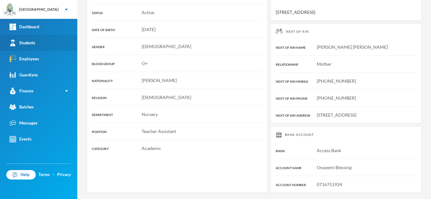
click at [40, 44] on link "Students" at bounding box center [38, 43] width 77 height 16
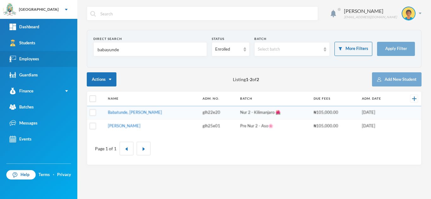
drag, startPoint x: 130, startPoint y: 56, endPoint x: 69, endPoint y: 53, distance: 61.2
click at [72, 51] on div "Greenland Hall Your Bluebic Account Greenland Hall Add a New School Dashboard S…" at bounding box center [215, 99] width 431 height 199
click at [45, 63] on link "Employees" at bounding box center [38, 59] width 77 height 16
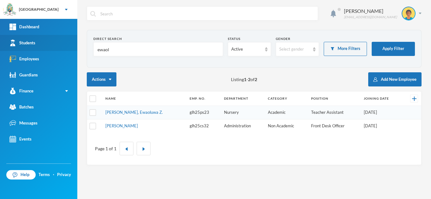
drag, startPoint x: 87, startPoint y: 49, endPoint x: 73, endPoint y: 47, distance: 14.0
click at [73, 47] on div "Greenland Hall Your Bluebic Account Greenland Hall Add a New School Dashboard S…" at bounding box center [215, 99] width 431 height 199
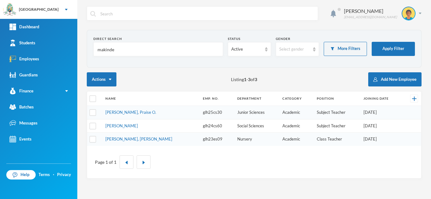
type input "makinde"
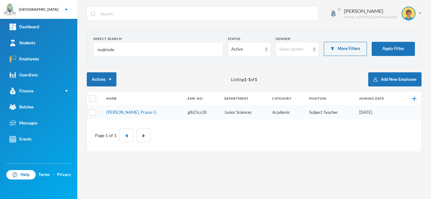
click at [123, 115] on td "Makinde, Praise O." at bounding box center [143, 112] width 81 height 13
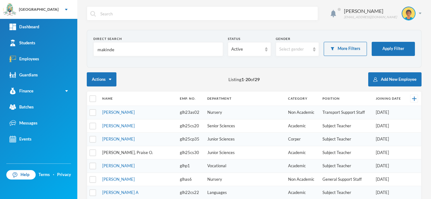
click at [129, 111] on link "Oderinde, Esther M." at bounding box center [118, 112] width 32 height 5
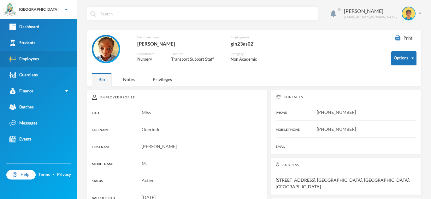
click at [42, 59] on link "Employees" at bounding box center [38, 59] width 77 height 16
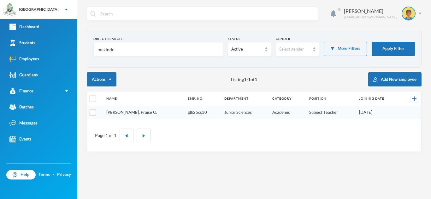
click at [117, 113] on link "Makinde, Praise O." at bounding box center [131, 112] width 51 height 5
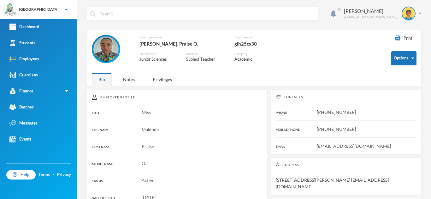
scroll to position [175, 0]
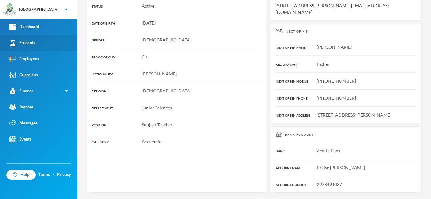
click at [29, 46] on div "Students" at bounding box center [22, 43] width 26 height 7
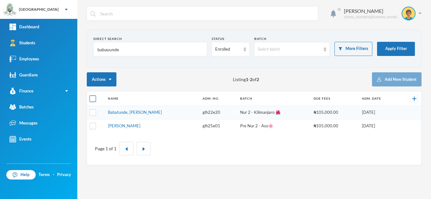
click at [93, 97] on input "checkbox" at bounding box center [93, 99] width 7 height 7
checkbox input "true"
click at [93, 97] on input "checkbox" at bounding box center [93, 99] width 7 height 7
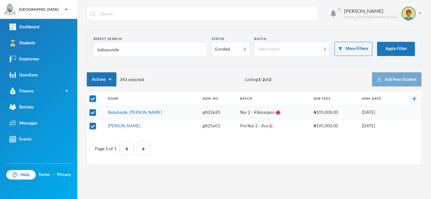
checkbox input "false"
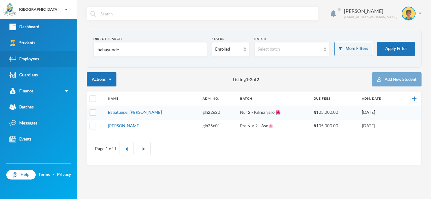
click at [51, 64] on link "Employees" at bounding box center [38, 59] width 77 height 16
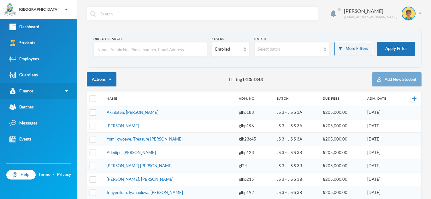
click at [56, 90] on link "Finance" at bounding box center [38, 91] width 77 height 16
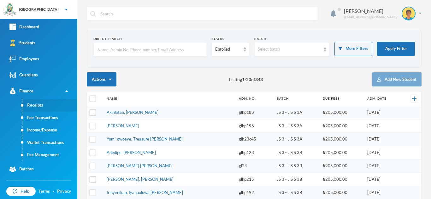
click at [37, 105] on link "Receipts" at bounding box center [49, 105] width 55 height 13
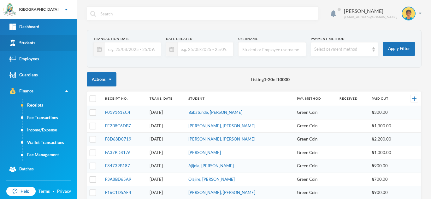
click at [50, 47] on link "Students" at bounding box center [38, 43] width 77 height 16
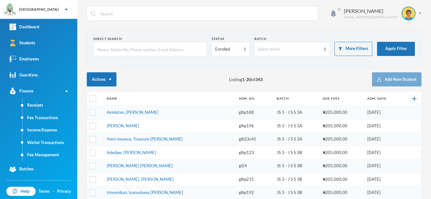
click at [107, 47] on input "text" at bounding box center [150, 50] width 107 height 14
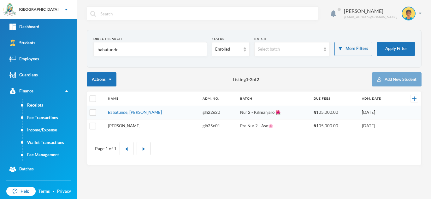
type input "babatunde"
click at [133, 125] on link "Babatunde, Michelle Ewaoluwa" at bounding box center [124, 126] width 32 height 5
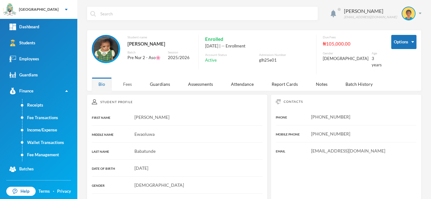
click at [127, 83] on div "Fees" at bounding box center [127, 85] width 22 height 14
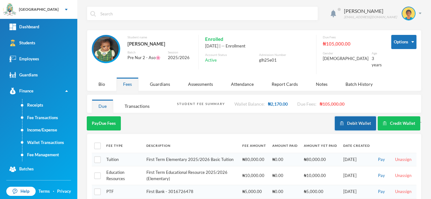
click at [343, 117] on button "Debit Wallet" at bounding box center [354, 124] width 41 height 14
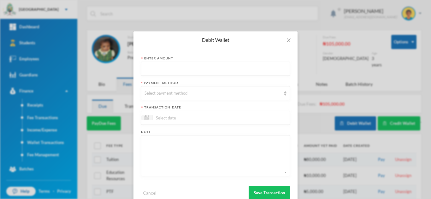
click at [172, 69] on input "text" at bounding box center [215, 69] width 142 height 14
type input "500"
click at [176, 96] on div "Select payment method" at bounding box center [212, 93] width 136 height 6
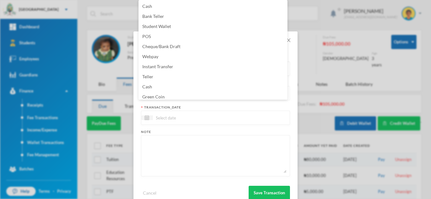
scroll to position [2, 0]
click at [175, 94] on li "Green Coin" at bounding box center [212, 95] width 149 height 10
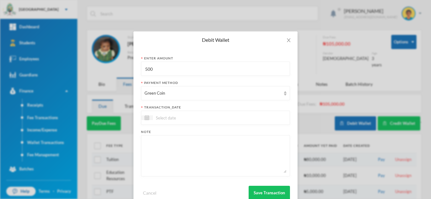
click at [175, 113] on div at bounding box center [215, 118] width 149 height 14
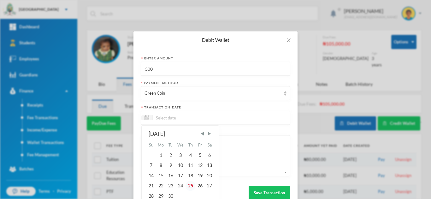
click at [187, 183] on div "25" at bounding box center [189, 186] width 9 height 10
type input "25/09/2025"
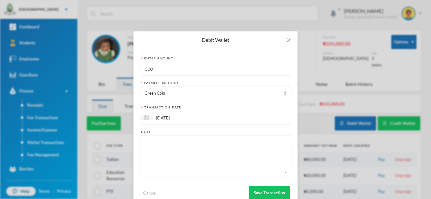
click at [182, 142] on textarea at bounding box center [215, 156] width 142 height 34
type textarea "food"
click at [254, 192] on button "Save Transaction" at bounding box center [268, 193] width 41 height 14
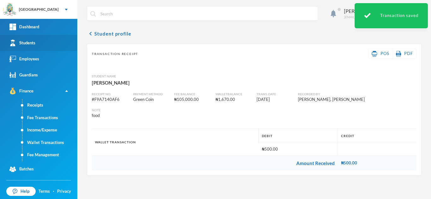
click at [51, 42] on link "Students" at bounding box center [38, 43] width 77 height 16
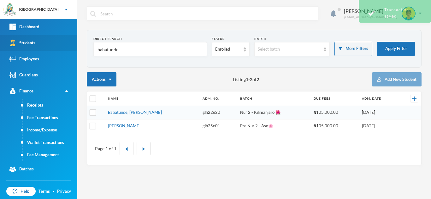
drag, startPoint x: 88, startPoint y: 43, endPoint x: 46, endPoint y: 38, distance: 41.6
click at [48, 38] on div "Greenland Hall Your Bluebic Account Greenland Hall Add a New School Dashboard S…" at bounding box center [215, 99] width 431 height 199
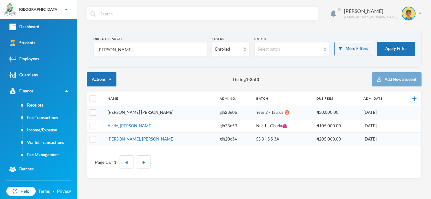
type input "asare"
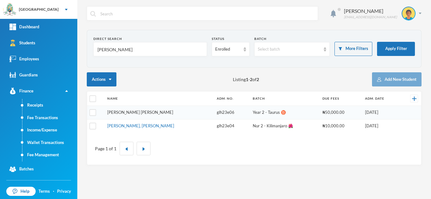
click at [132, 110] on link "Asare, Charity Abena" at bounding box center [140, 112] width 66 height 5
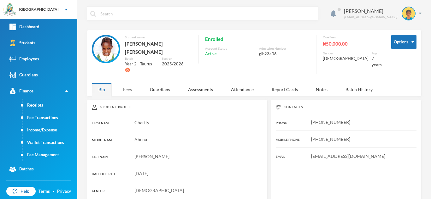
click at [131, 83] on div "Fees" at bounding box center [127, 90] width 22 height 14
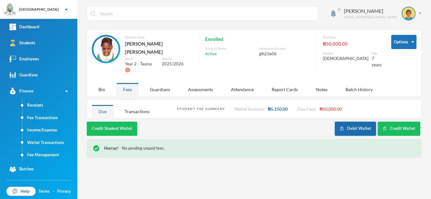
click at [357, 122] on button "Debit Wallet" at bounding box center [354, 129] width 41 height 14
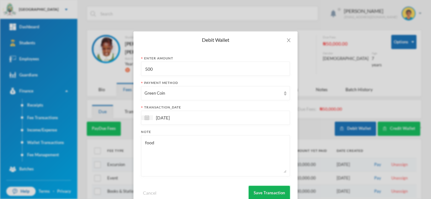
click at [262, 189] on button "Save Transaction" at bounding box center [268, 193] width 41 height 14
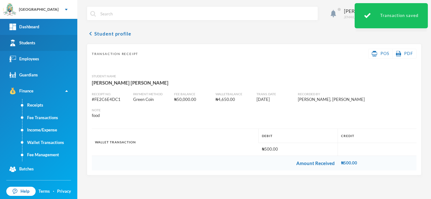
click at [51, 41] on link "Students" at bounding box center [38, 43] width 77 height 16
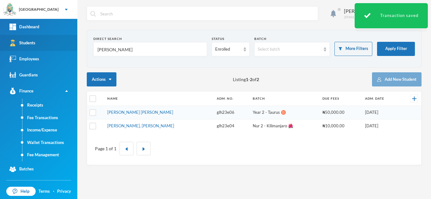
drag, startPoint x: 112, startPoint y: 51, endPoint x: 63, endPoint y: 40, distance: 49.8
click at [63, 40] on div "Greenland Hall Your Bluebic Account Greenland Hall Add a New School Dashboard S…" at bounding box center [215, 99] width 431 height 199
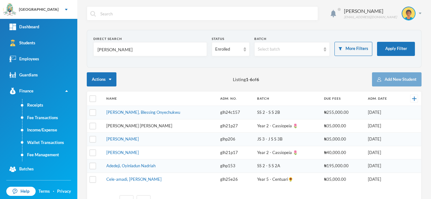
type input "nnadi"
click at [133, 126] on link "Nnadi, Osinachi Emmanuel" at bounding box center [139, 126] width 66 height 5
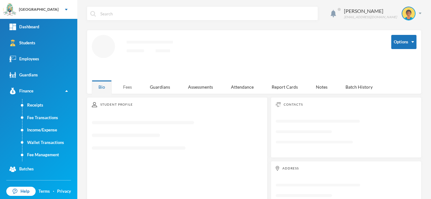
click at [128, 83] on div "Fees" at bounding box center [127, 87] width 22 height 14
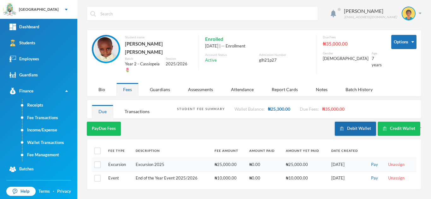
click at [345, 123] on button "Debit Wallet" at bounding box center [354, 129] width 41 height 14
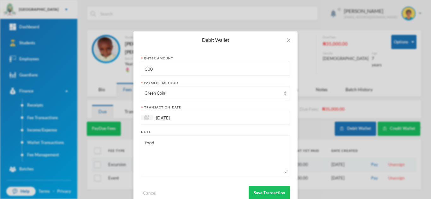
drag, startPoint x: 171, startPoint y: 71, endPoint x: 110, endPoint y: 64, distance: 61.5
click at [110, 64] on div "Debit Wallet Enter Amount 500 Payment Method Green Coin transaction_date 25/09/…" at bounding box center [215, 99] width 431 height 199
type input "850"
click at [255, 193] on button "Save Transaction" at bounding box center [268, 193] width 41 height 14
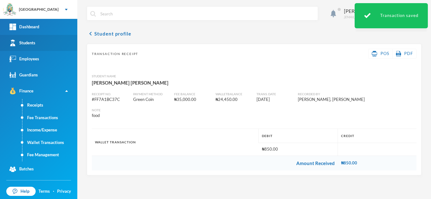
click at [33, 44] on div "Students" at bounding box center [22, 43] width 26 height 7
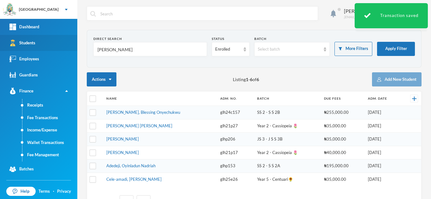
drag, startPoint x: 118, startPoint y: 52, endPoint x: 49, endPoint y: 41, distance: 69.2
click at [49, 41] on div "Greenland Hall Your Bluebic Account Greenland Hall Add a New School Dashboard S…" at bounding box center [215, 99] width 431 height 199
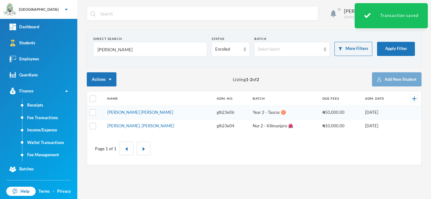
type input "asare"
click at [121, 115] on td "Asare, Charity Abena" at bounding box center [158, 113] width 109 height 14
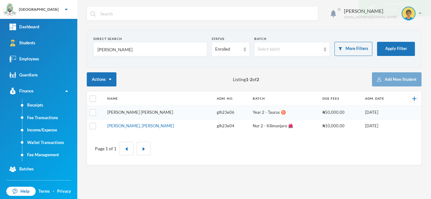
click at [119, 113] on link "Asare, Charity Abena" at bounding box center [140, 112] width 66 height 5
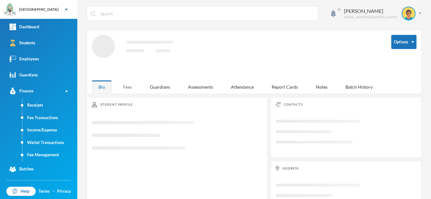
click at [123, 85] on div "Fees" at bounding box center [127, 87] width 22 height 14
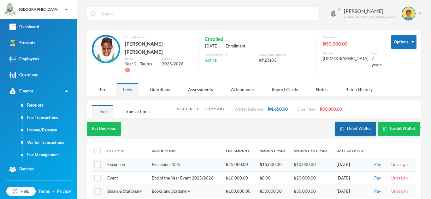
click at [347, 122] on button "Debit Wallet" at bounding box center [354, 129] width 41 height 14
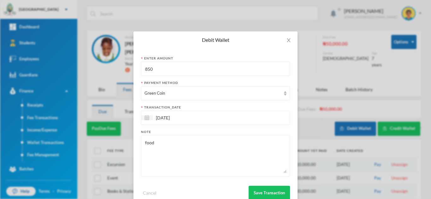
drag, startPoint x: 175, startPoint y: 69, endPoint x: 122, endPoint y: 65, distance: 53.7
click at [122, 65] on div "Debit Wallet Enter Amount 850 Payment Method Green Coin transaction_date 25/09/…" at bounding box center [215, 99] width 431 height 199
type input "650"
click at [271, 193] on button "Save Transaction" at bounding box center [268, 193] width 41 height 14
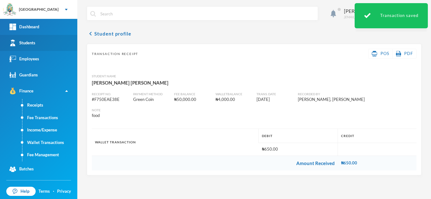
click at [34, 39] on link "Students" at bounding box center [38, 43] width 77 height 16
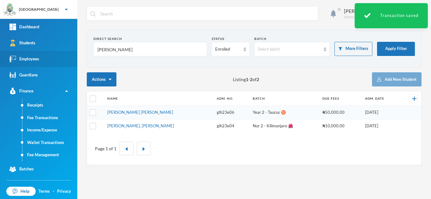
drag, startPoint x: 106, startPoint y: 53, endPoint x: 67, endPoint y: 51, distance: 38.8
click at [67, 51] on div "Greenland Hall Your Bluebic Account Greenland Hall Add a New School Dashboard S…" at bounding box center [215, 99] width 431 height 199
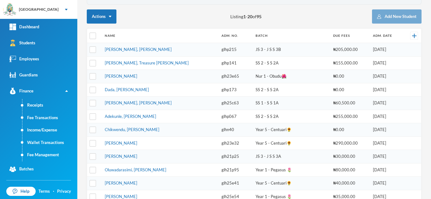
scroll to position [63, 0]
type input "david"
click at [125, 171] on link "Oluwadarasimi, David Bryan" at bounding box center [135, 170] width 61 height 5
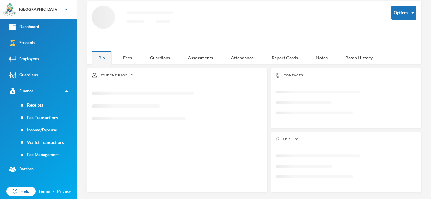
scroll to position [27, 0]
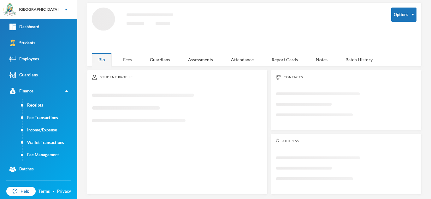
click at [130, 55] on div "Fees" at bounding box center [127, 60] width 22 height 14
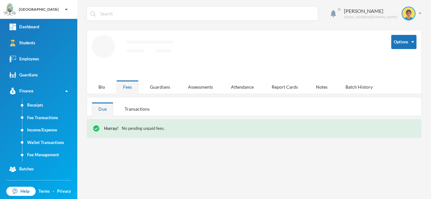
scroll to position [0, 0]
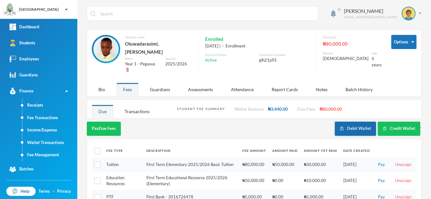
click at [348, 122] on button "Debit Wallet" at bounding box center [354, 129] width 41 height 14
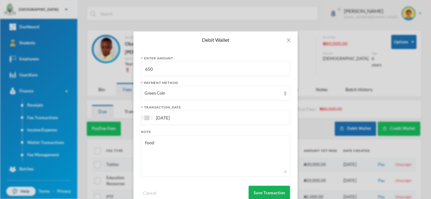
click at [257, 194] on button "Save Transaction" at bounding box center [268, 193] width 41 height 14
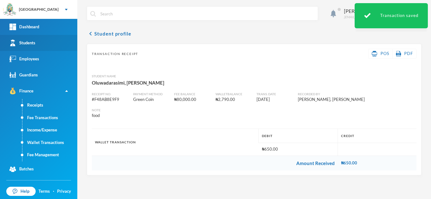
click at [54, 46] on link "Students" at bounding box center [38, 43] width 77 height 16
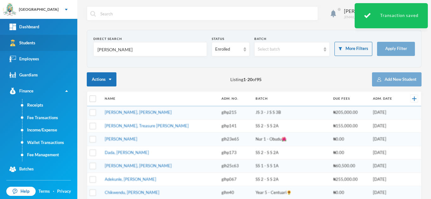
drag, startPoint x: 113, startPoint y: 55, endPoint x: 63, endPoint y: 42, distance: 51.7
click at [63, 42] on div "Greenland Hall Your Bluebic Account Greenland Hall Add a New School Dashboard S…" at bounding box center [215, 99] width 431 height 199
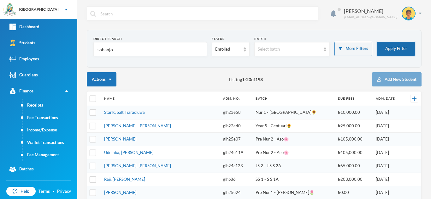
type input "sobanjo"
click at [389, 51] on button "Apply Filter" at bounding box center [396, 49] width 38 height 14
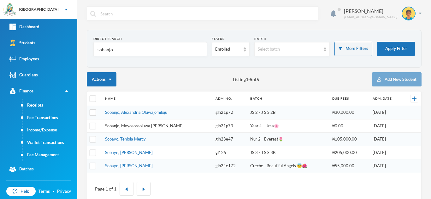
click at [134, 128] on link "Sobanjo, Moyosoreoluwa Josephine" at bounding box center [144, 126] width 78 height 5
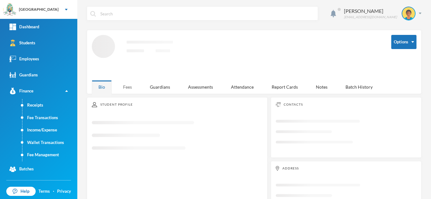
click at [127, 84] on div "Fees" at bounding box center [127, 87] width 22 height 14
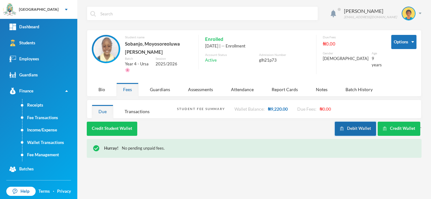
click at [343, 127] on img "button" at bounding box center [341, 129] width 4 height 4
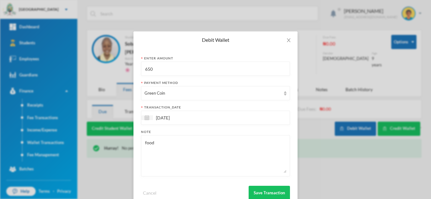
drag, startPoint x: 162, startPoint y: 74, endPoint x: 118, endPoint y: 63, distance: 45.3
click at [118, 63] on div "Debit Wallet Enter Amount 650 Payment Method Green Coin transaction_date 25/09/…" at bounding box center [215, 99] width 431 height 199
type input "850"
click at [254, 188] on button "Save Transaction" at bounding box center [268, 193] width 41 height 14
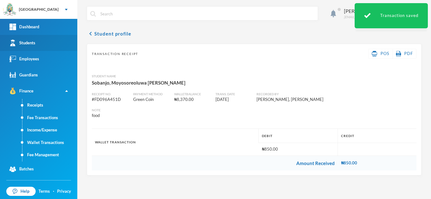
click at [47, 43] on link "Students" at bounding box center [38, 43] width 77 height 16
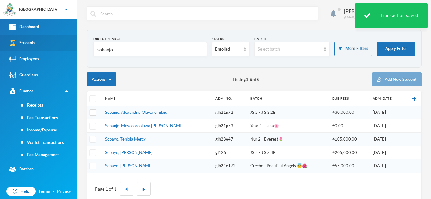
drag, startPoint x: 130, startPoint y: 47, endPoint x: 62, endPoint y: 49, distance: 67.5
click at [62, 49] on div "Greenland Hall Your Bluebic Account Greenland Hall Add a New School Dashboard S…" at bounding box center [215, 99] width 431 height 199
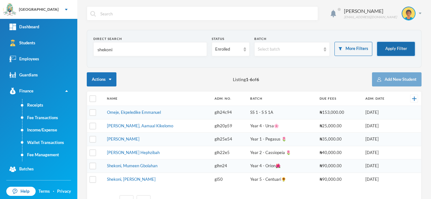
type input "shekoni"
click at [386, 48] on button "Apply Filter" at bounding box center [396, 49] width 38 height 14
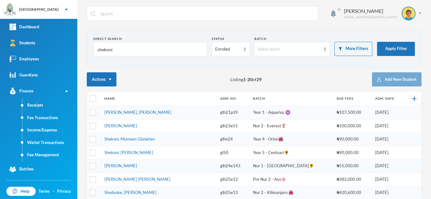
click at [129, 113] on link "Adeluka, Sharon Oluwadarasimi" at bounding box center [137, 112] width 67 height 5
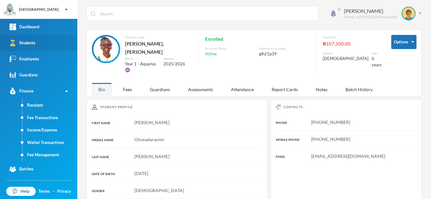
click at [54, 38] on link "Students" at bounding box center [38, 43] width 77 height 16
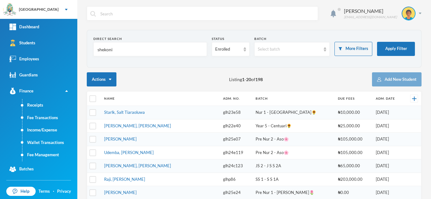
click at [152, 112] on td "Starlk, Salt Tiaraoluwa" at bounding box center [160, 113] width 119 height 14
click at [382, 48] on button "Apply Filter" at bounding box center [396, 49] width 38 height 14
click at [378, 50] on button "Apply Filter" at bounding box center [396, 49] width 38 height 14
click at [386, 51] on button "Apply Filter" at bounding box center [396, 49] width 38 height 14
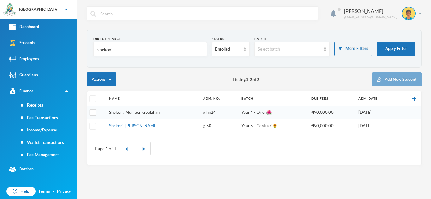
click at [145, 111] on link "Shekoni, Mumeen Gbolahan" at bounding box center [134, 112] width 50 height 5
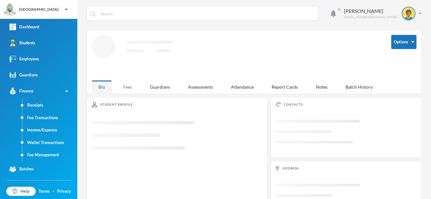
click at [126, 84] on div "Fees" at bounding box center [127, 87] width 22 height 14
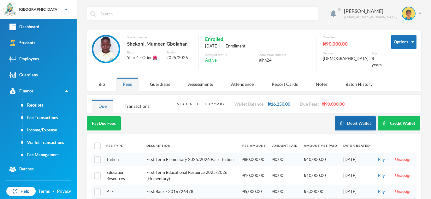
click at [347, 123] on button "Debit Wallet" at bounding box center [354, 124] width 41 height 14
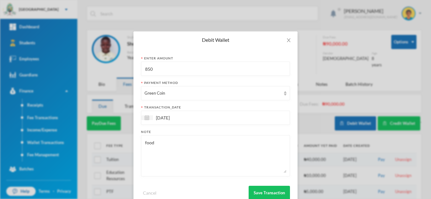
drag, startPoint x: 142, startPoint y: 69, endPoint x: 109, endPoint y: 68, distance: 33.1
click at [109, 68] on div "Debit Wallet Enter Amount 850 Payment Method Green Coin transaction_date 25/09/…" at bounding box center [215, 99] width 431 height 199
type input "200"
drag, startPoint x: 163, startPoint y: 150, endPoint x: 131, endPoint y: 143, distance: 33.0
click at [133, 143] on div "Enter Amount 200 Payment Method Green Coin transaction_date 25/09/2025 Note foo…" at bounding box center [215, 128] width 164 height 159
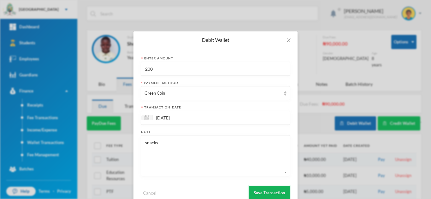
type textarea "snacks"
click at [275, 193] on button "Save Transaction" at bounding box center [268, 193] width 41 height 14
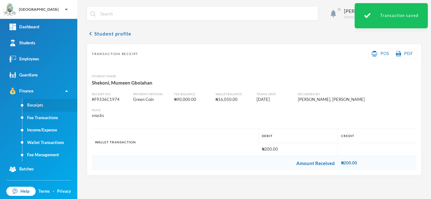
click at [43, 106] on link "Receipts" at bounding box center [49, 105] width 55 height 13
